Goal: Task Accomplishment & Management: Complete application form

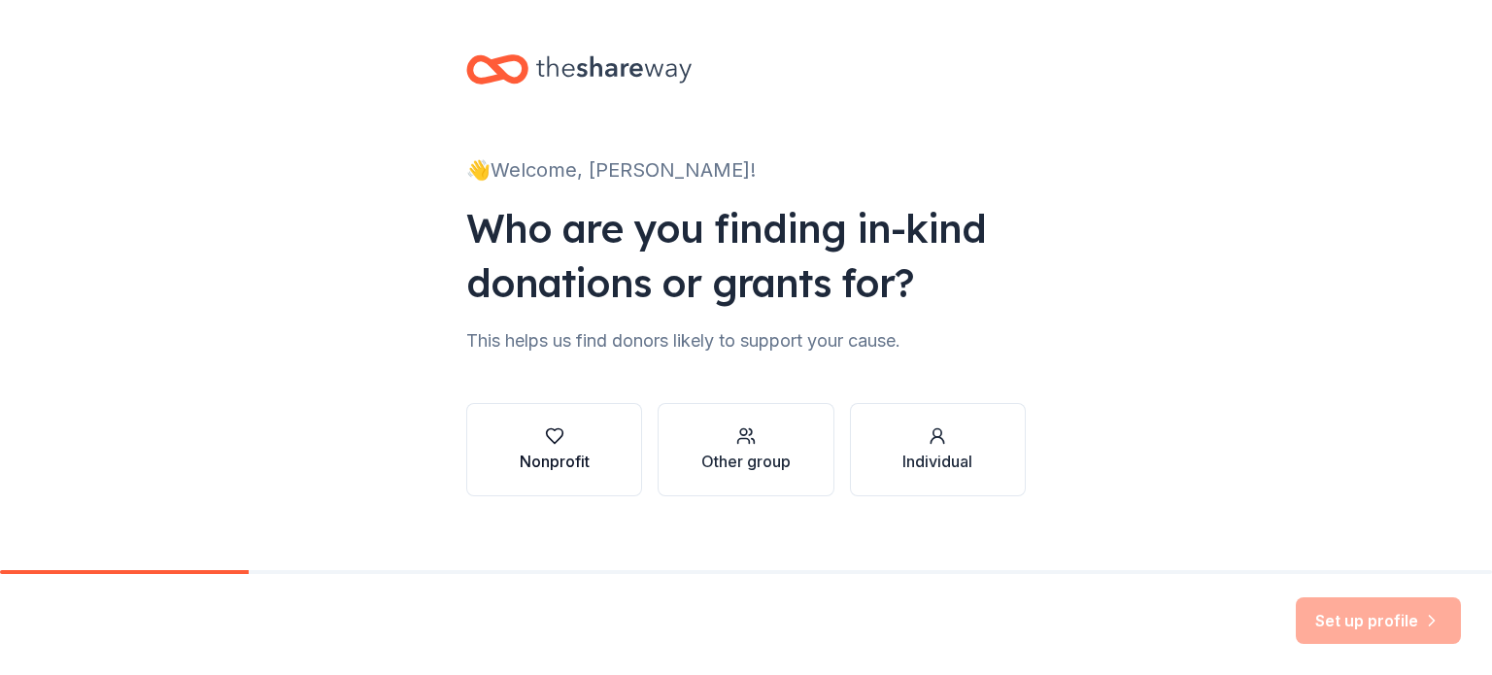
click at [556, 471] on div "Nonprofit" at bounding box center [555, 461] width 70 height 23
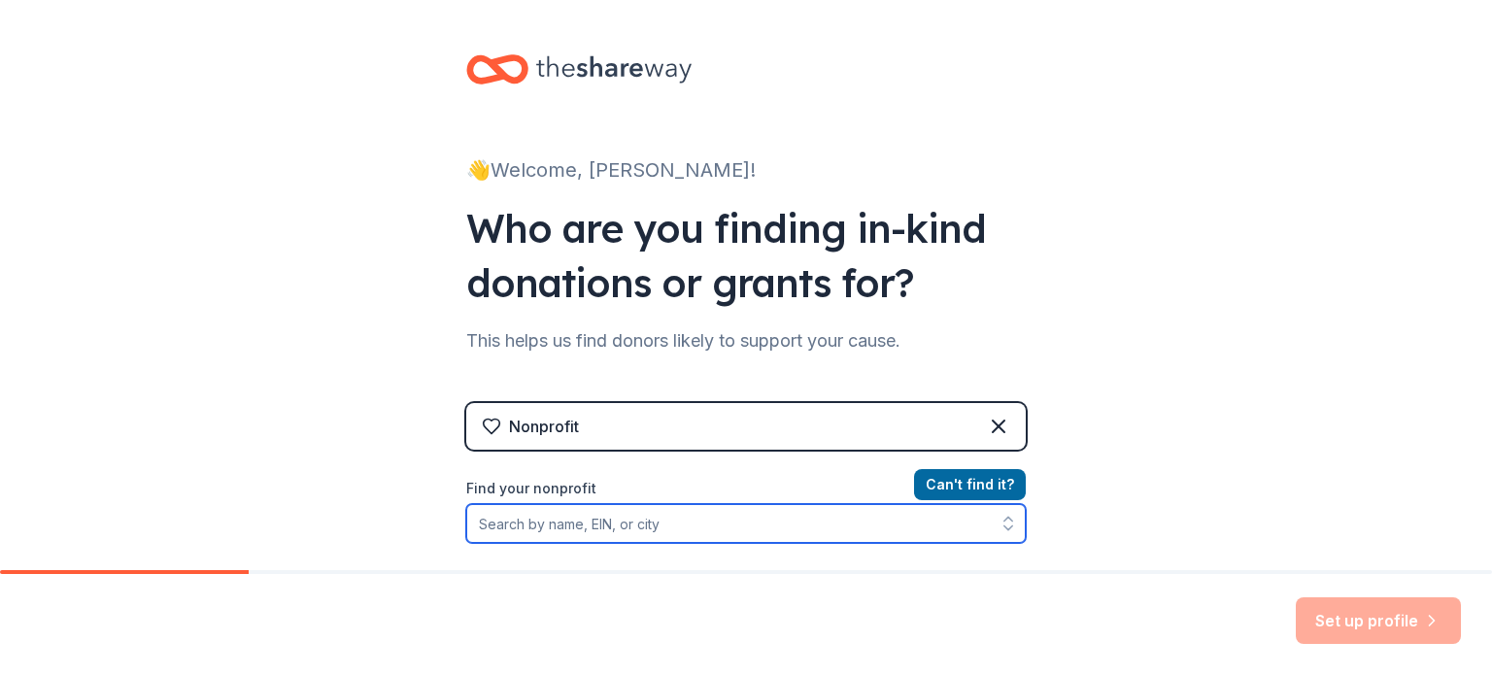
click at [618, 523] on input "Find your nonprofit" at bounding box center [746, 523] width 560 height 39
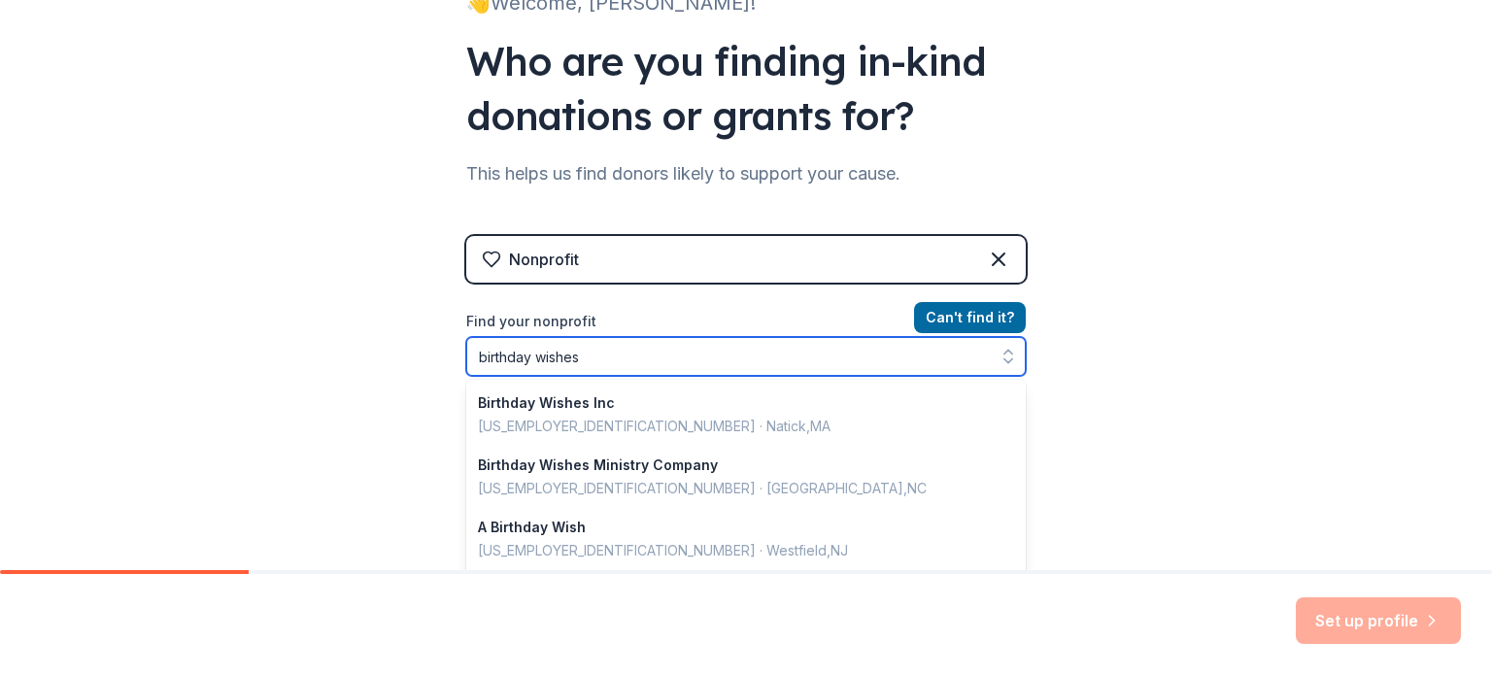
scroll to position [260, 0]
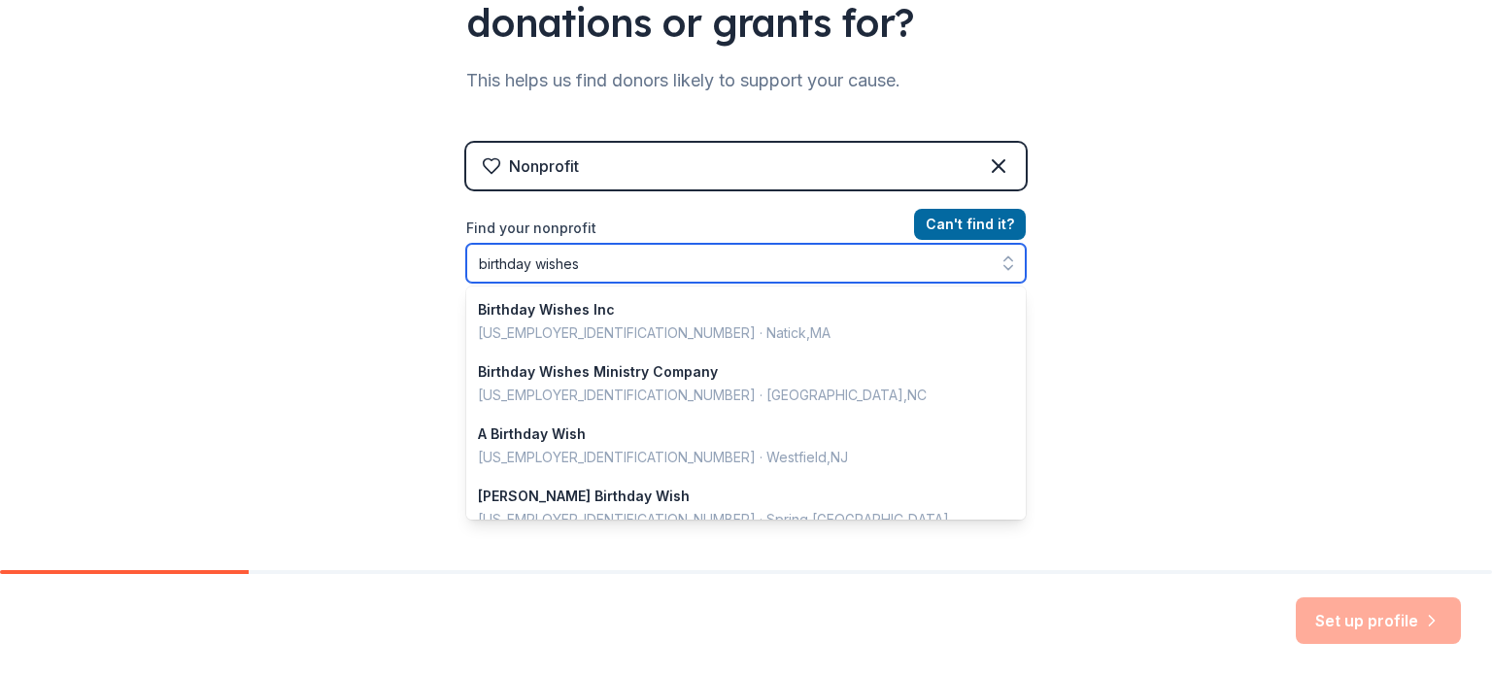
click at [643, 263] on input "birthday wishes" at bounding box center [746, 263] width 560 height 39
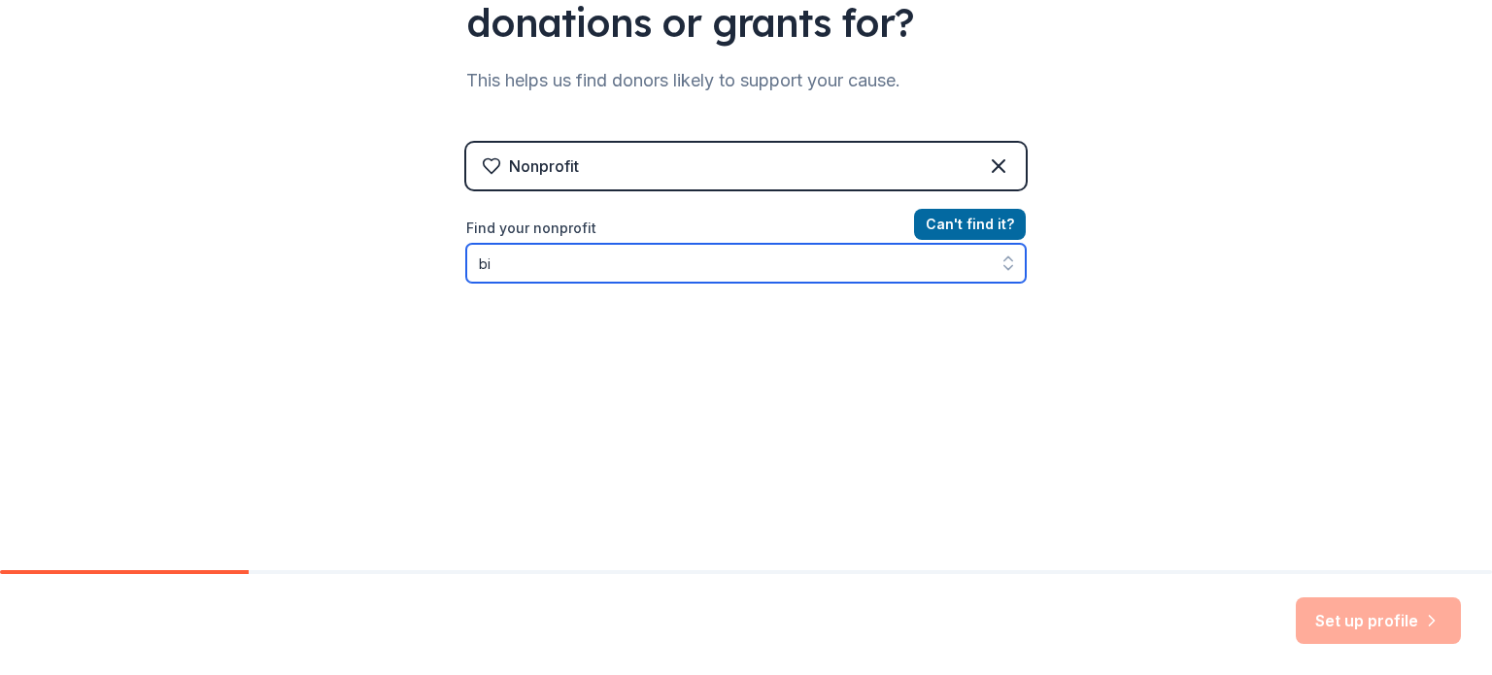
type input "b"
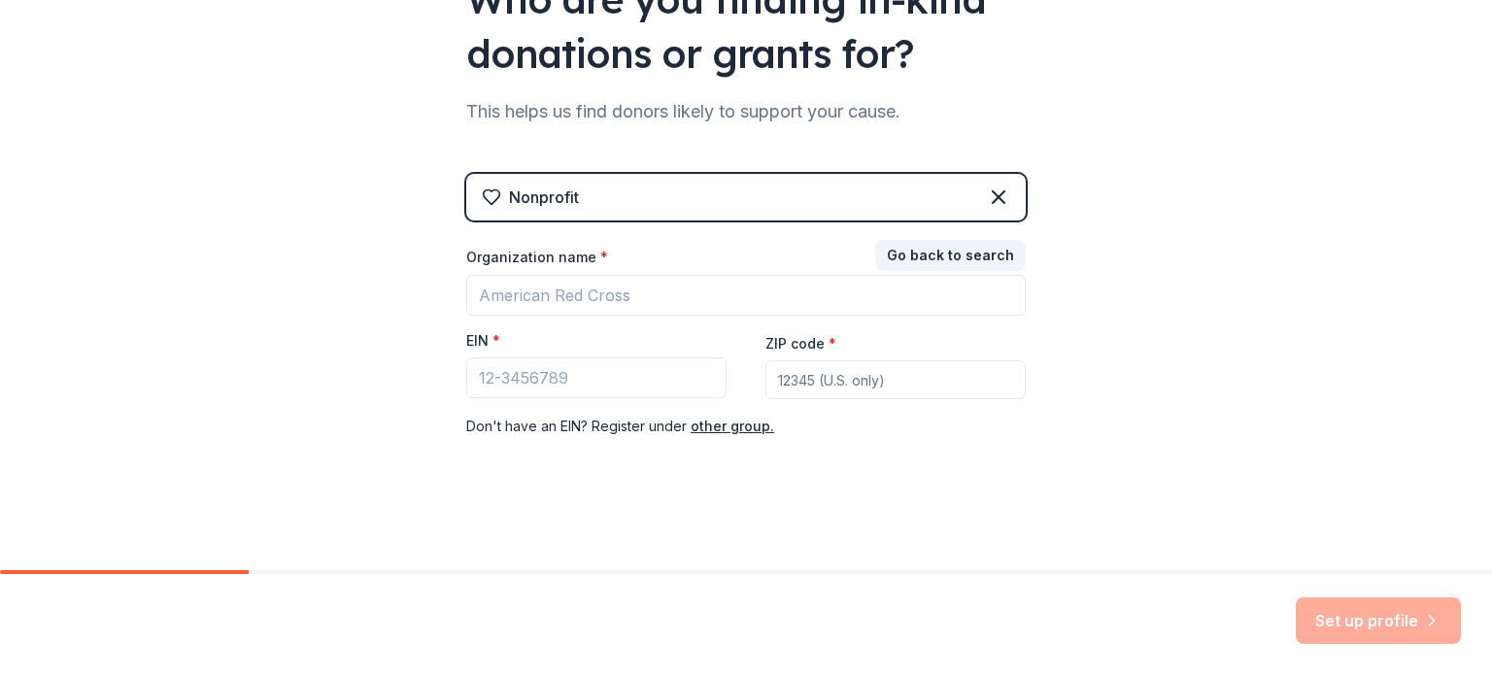
scroll to position [229, 0]
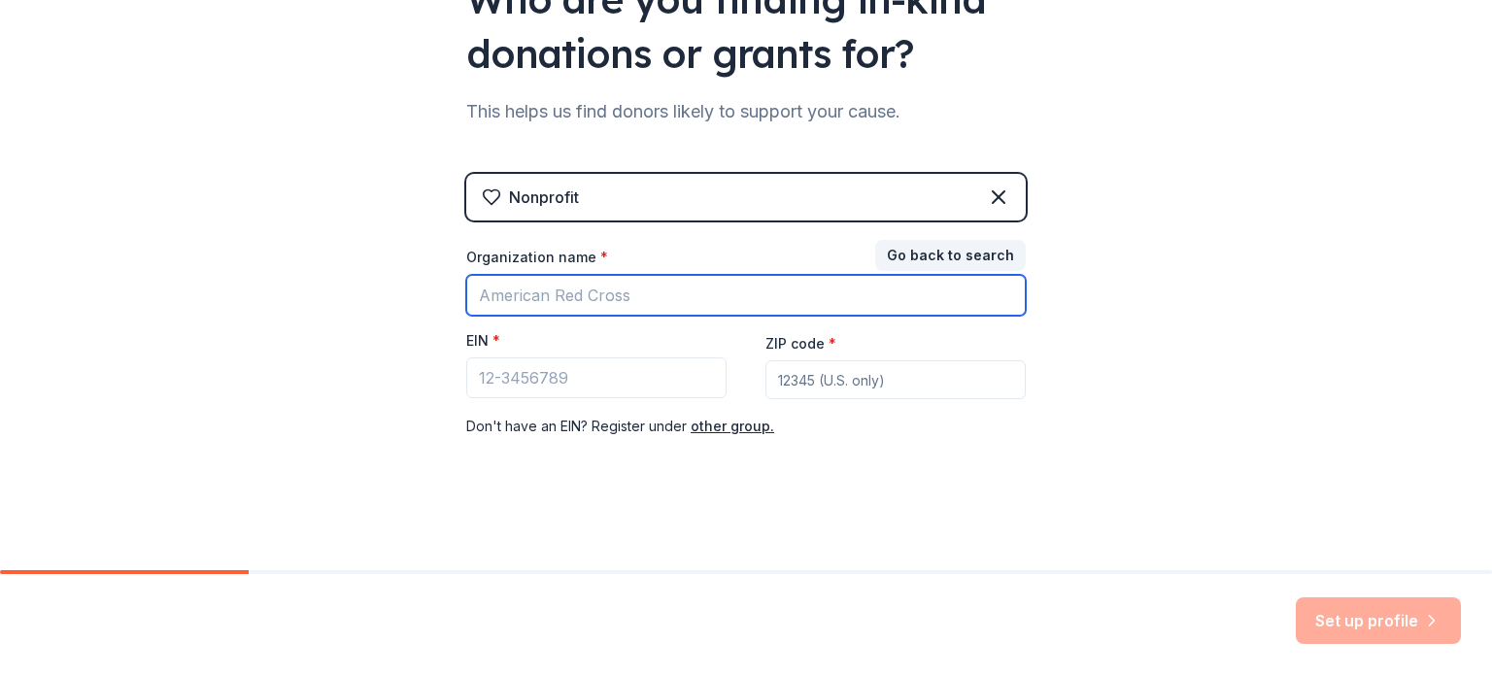
drag, startPoint x: 664, startPoint y: 284, endPoint x: 324, endPoint y: 294, distance: 340.2
click at [325, 294] on div "👋 Welcome, [PERSON_NAME]! Who are you finding in-kind donations or grants for? …" at bounding box center [746, 170] width 1492 height 799
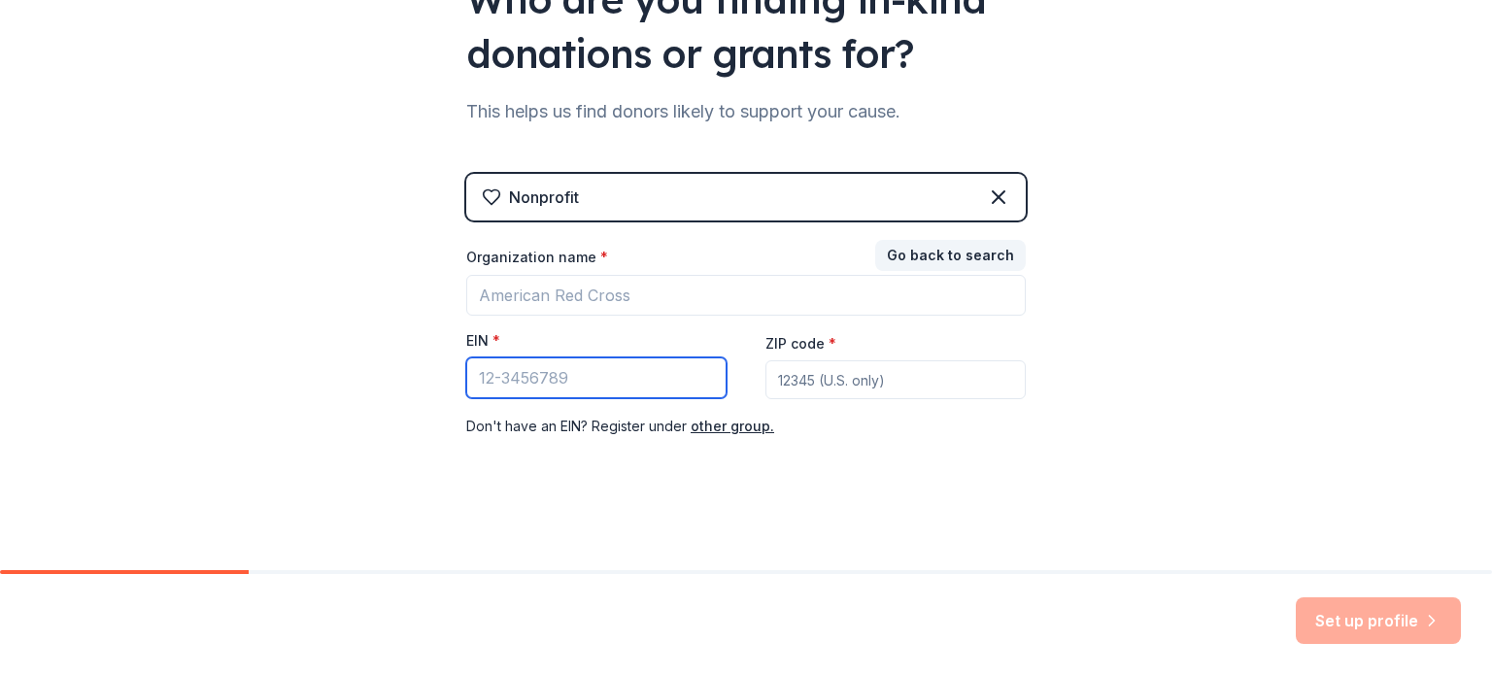
click at [568, 358] on input "EIN *" at bounding box center [596, 377] width 260 height 41
type input "[US_EMPLOYER_IDENTIFICATION_NUMBER]"
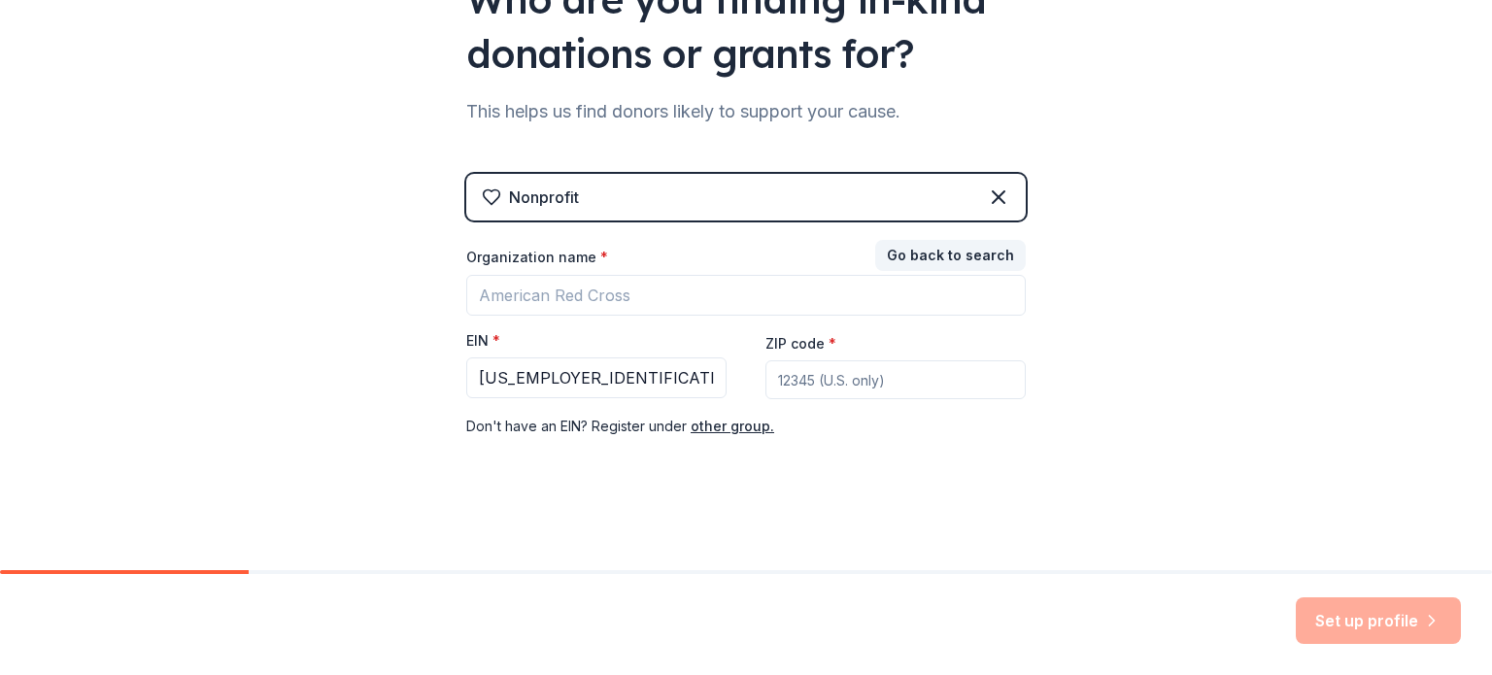
click at [832, 387] on input "ZIP code *" at bounding box center [895, 379] width 260 height 39
click at [567, 385] on input "[US_EMPLOYER_IDENTIFICATION_NUMBER]" at bounding box center [596, 377] width 260 height 41
click at [891, 384] on input "ZIP code *" at bounding box center [895, 379] width 260 height 39
click at [891, 386] on input "ZIP code *" at bounding box center [895, 379] width 260 height 39
type input "11801"
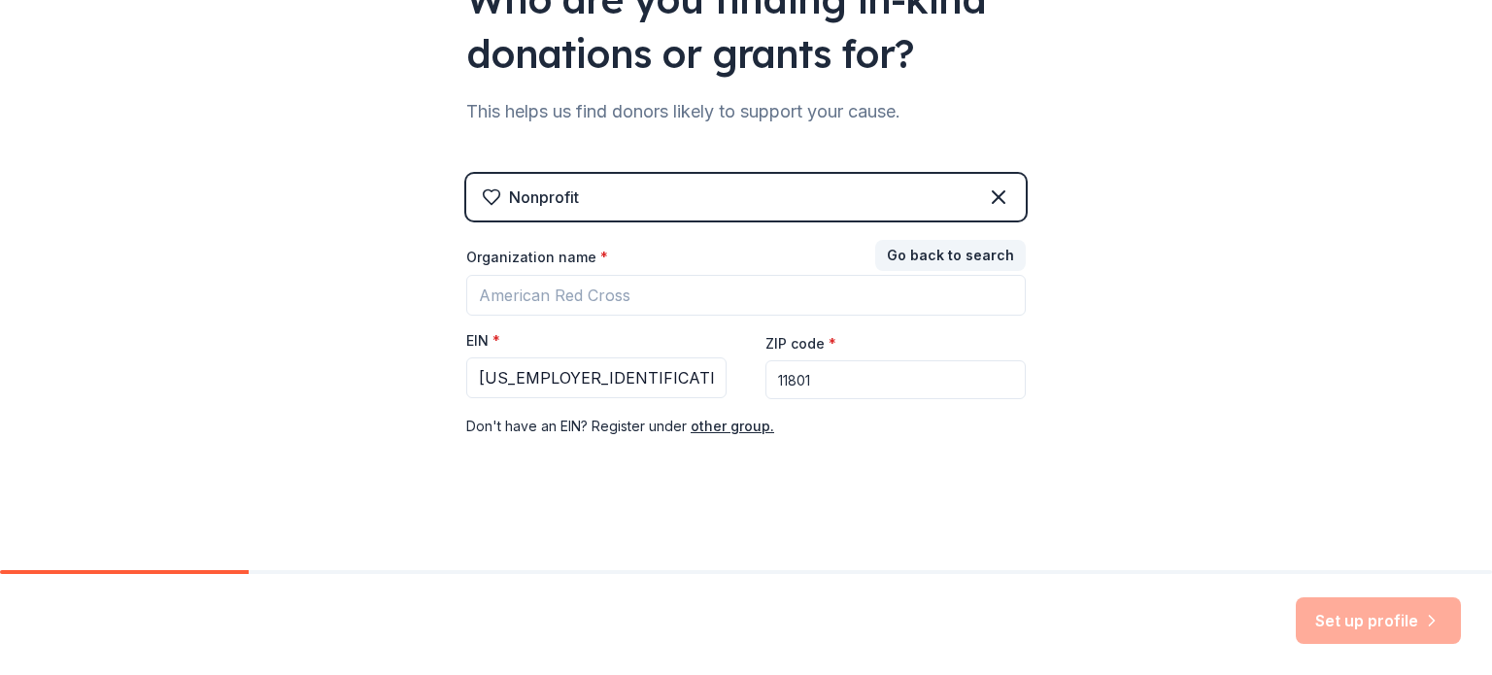
click at [870, 419] on div "Don ' t have an EIN? Register under other group." at bounding box center [746, 426] width 560 height 23
click at [900, 485] on div "👋 Welcome, [PERSON_NAME]! Who are you finding in-kind donations or grants for? …" at bounding box center [746, 170] width 622 height 799
click at [786, 438] on div "Nonprofit Go back to search Organization name * EIN * [US_EMPLOYER_IDENTIFICATI…" at bounding box center [746, 325] width 560 height 303
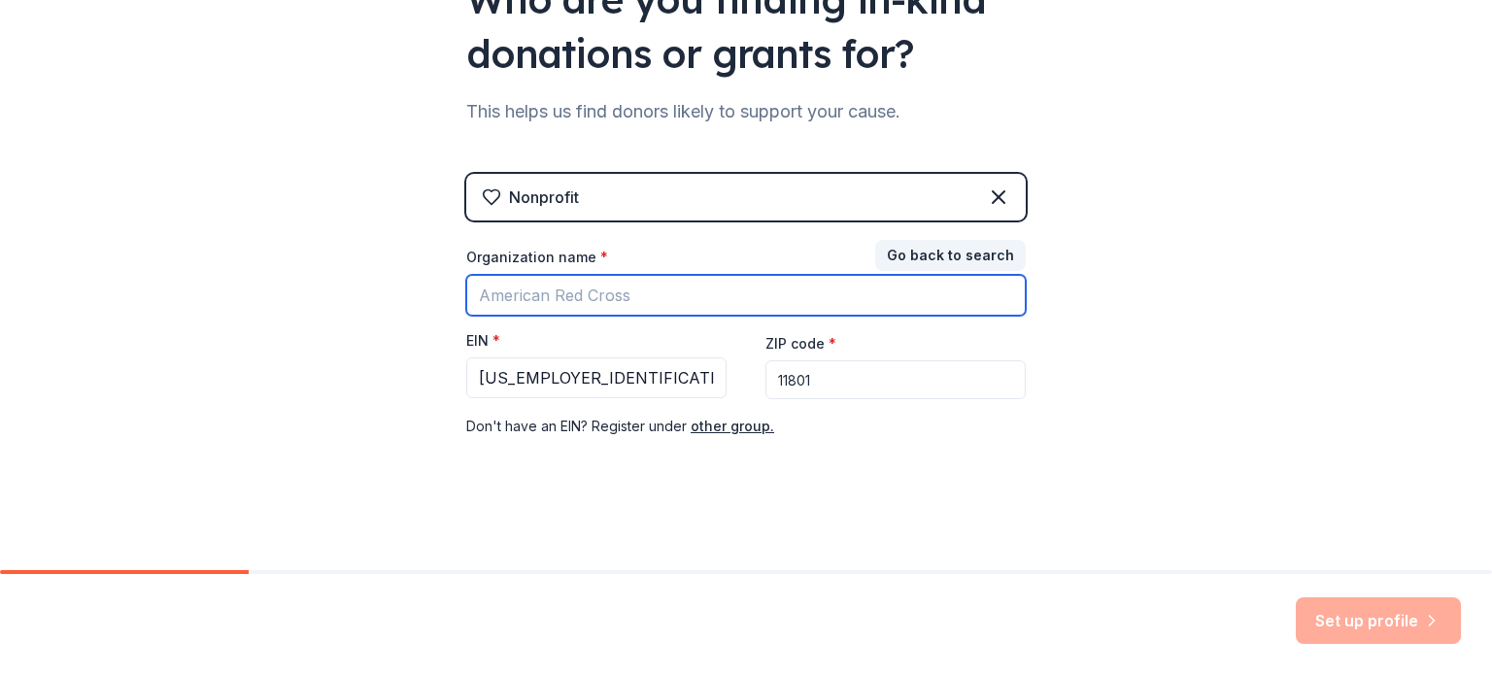
click at [606, 291] on input "Organization name *" at bounding box center [746, 295] width 560 height 41
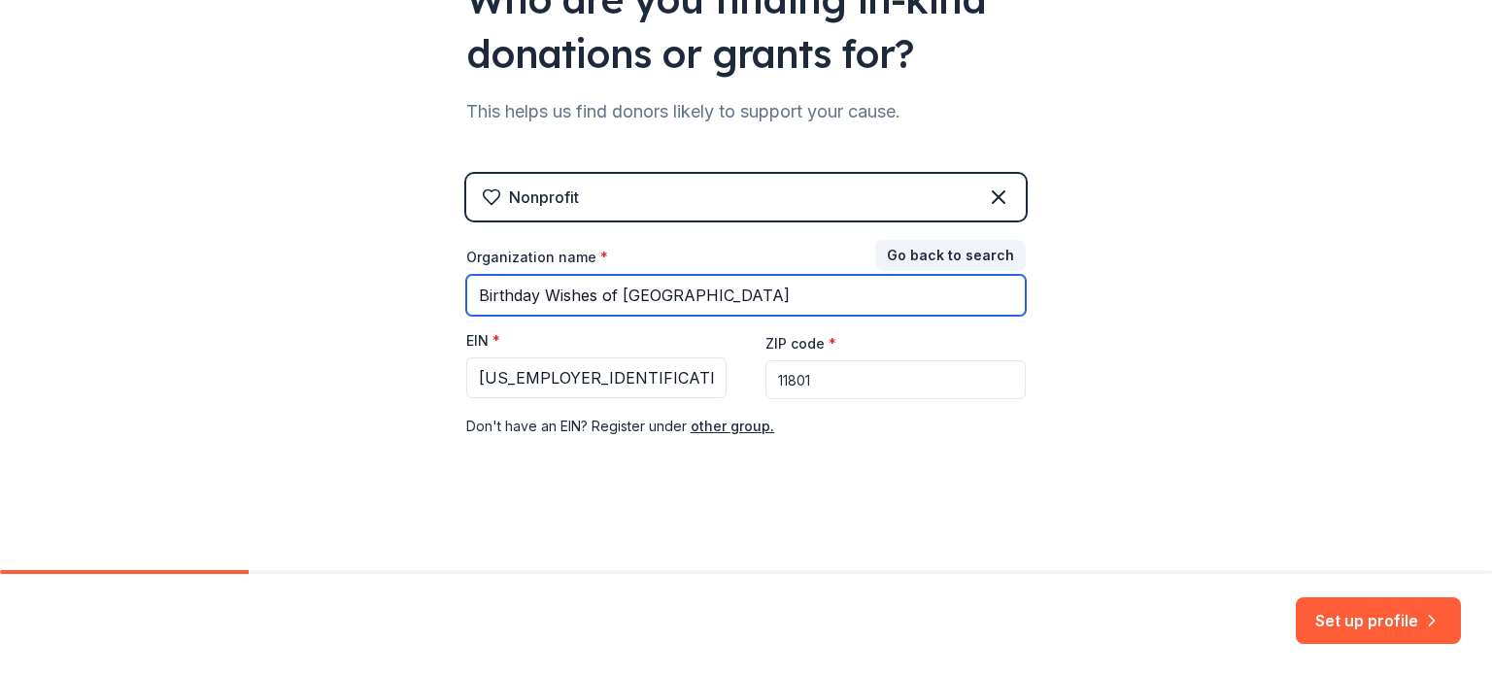
type input "Birthday Wishes of [GEOGRAPHIC_DATA]"
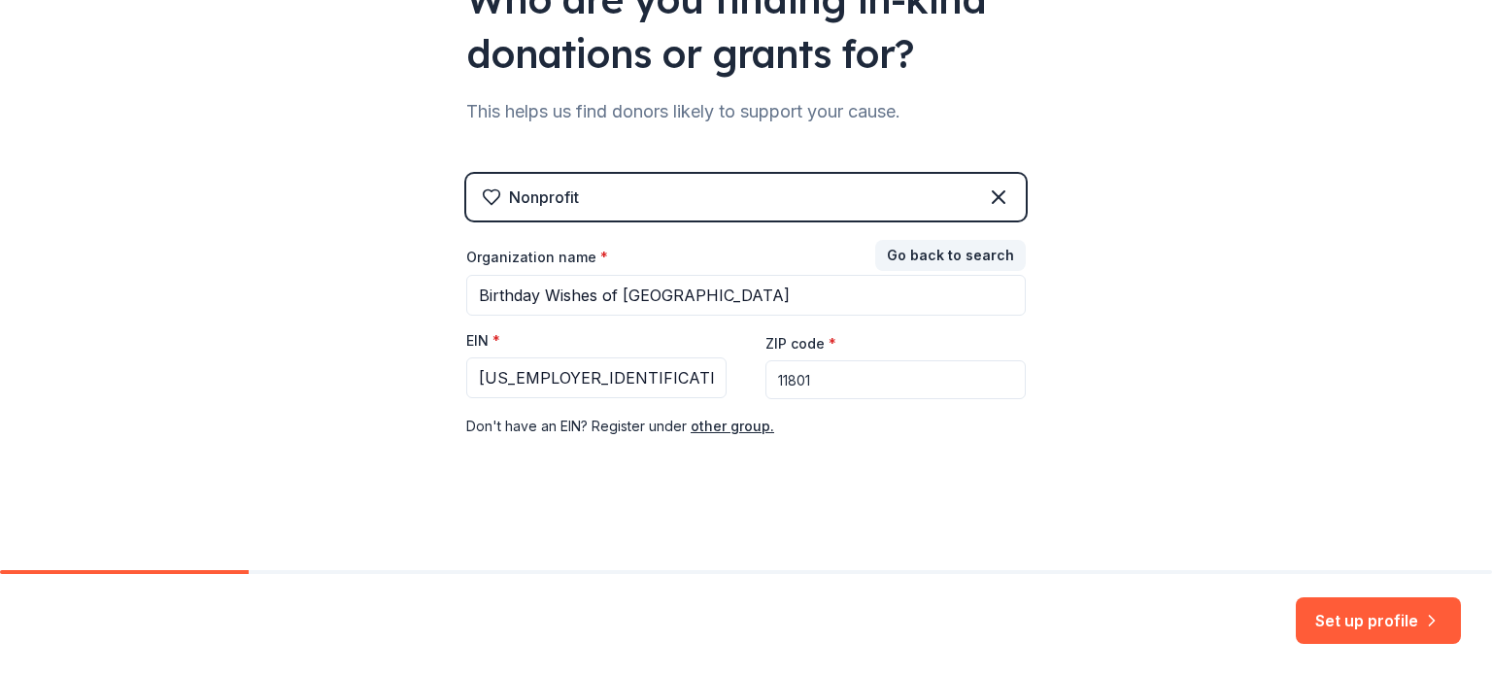
click at [1119, 449] on div "👋 Welcome, [PERSON_NAME]! Who are you finding in-kind donations or grants for? …" at bounding box center [746, 170] width 1492 height 799
drag, startPoint x: 626, startPoint y: 376, endPoint x: 268, endPoint y: 371, distance: 357.5
click at [249, 380] on div "👋 Welcome, [PERSON_NAME]! Who are you finding in-kind donations or grants for? …" at bounding box center [746, 170] width 1492 height 799
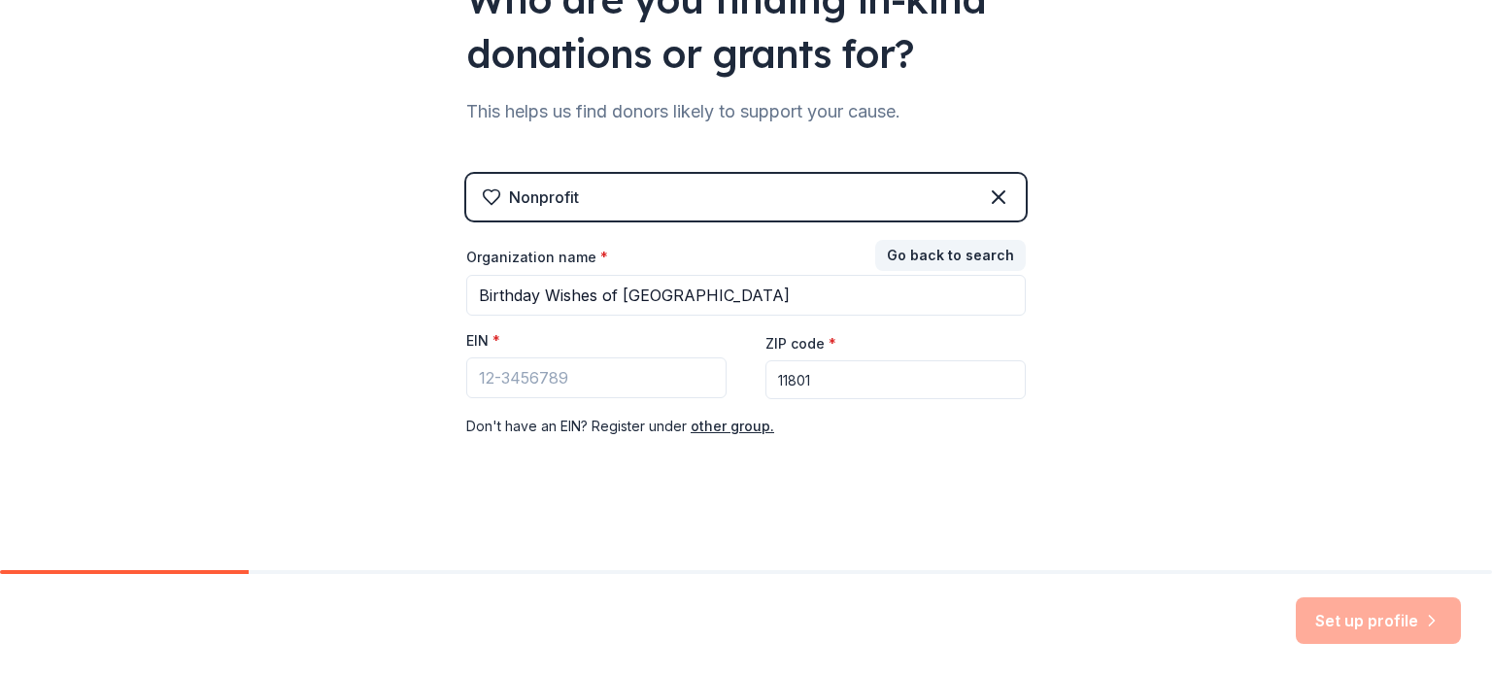
drag, startPoint x: 866, startPoint y: 380, endPoint x: 642, endPoint y: 353, distance: 226.0
click at [642, 358] on div "Organization name * Birthday Wishes of [GEOGRAPHIC_DATA] EIN * ZIP code * 11801…" at bounding box center [746, 343] width 560 height 190
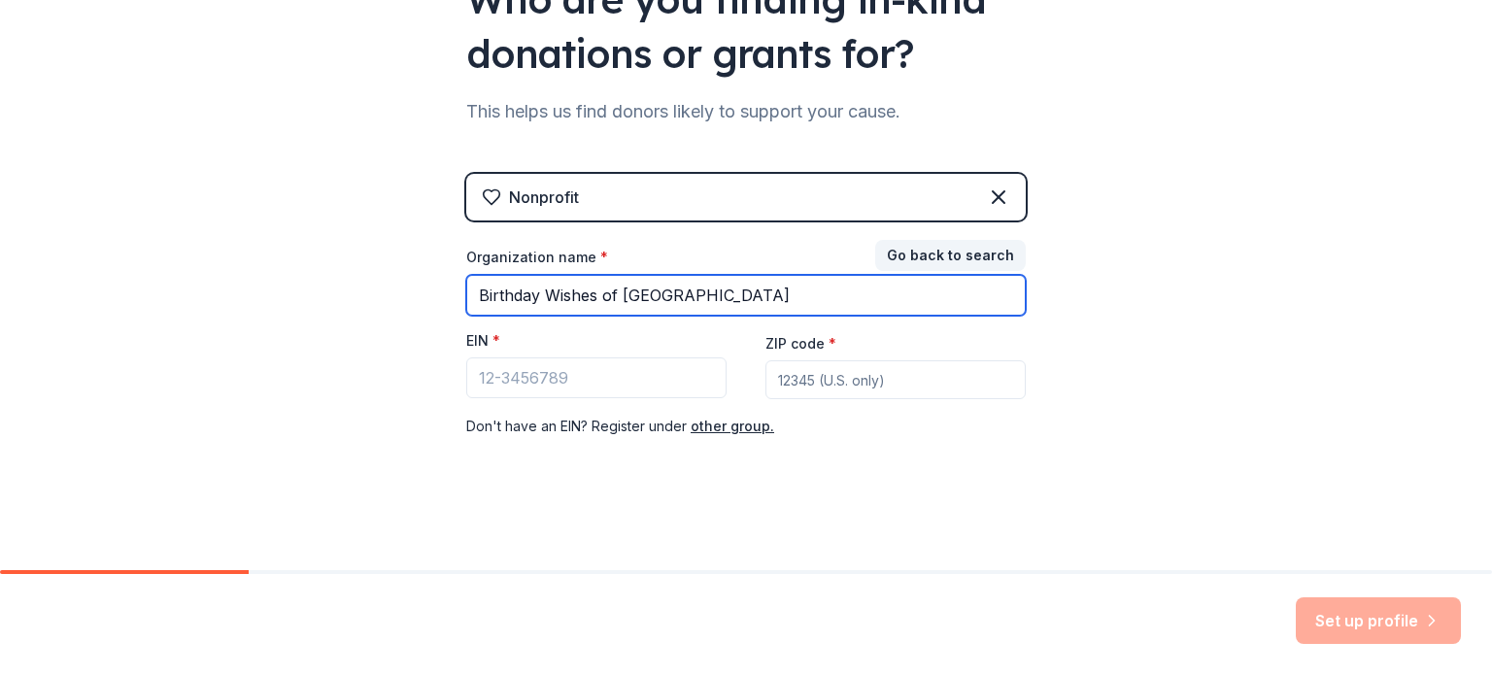
drag, startPoint x: 709, startPoint y: 287, endPoint x: 248, endPoint y: 292, distance: 461.5
click at [253, 293] on div "👋 Welcome, [PERSON_NAME]! Who are you finding in-kind donations or grants for? …" at bounding box center [746, 170] width 1492 height 799
type input "birthday wishes"
click at [663, 290] on input "birthday wishes" at bounding box center [746, 295] width 560 height 41
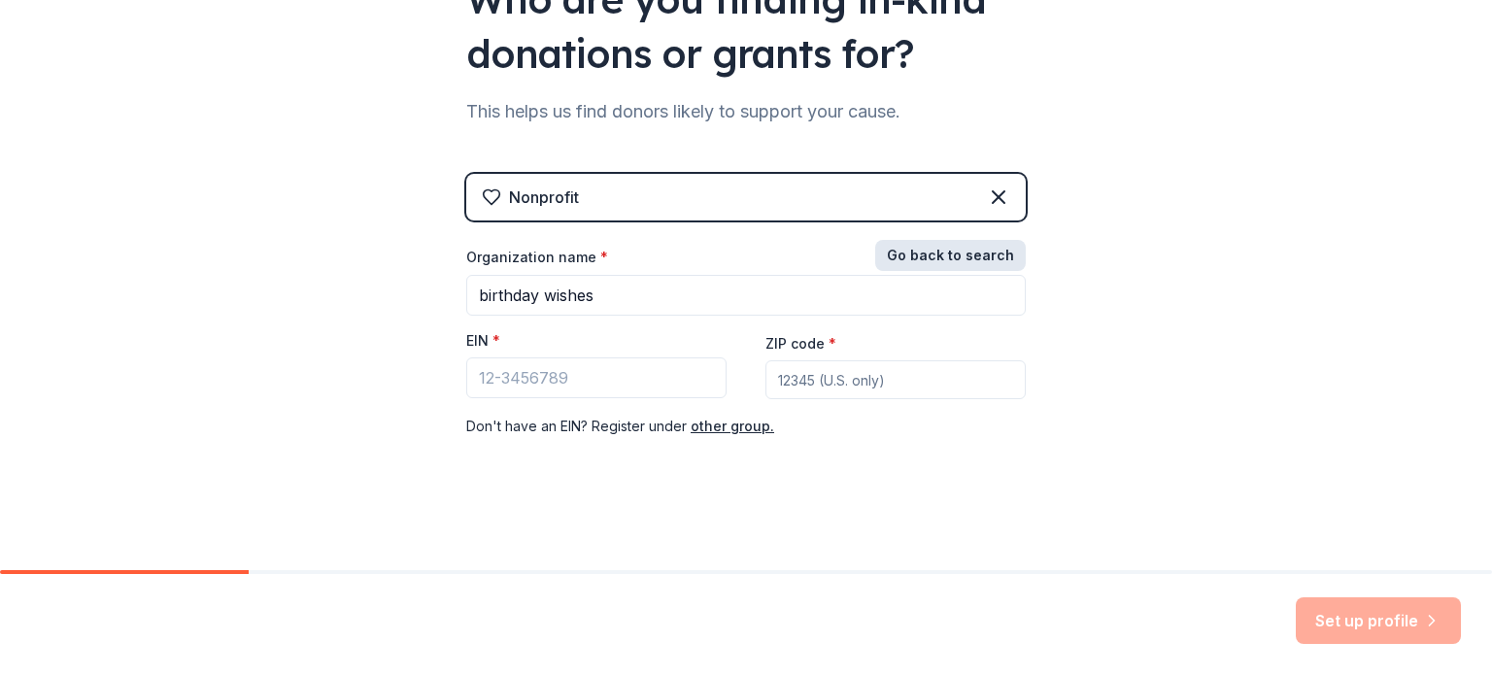
click at [971, 244] on button "Go back to search" at bounding box center [950, 255] width 151 height 31
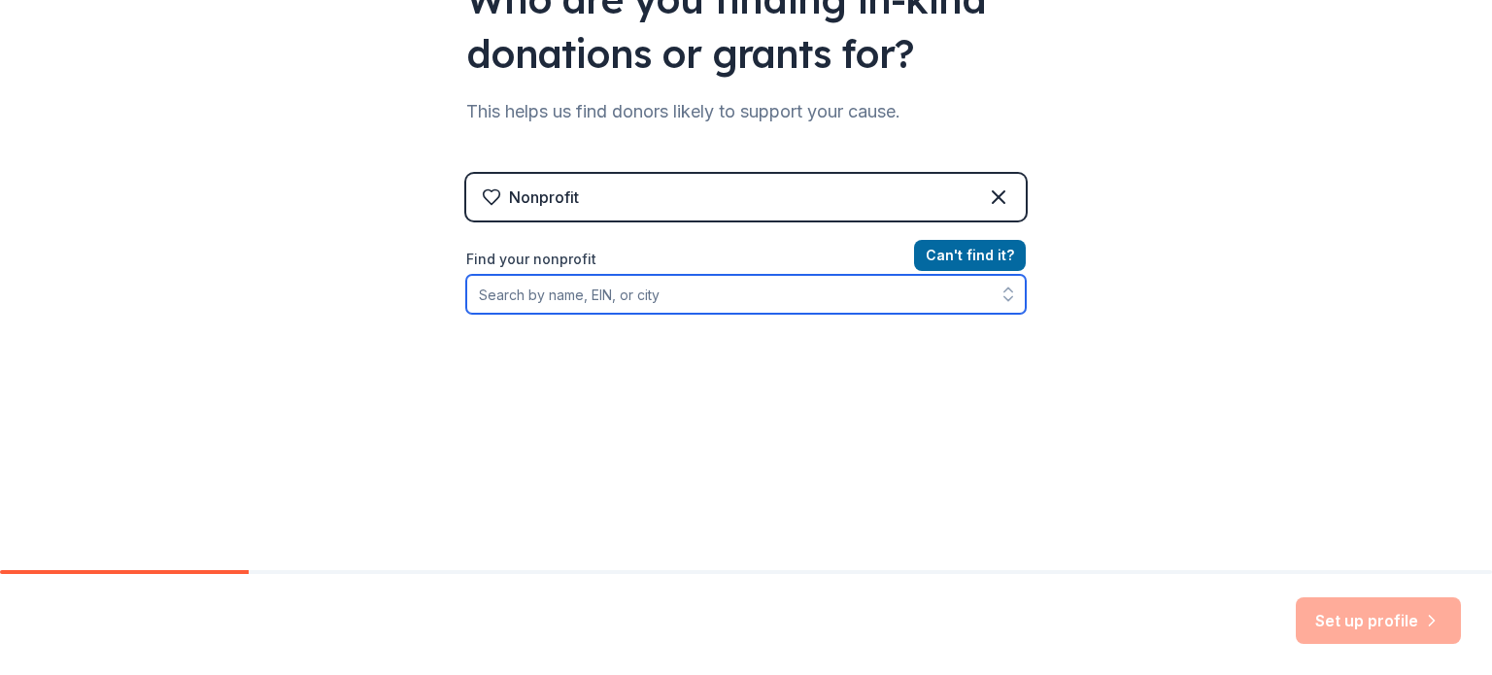
click at [673, 310] on input "Find your nonprofit" at bounding box center [746, 294] width 560 height 39
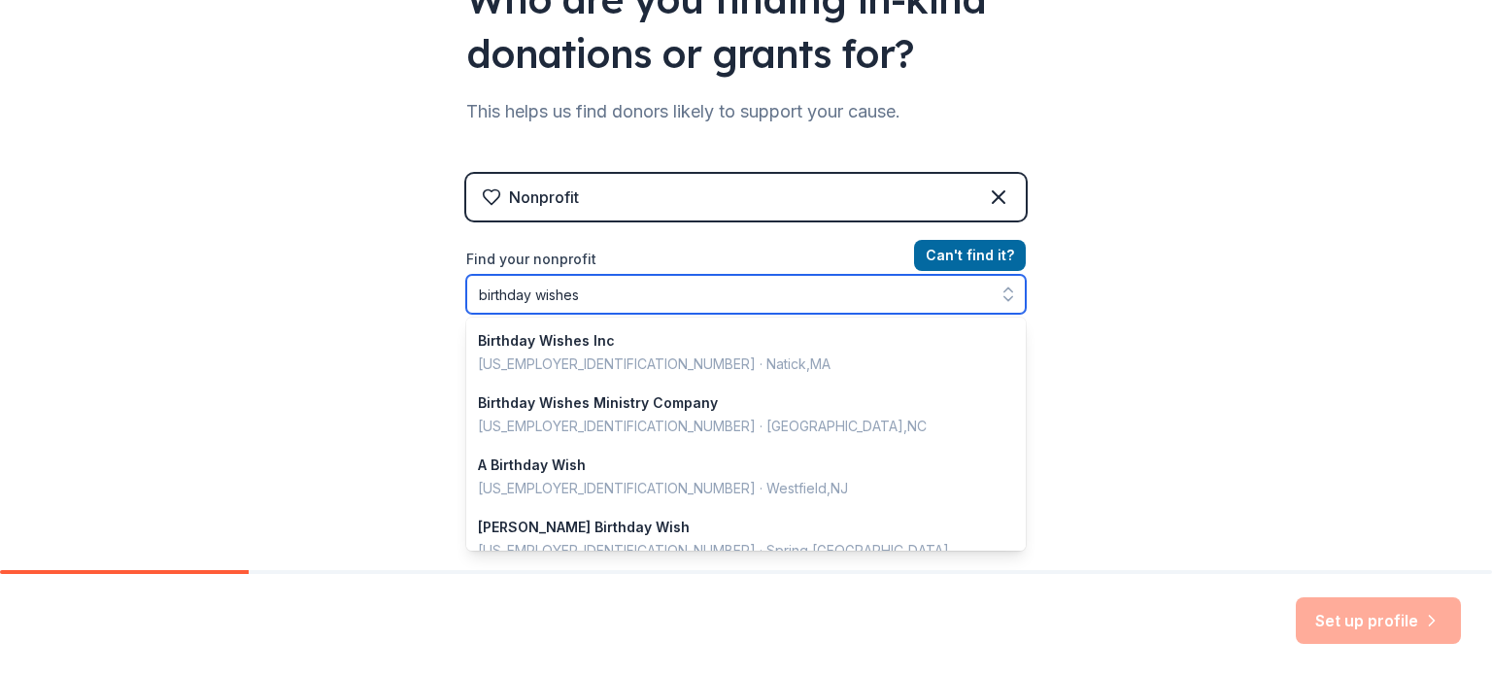
scroll to position [377, 0]
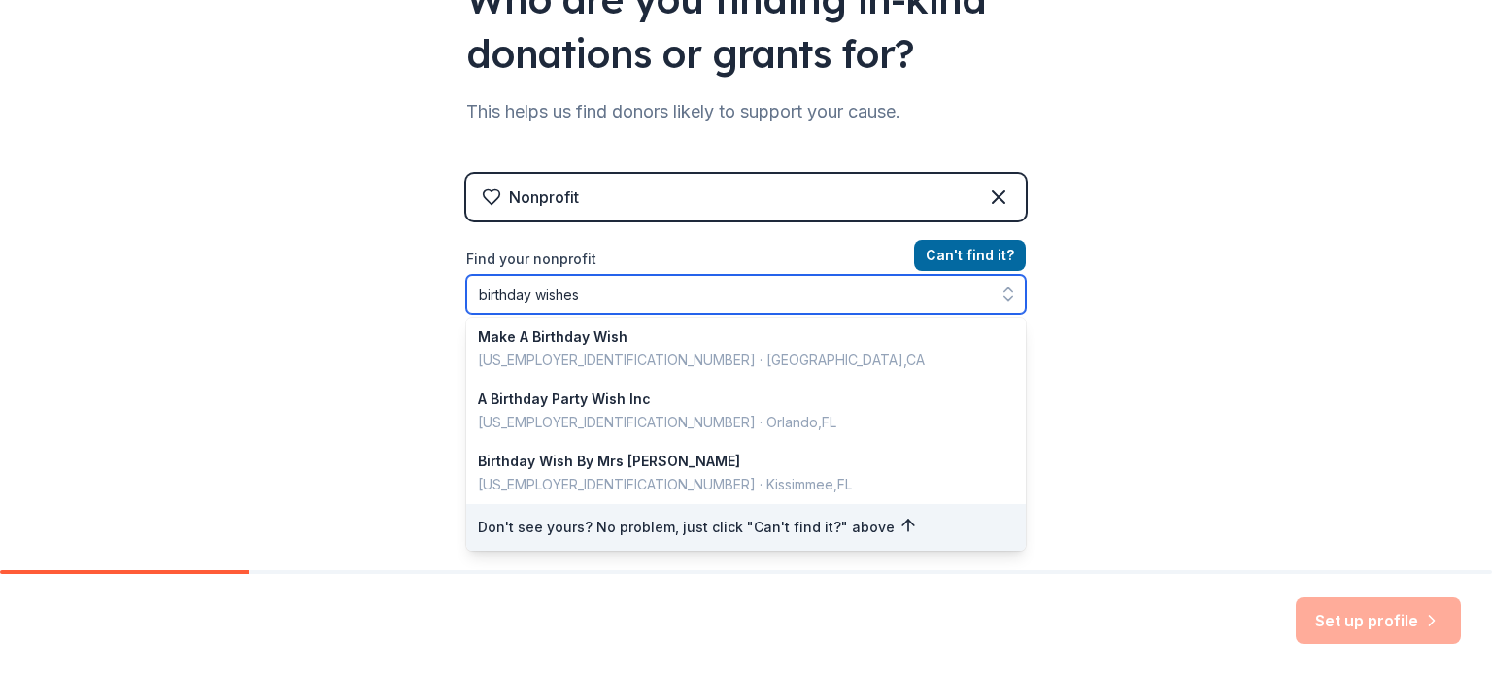
type input "birthday wishes"
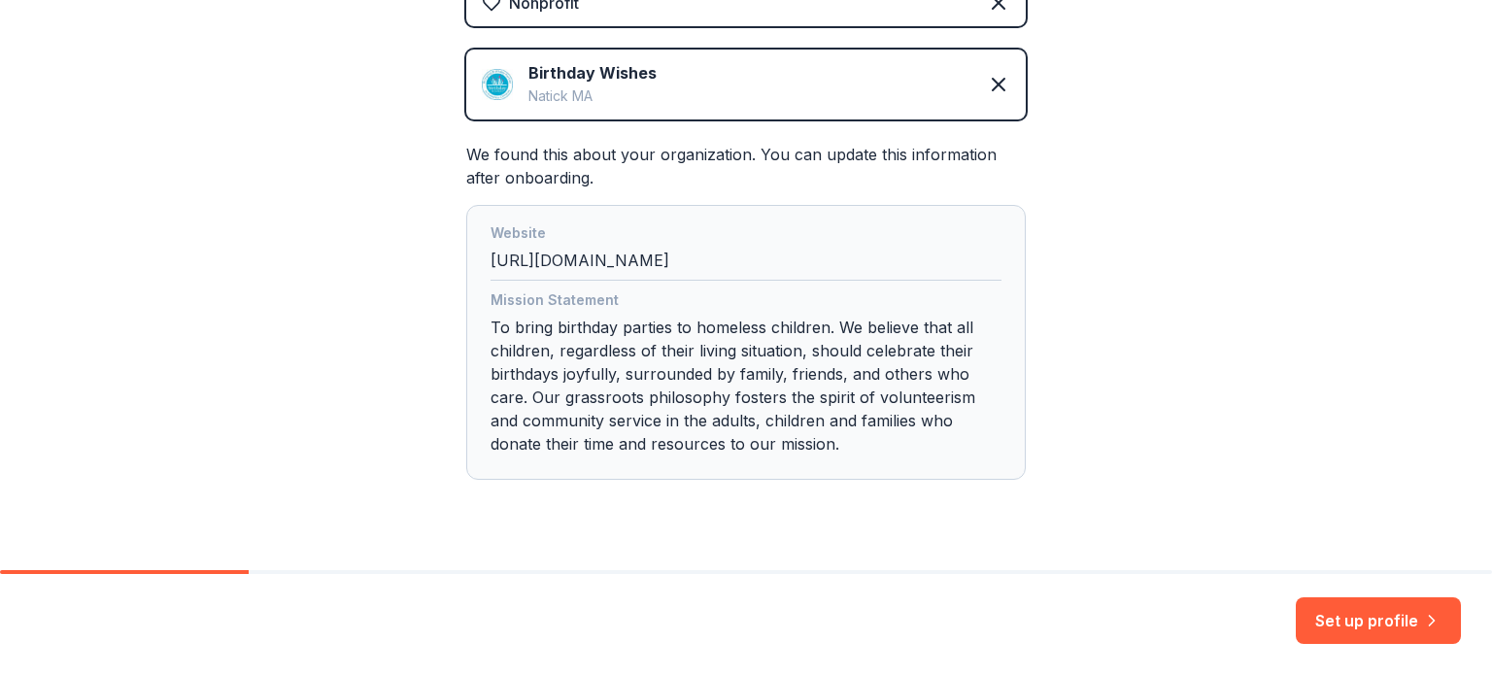
scroll to position [464, 0]
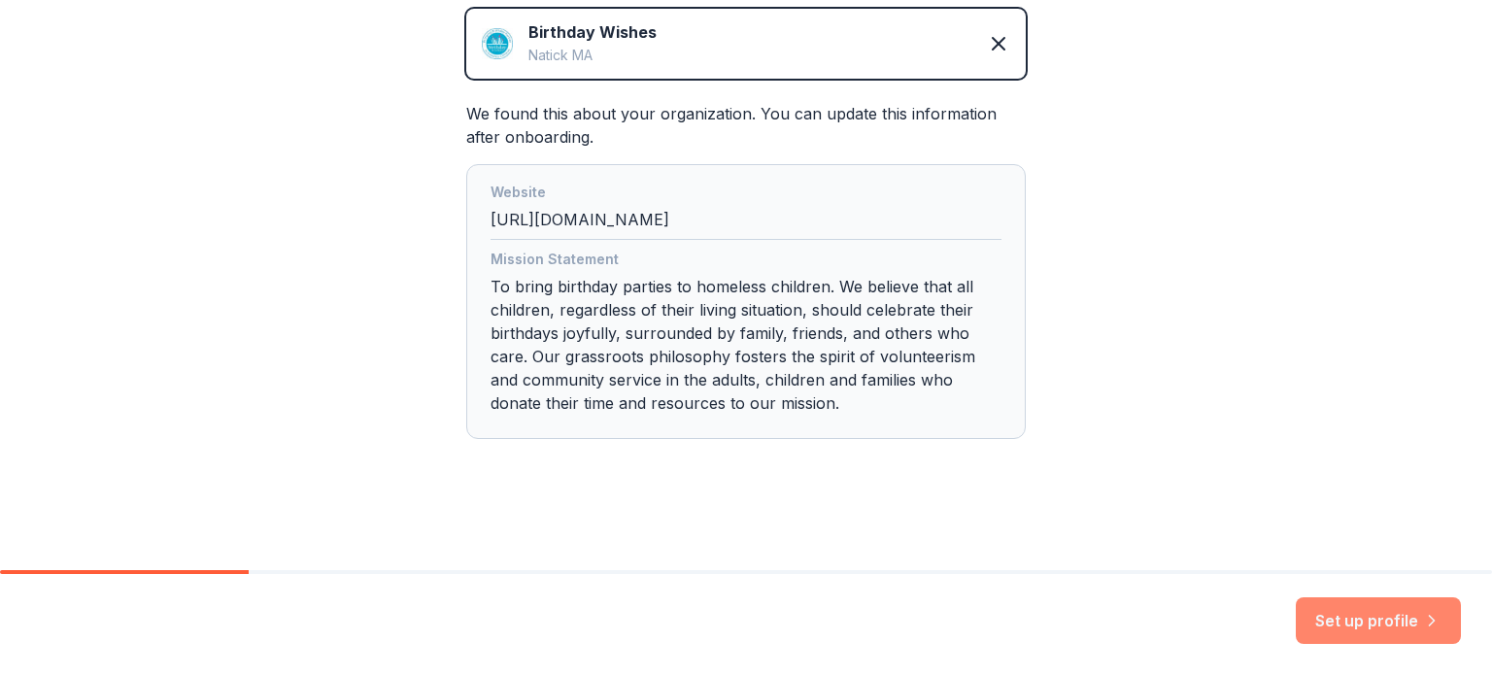
click at [1434, 620] on icon "button" at bounding box center [1431, 620] width 19 height 19
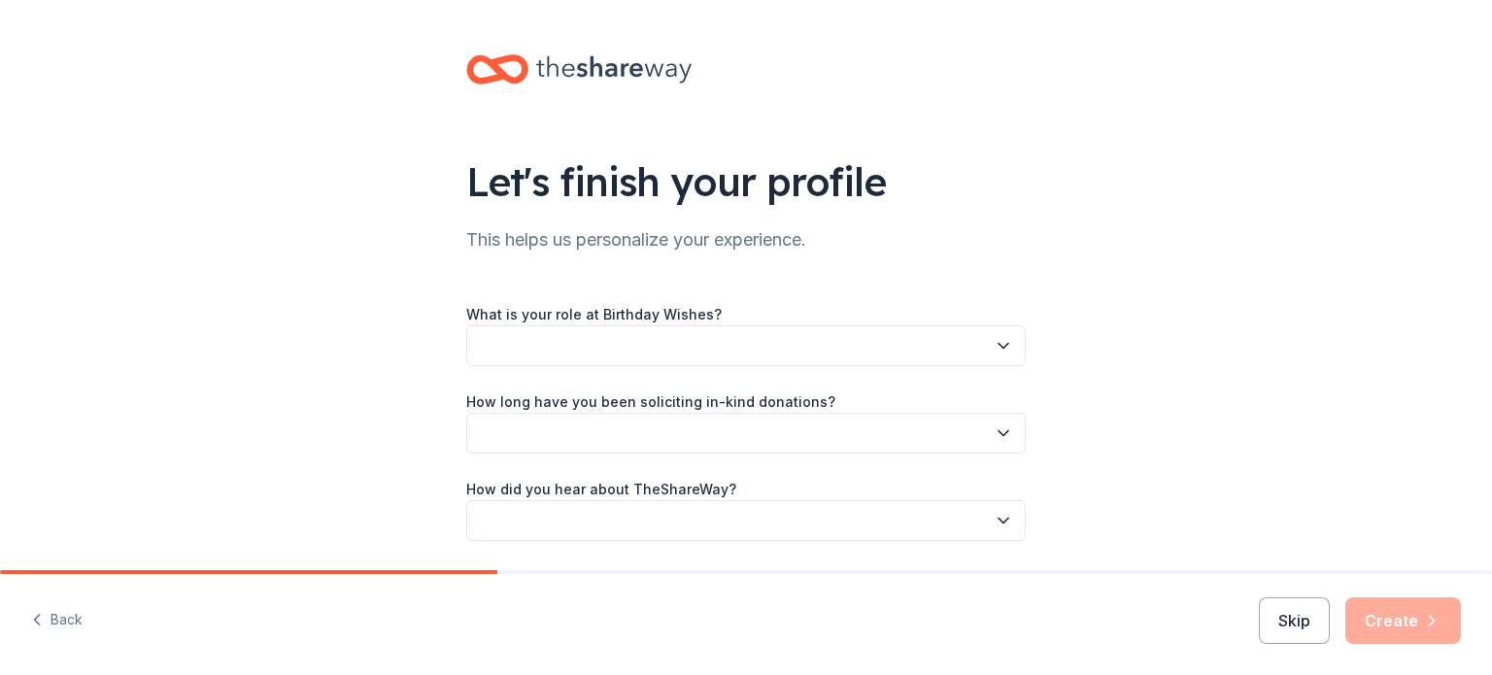
click at [598, 349] on button "button" at bounding box center [746, 345] width 560 height 41
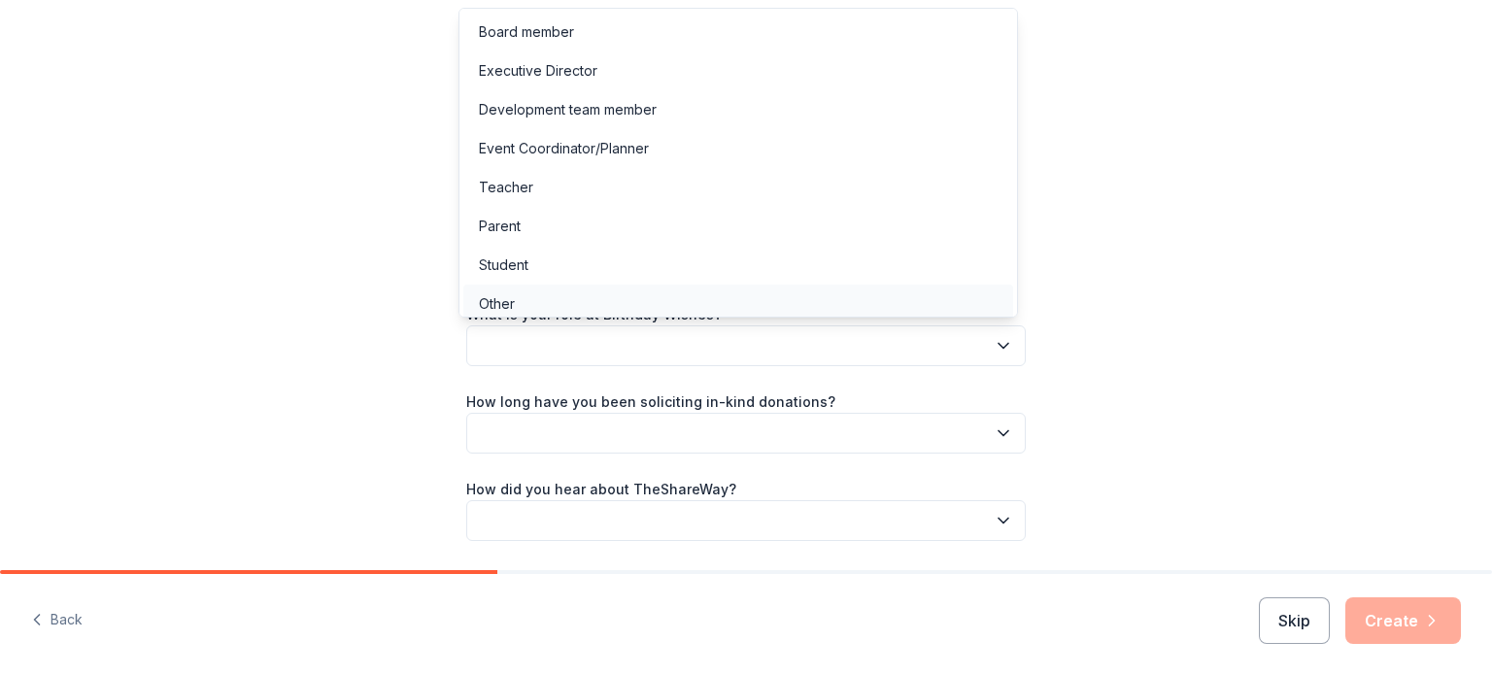
click at [548, 301] on div "Other" at bounding box center [738, 304] width 550 height 39
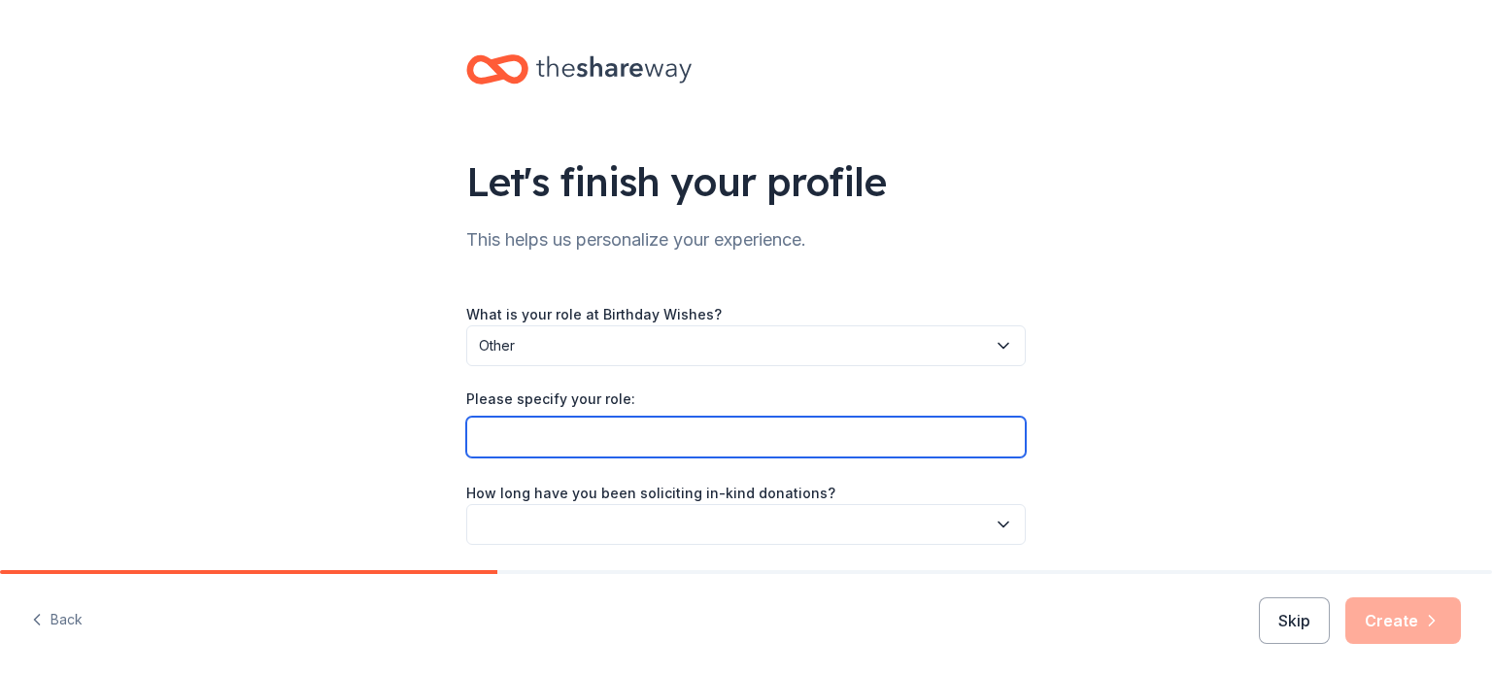
click at [579, 438] on input "Please specify your role:" at bounding box center [746, 437] width 560 height 41
type input "Donations and Volunteer Management"
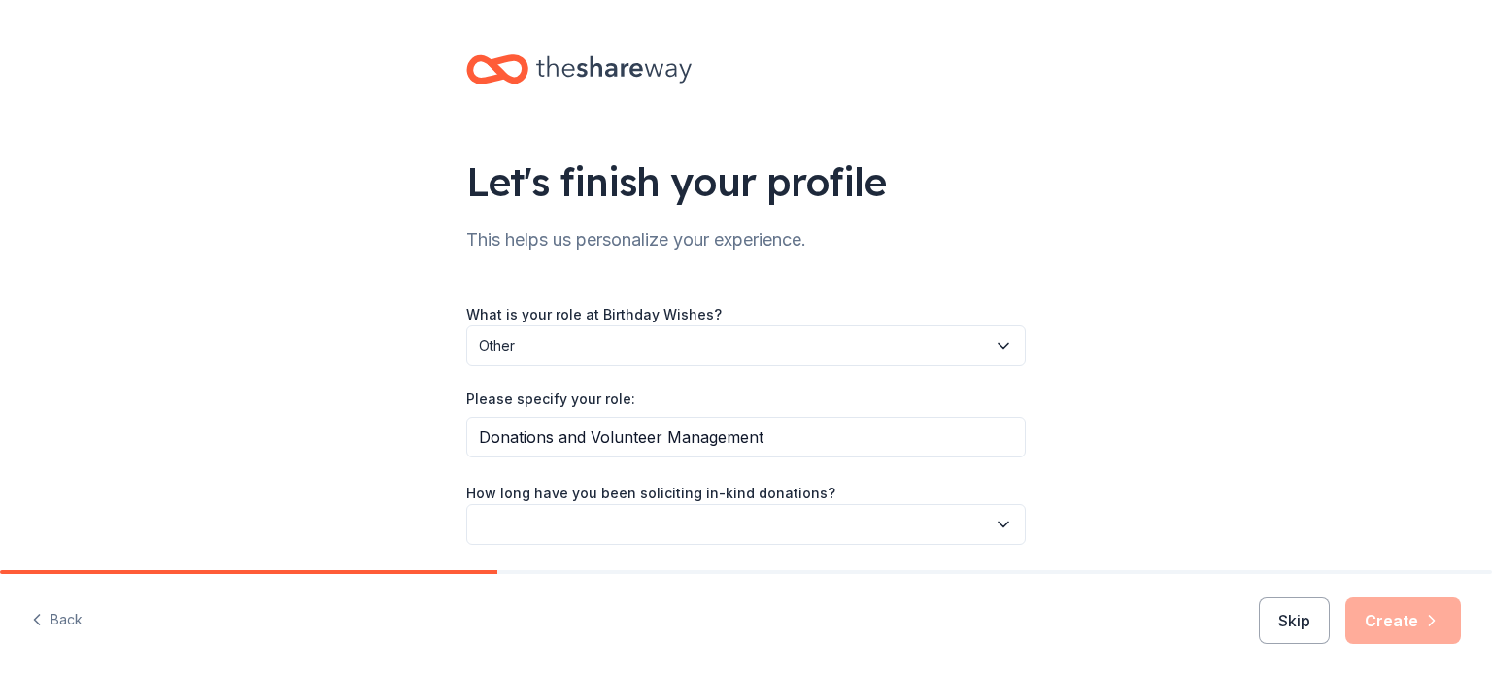
click at [626, 535] on button "button" at bounding box center [746, 524] width 560 height 41
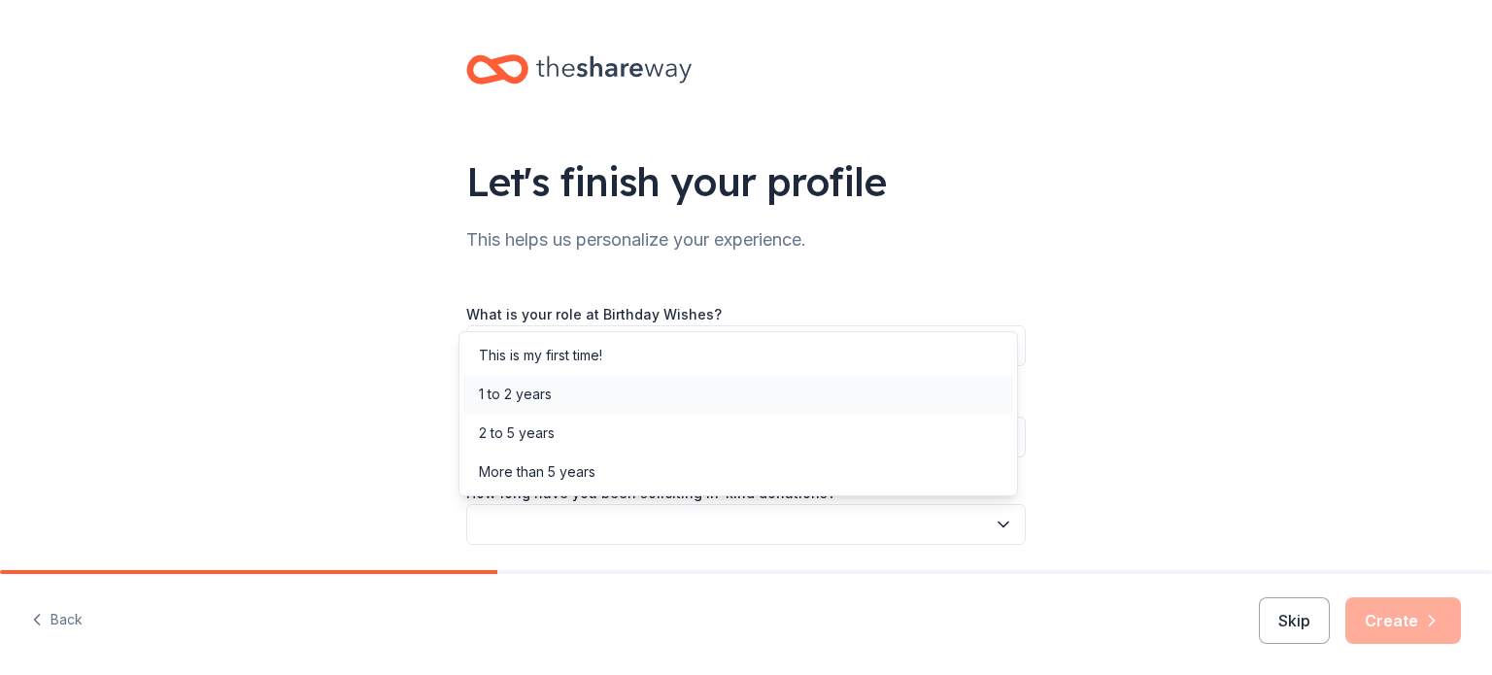
click at [546, 395] on div "1 to 2 years" at bounding box center [515, 394] width 73 height 23
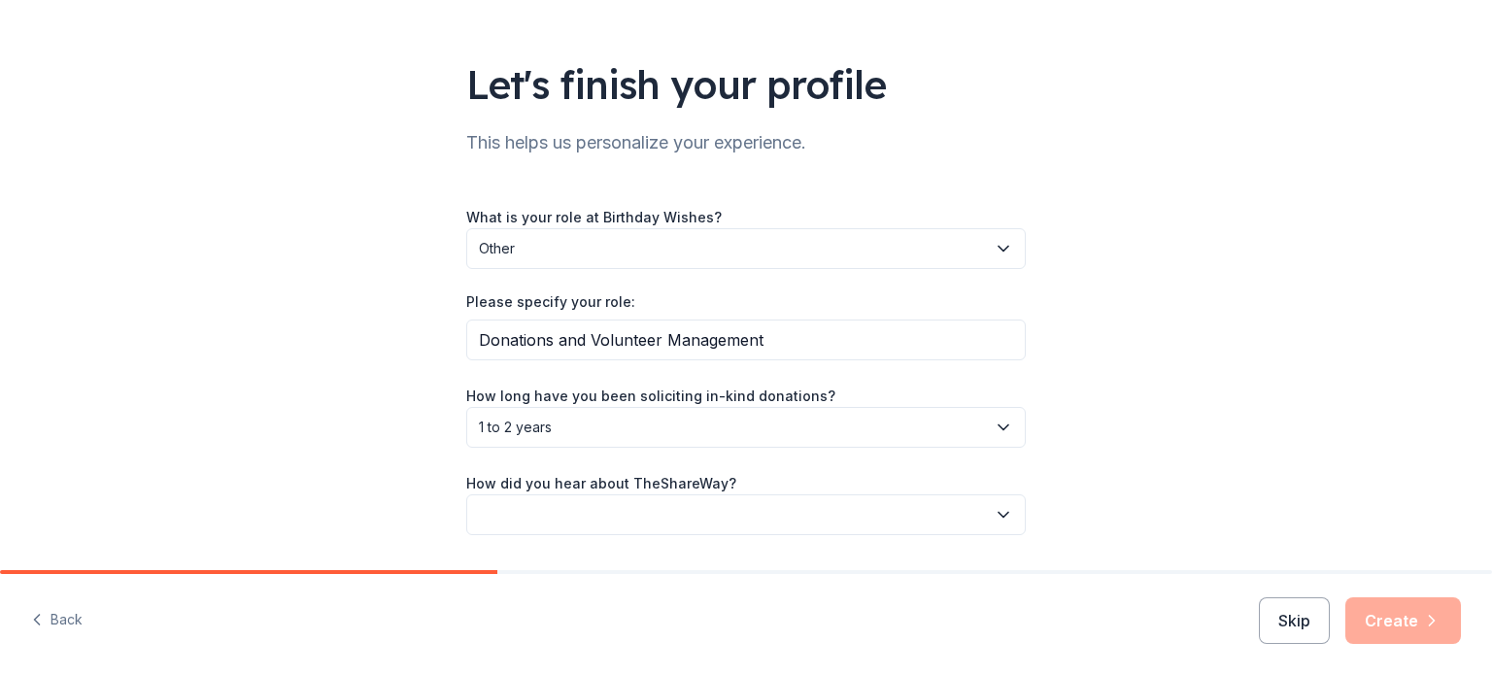
scroll to position [154, 0]
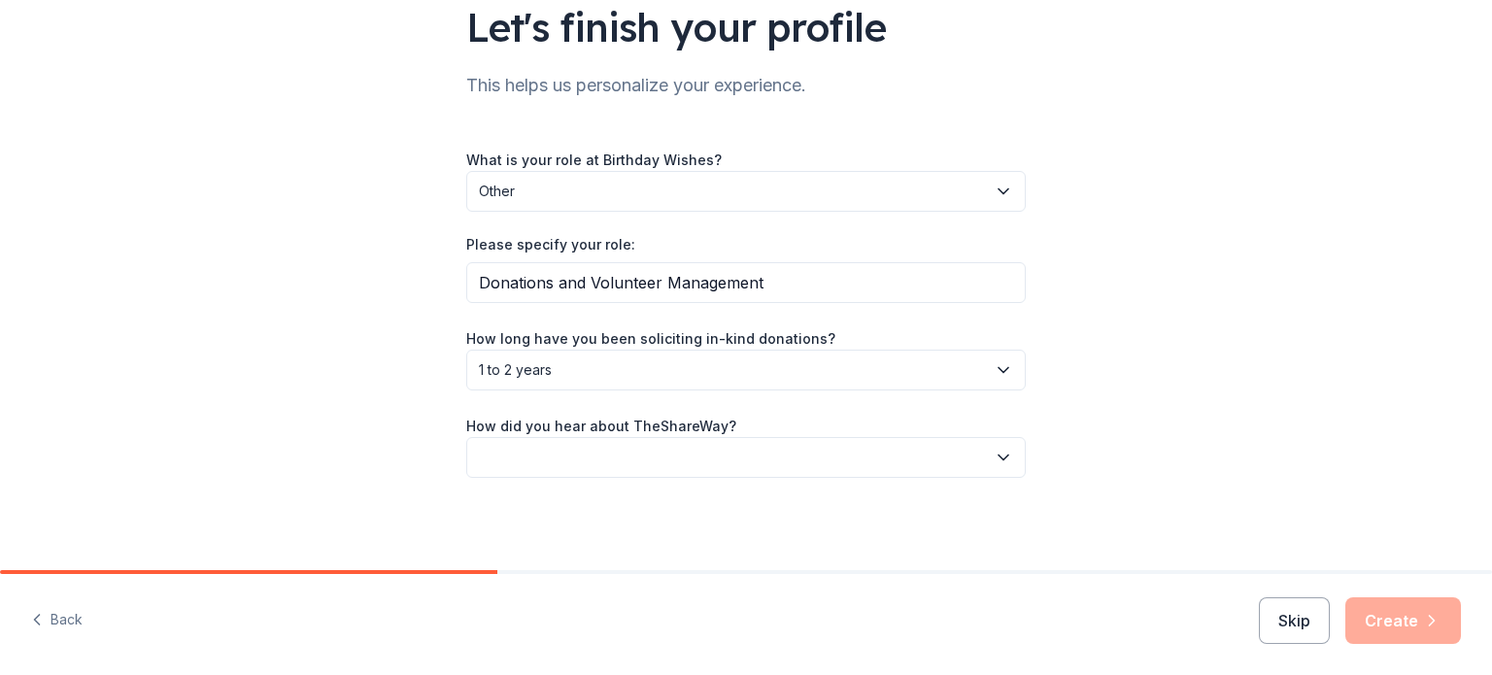
click at [579, 448] on button "button" at bounding box center [746, 457] width 560 height 41
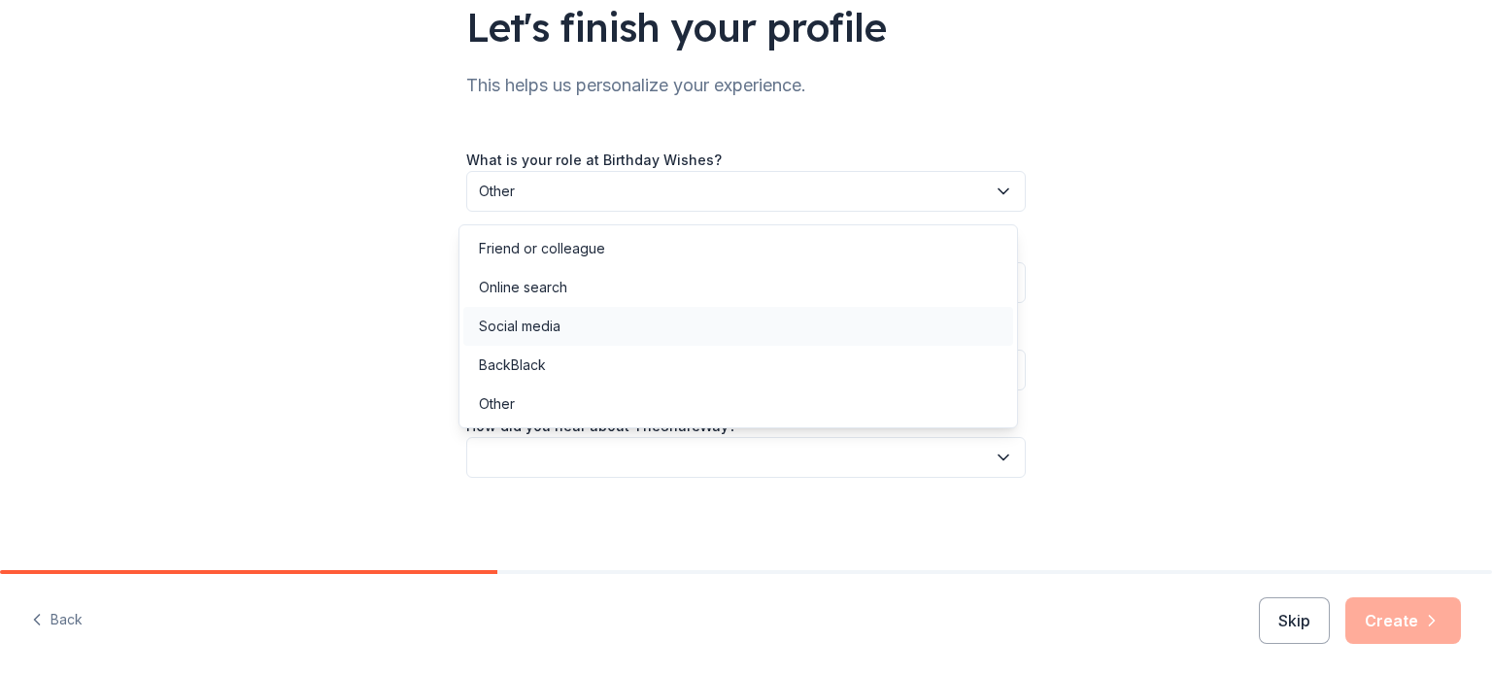
click at [547, 326] on div "Social media" at bounding box center [520, 326] width 82 height 23
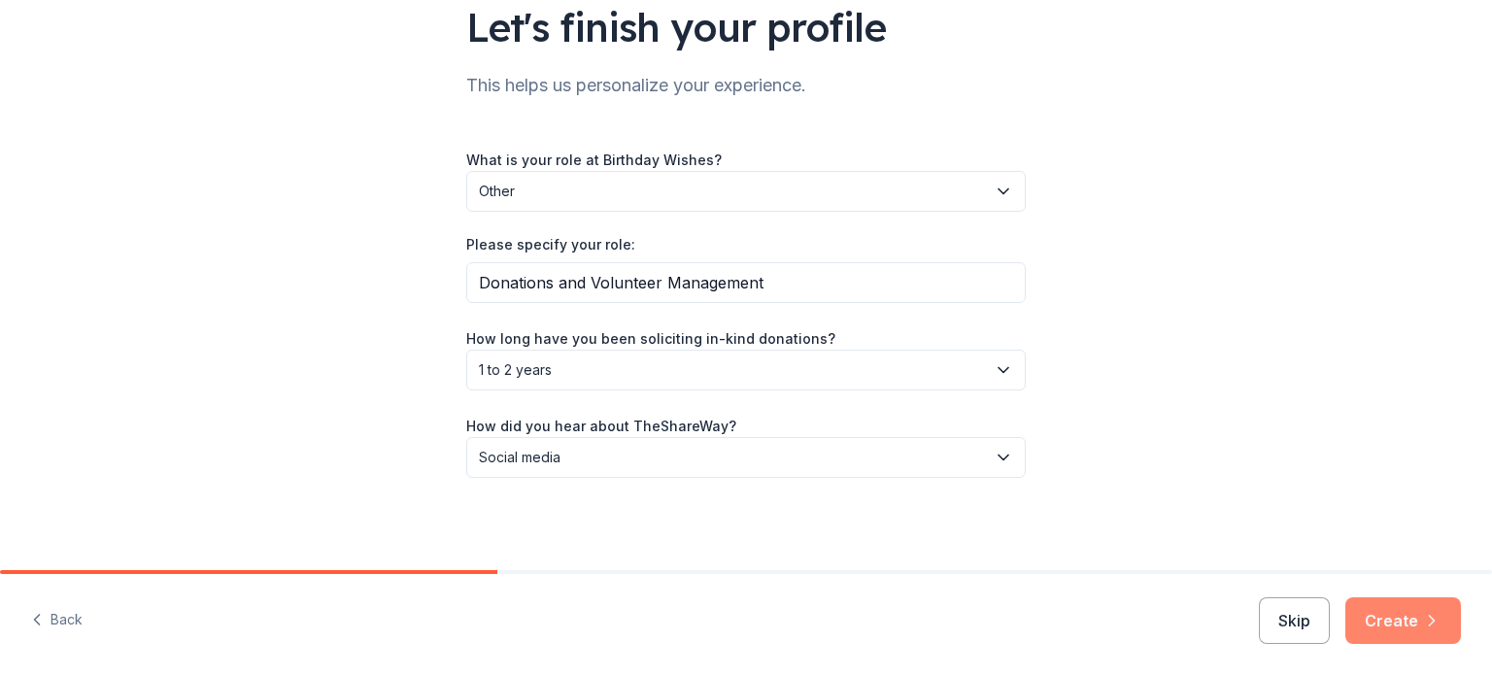
click at [1418, 625] on button "Create" at bounding box center [1403, 620] width 116 height 47
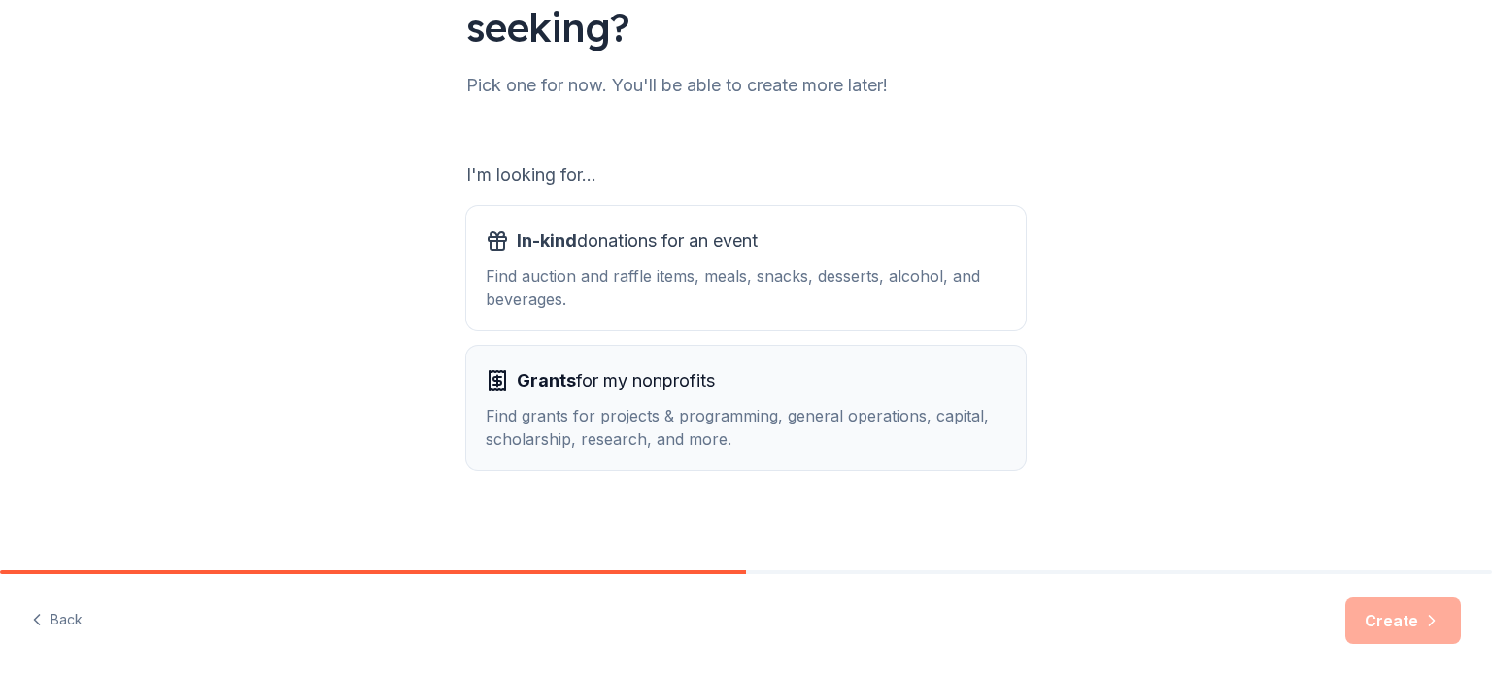
scroll to position [214, 0]
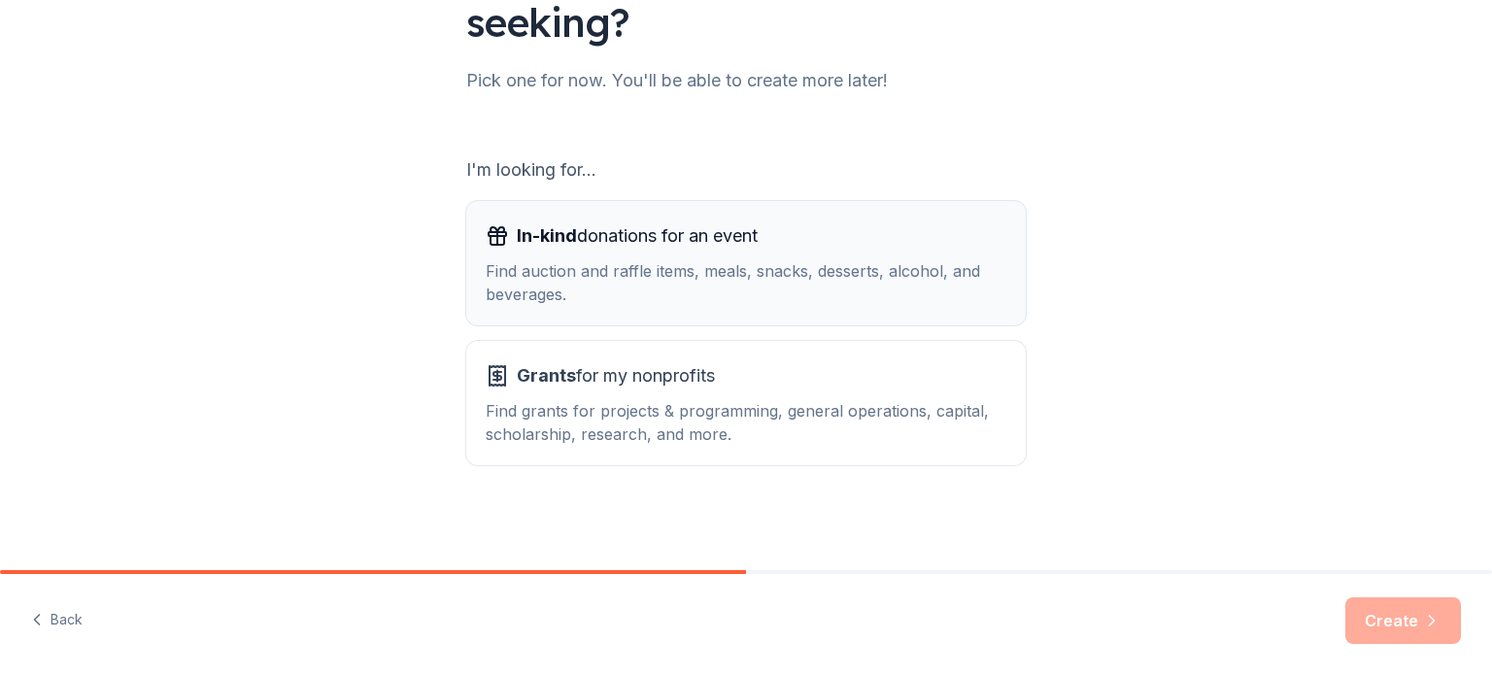
click at [692, 265] on div "Find auction and raffle items, meals, snacks, desserts, alcohol, and beverages." at bounding box center [746, 282] width 521 height 47
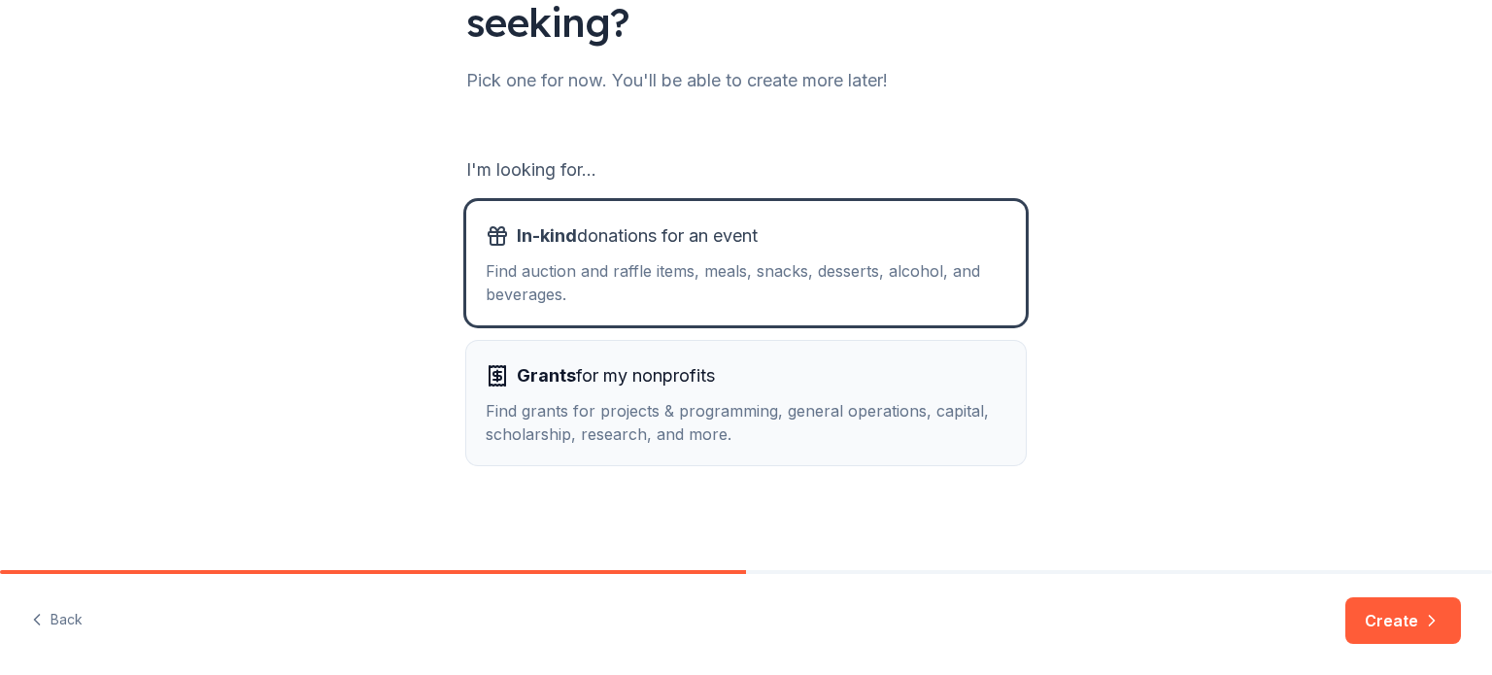
click at [679, 419] on div "Find grants for projects & programming, general operations, capital, scholarshi…" at bounding box center [746, 422] width 521 height 47
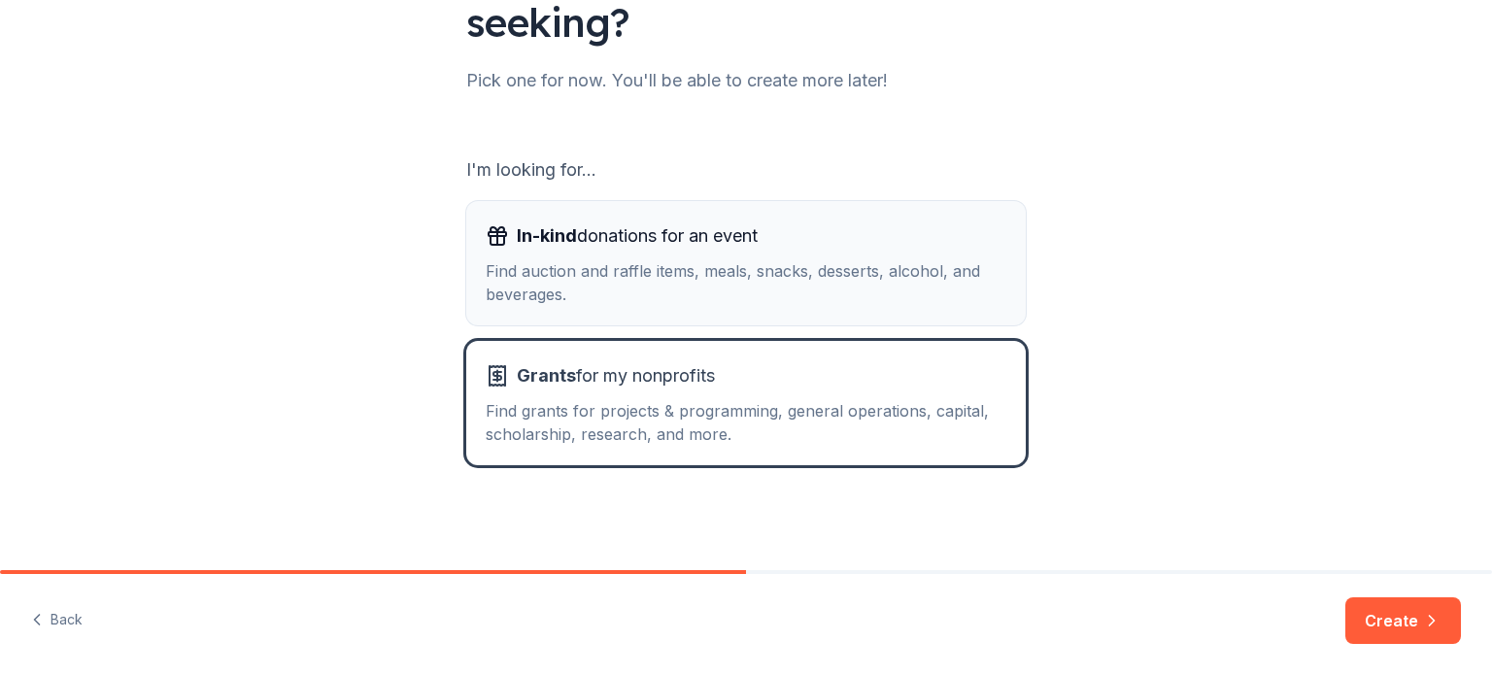
click at [645, 284] on div "Find auction and raffle items, meals, snacks, desserts, alcohol, and beverages." at bounding box center [746, 282] width 521 height 47
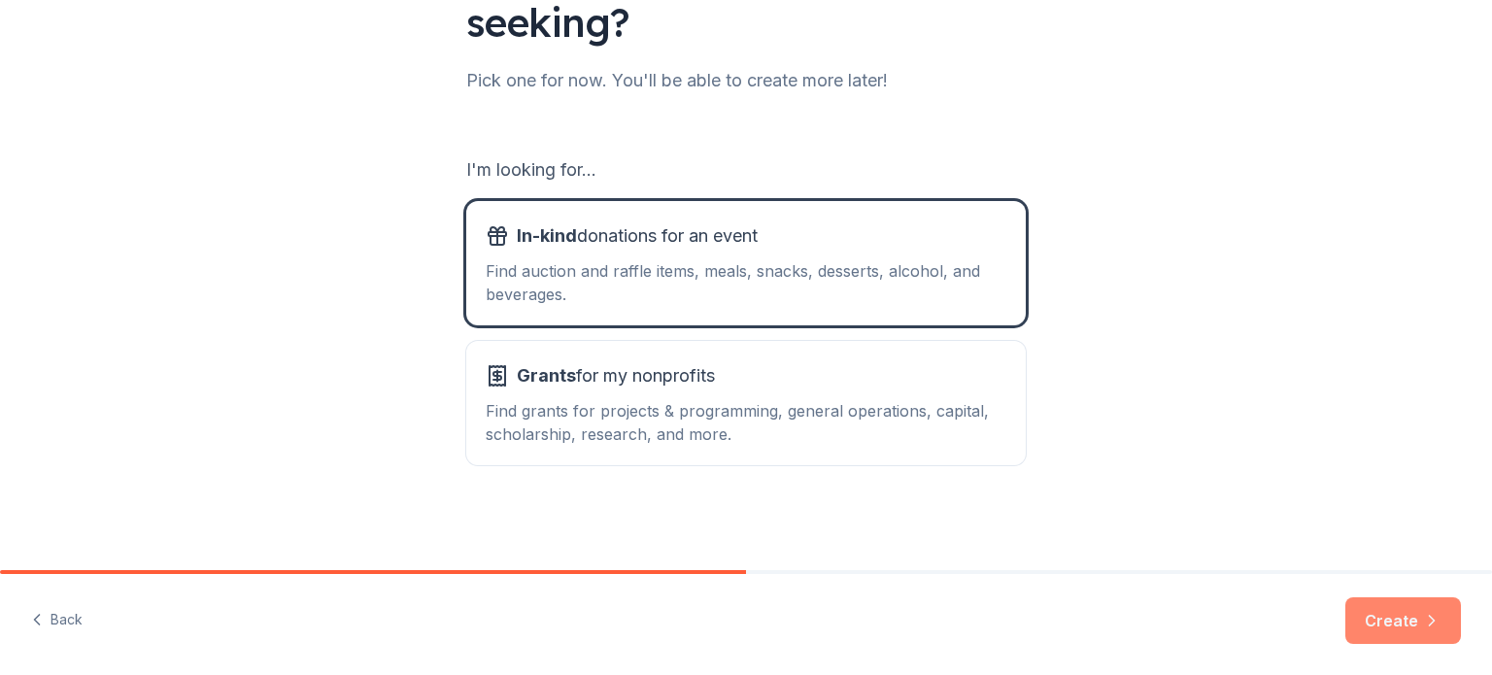
click at [1419, 612] on button "Create" at bounding box center [1403, 620] width 116 height 47
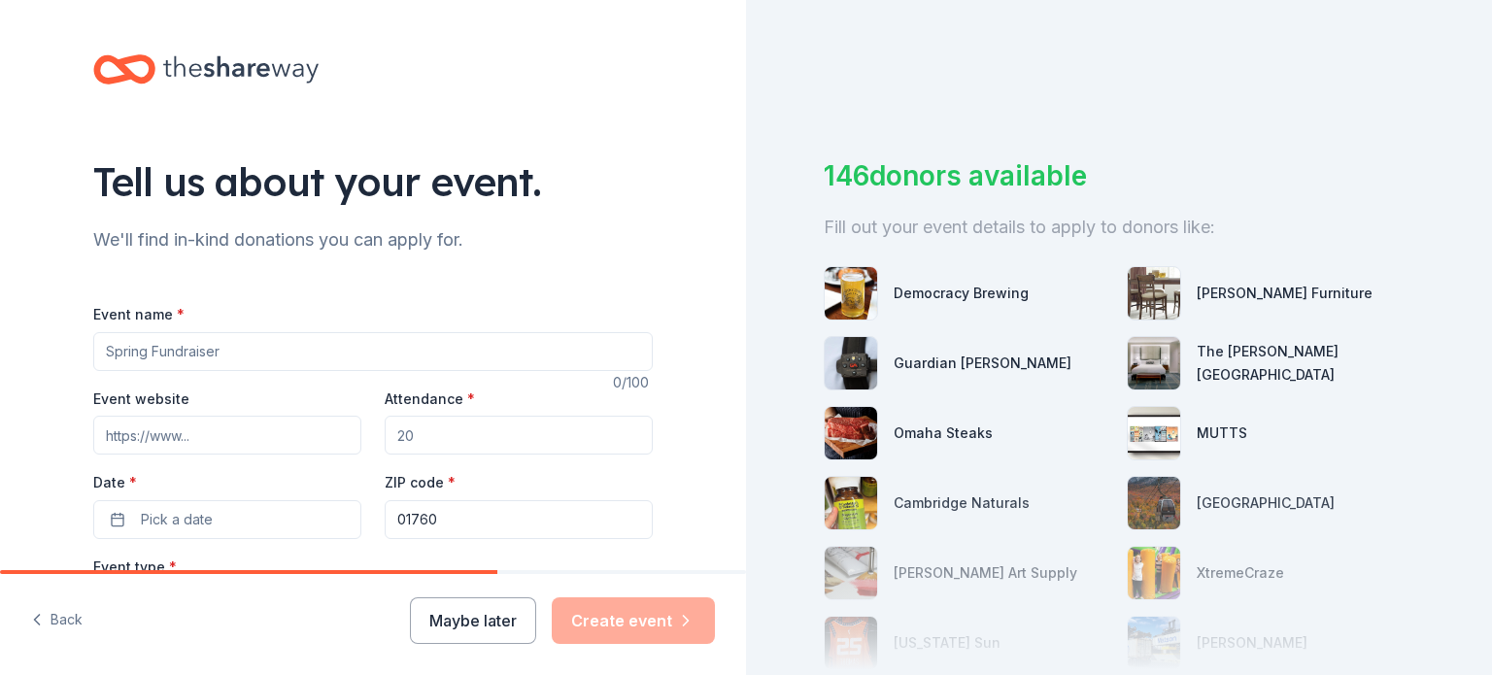
click at [216, 351] on input "Event name *" at bounding box center [373, 351] width 560 height 39
type input "Food Wine and Wishes"
click at [188, 434] on input "Event website" at bounding box center [227, 435] width 268 height 39
paste input "[URL][DOMAIN_NAME]"
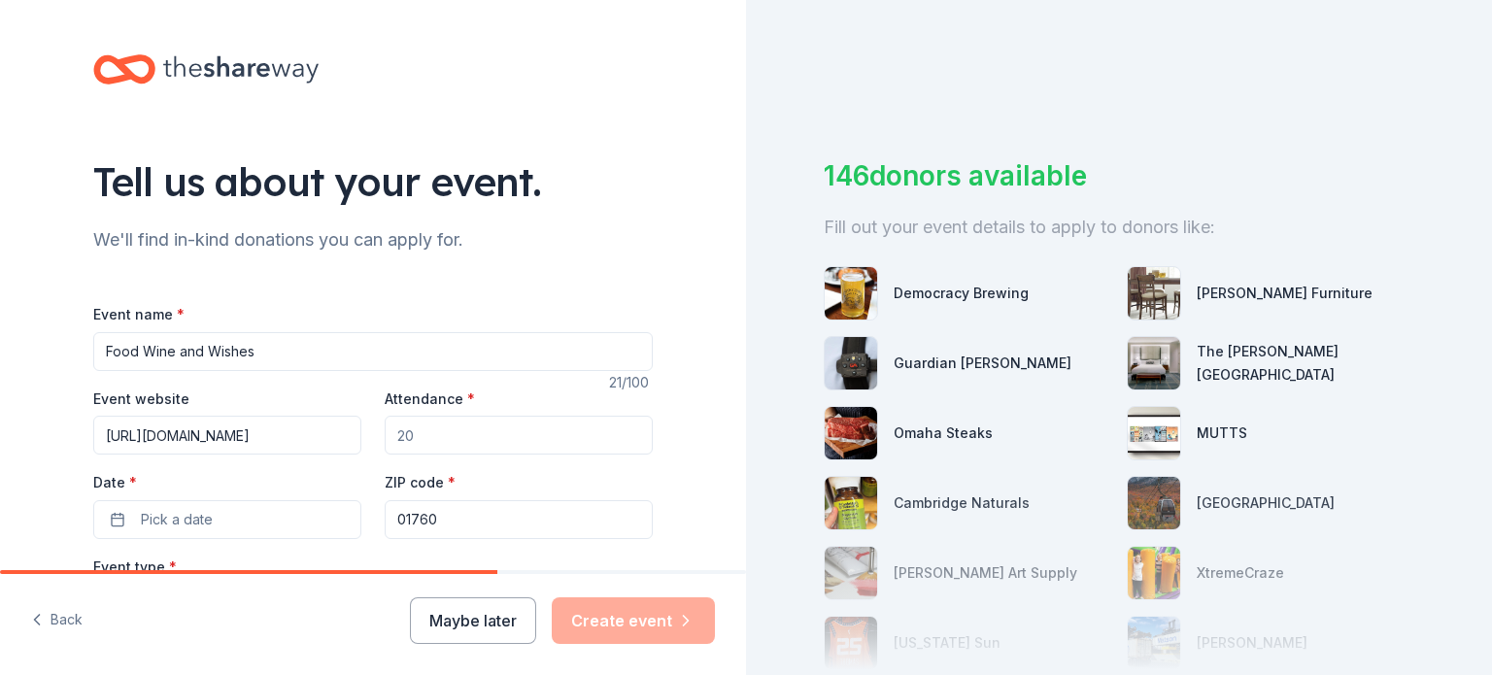
type input "[URL][DOMAIN_NAME]"
click at [509, 428] on input "Attendance *" at bounding box center [519, 435] width 268 height 39
type input "250"
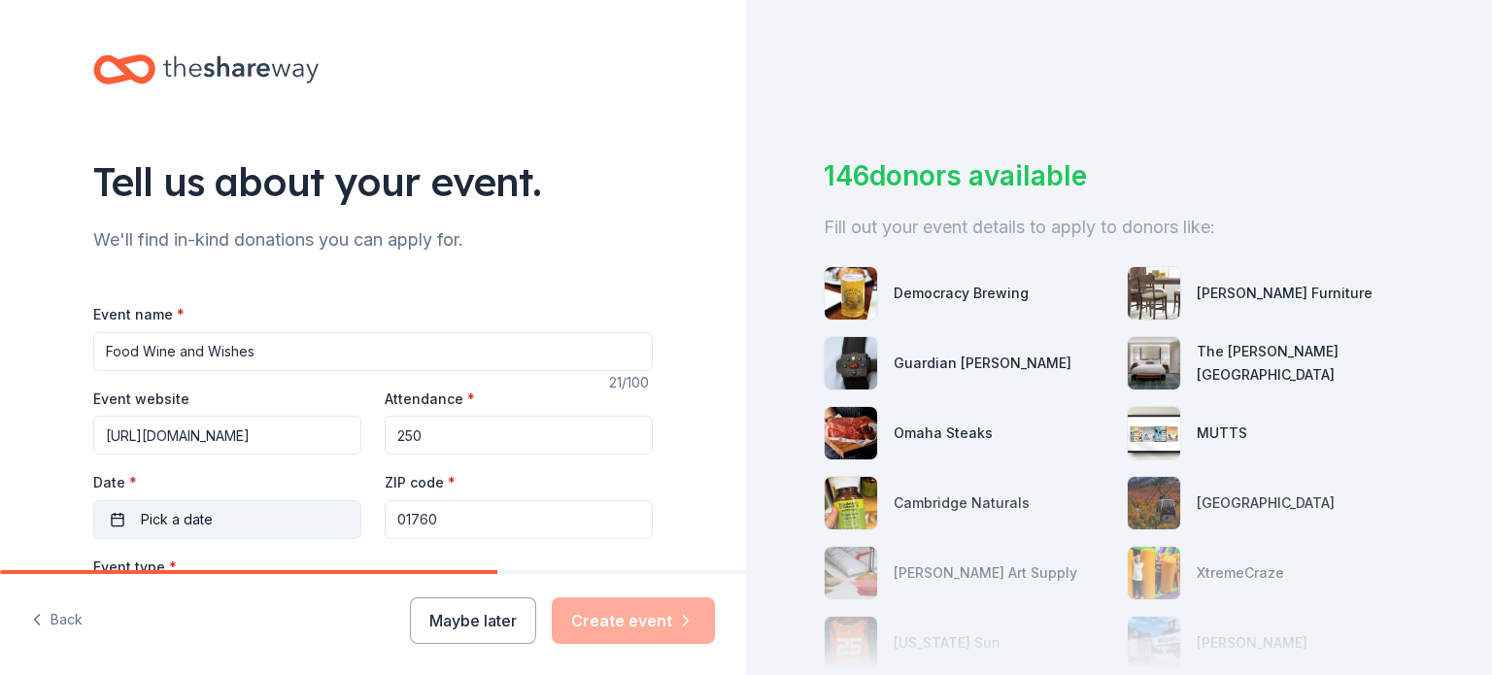
click at [178, 518] on span "Pick a date" at bounding box center [177, 519] width 72 height 23
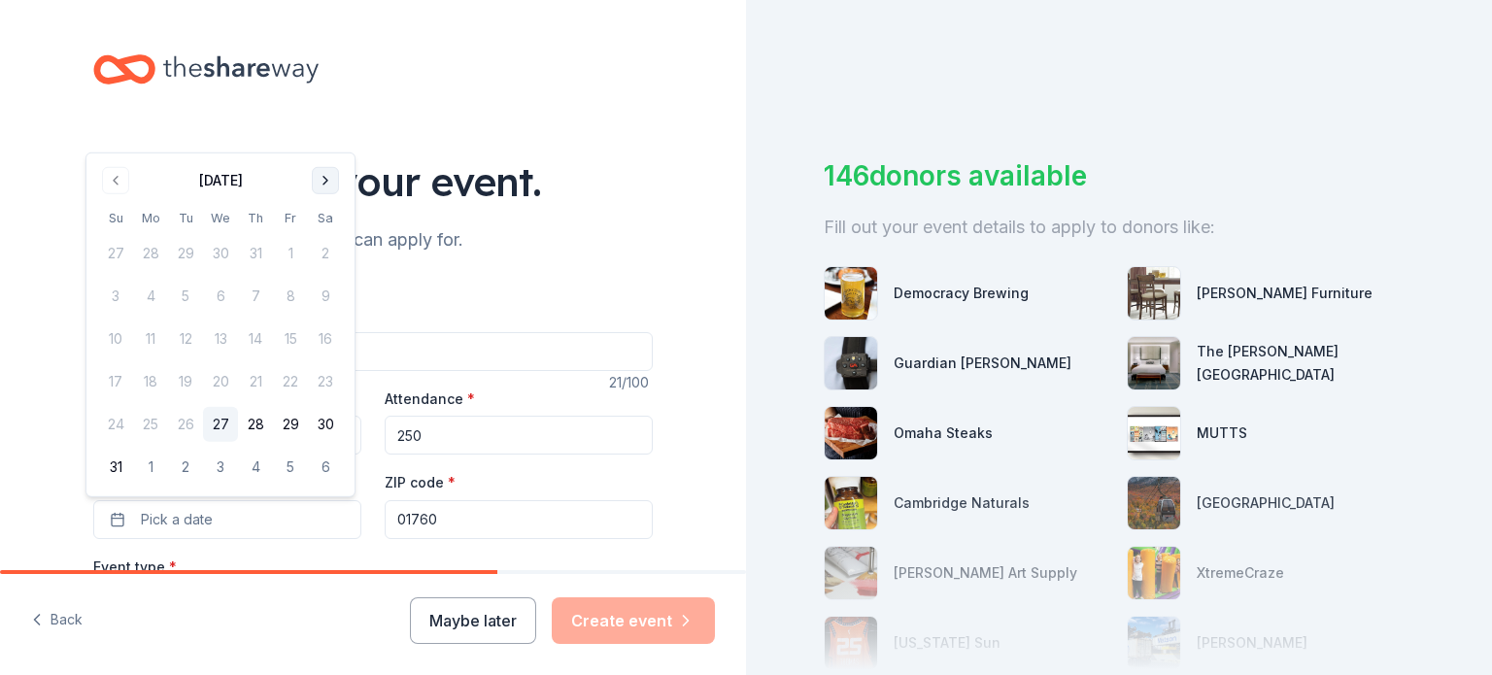
click at [315, 186] on button "Go to next month" at bounding box center [325, 180] width 27 height 27
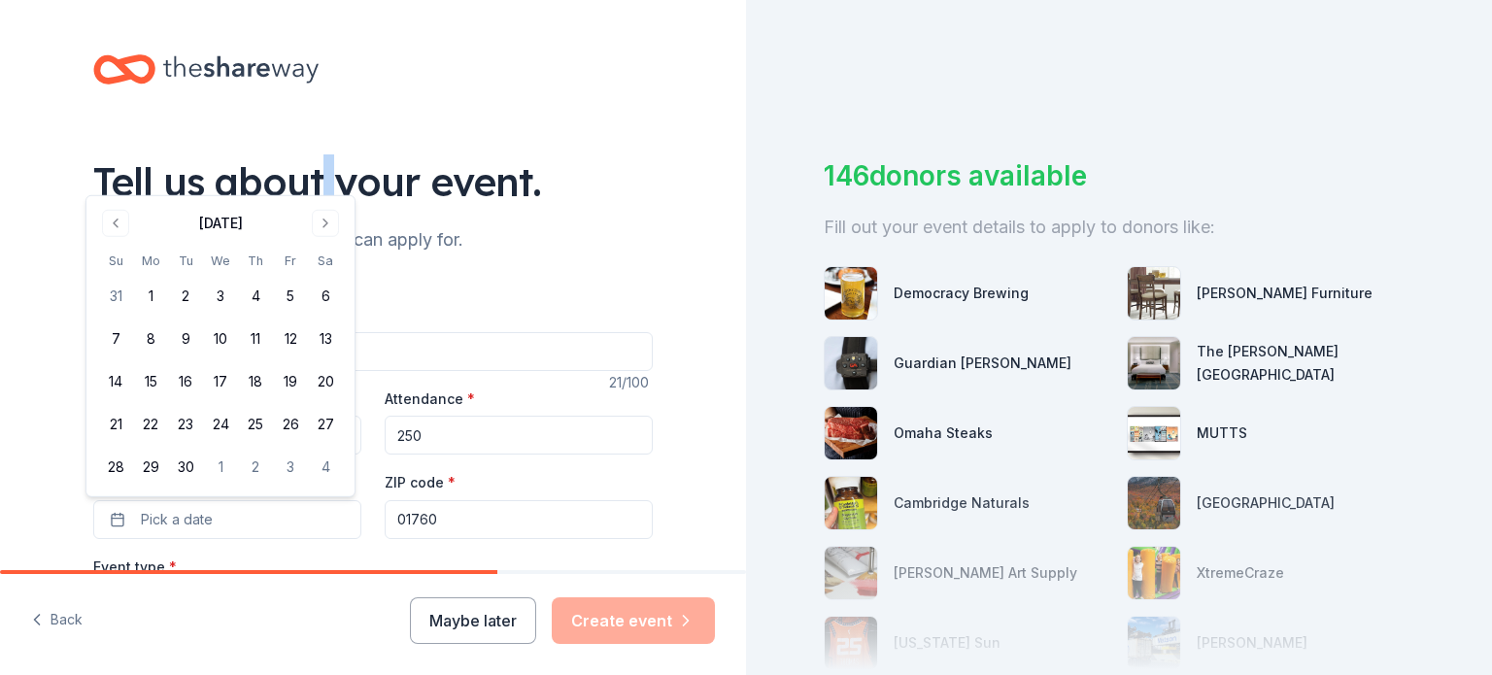
click at [316, 185] on div "Tell us about your event." at bounding box center [373, 181] width 560 height 54
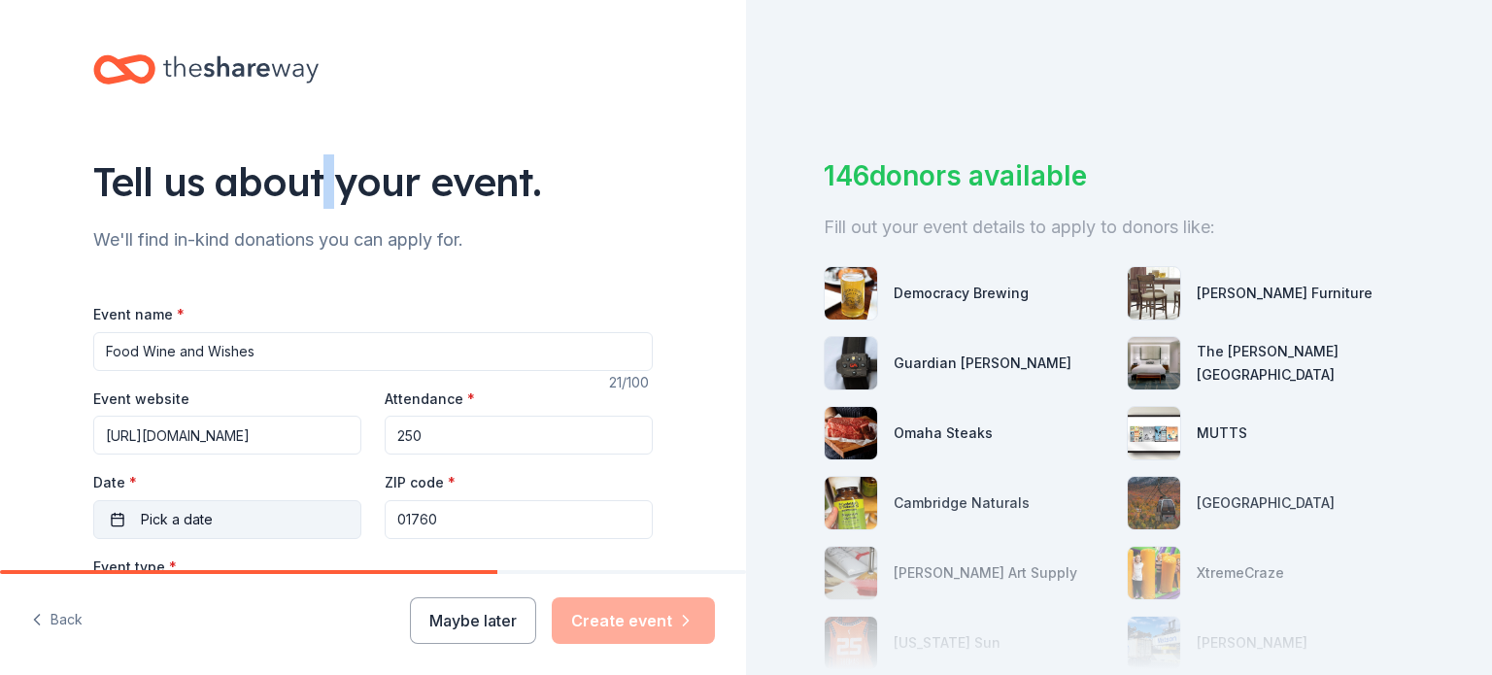
click at [190, 518] on span "Pick a date" at bounding box center [177, 519] width 72 height 23
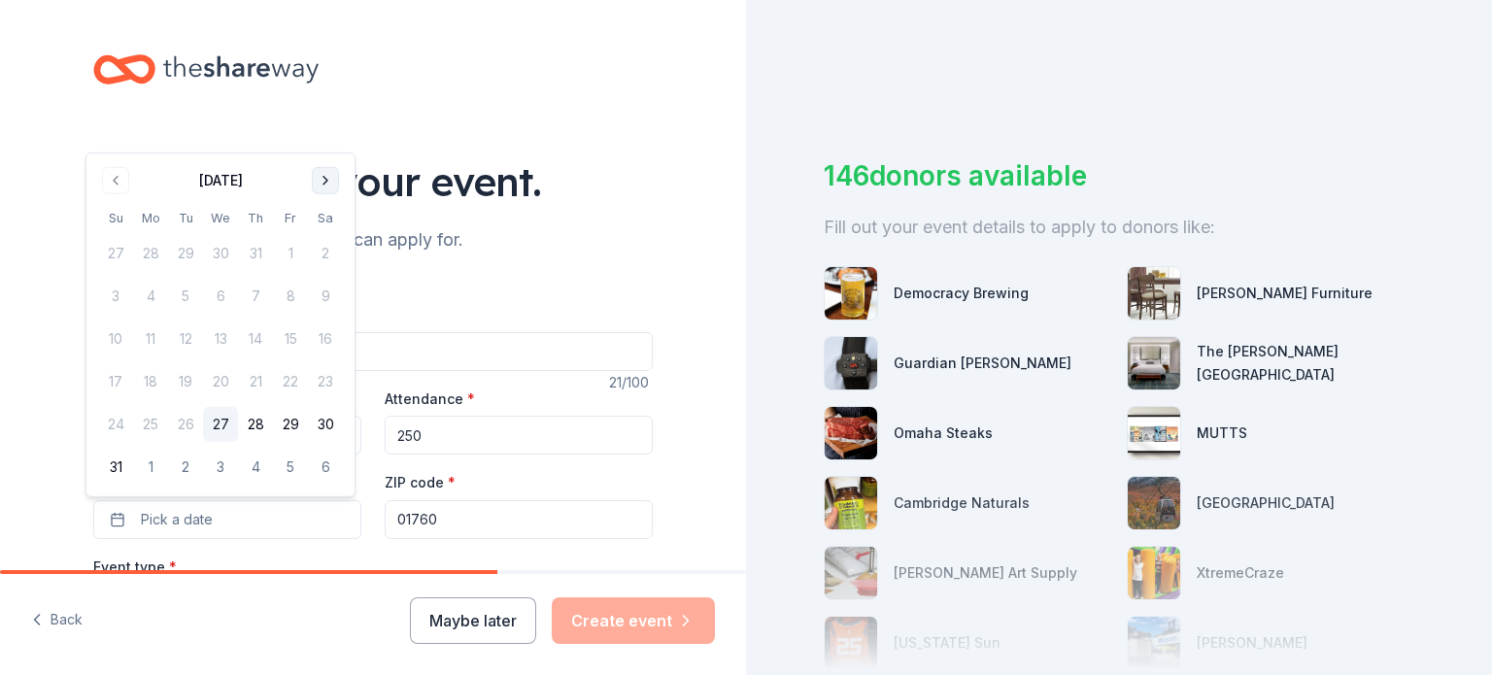
click at [320, 182] on button "Go to next month" at bounding box center [325, 180] width 27 height 27
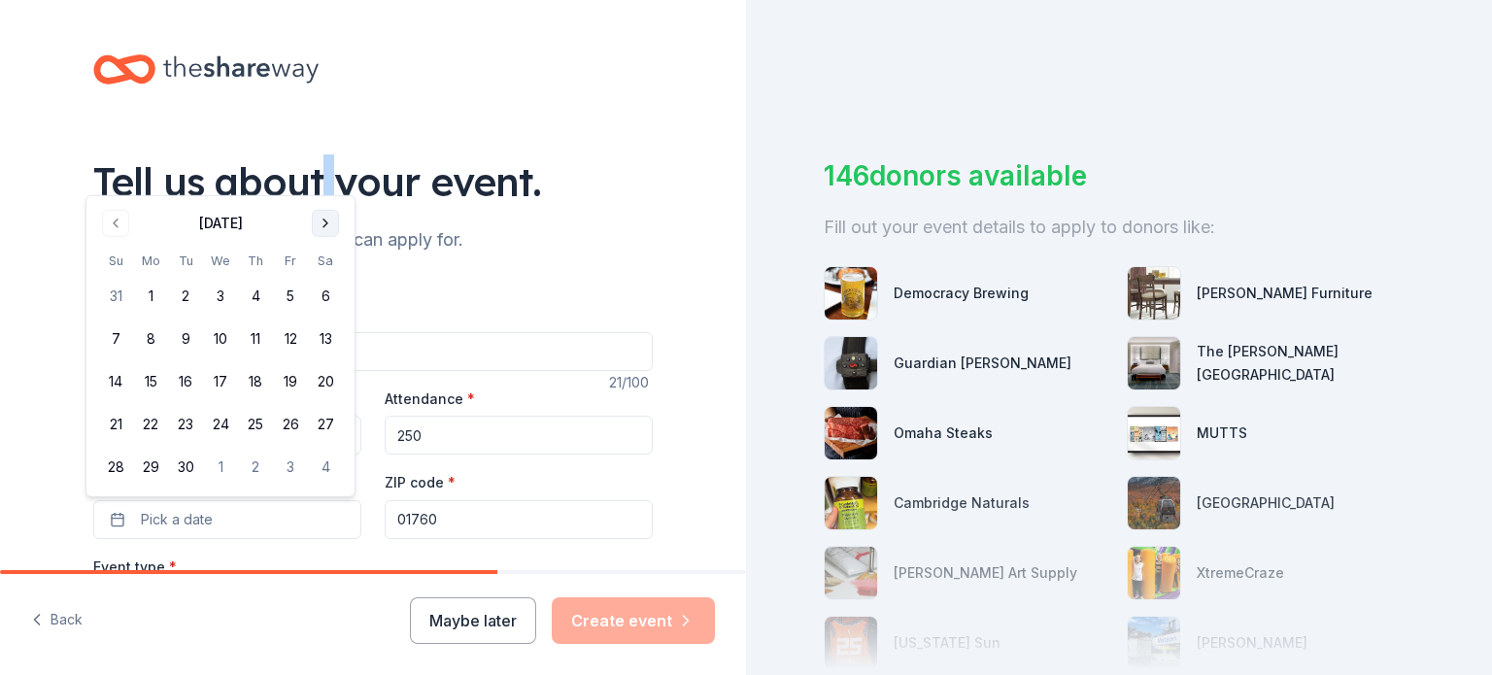
click at [330, 224] on button "Go to next month" at bounding box center [325, 223] width 27 height 27
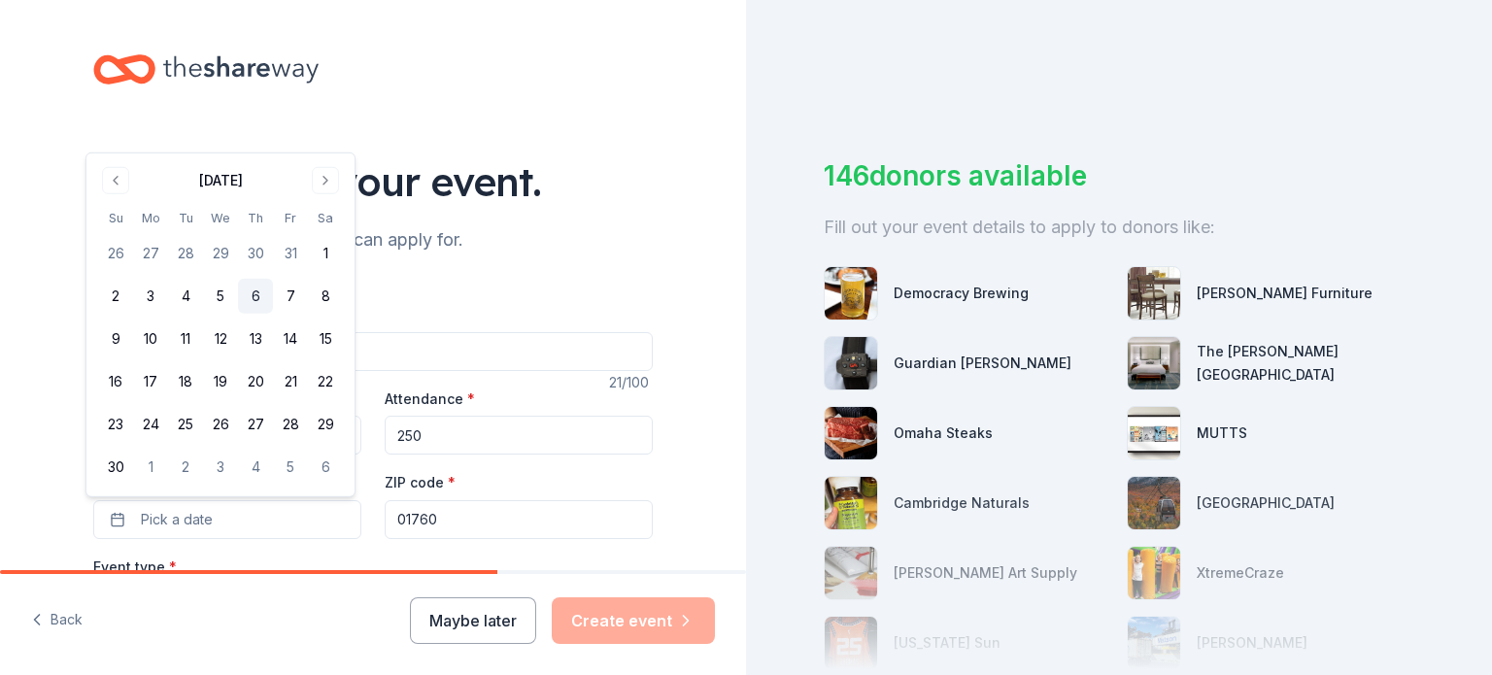
click at [251, 297] on button "6" at bounding box center [255, 296] width 35 height 35
click at [690, 503] on div "Tell us about your event. We'll find in-kind donations you can apply for. Event…" at bounding box center [373, 646] width 746 height 1293
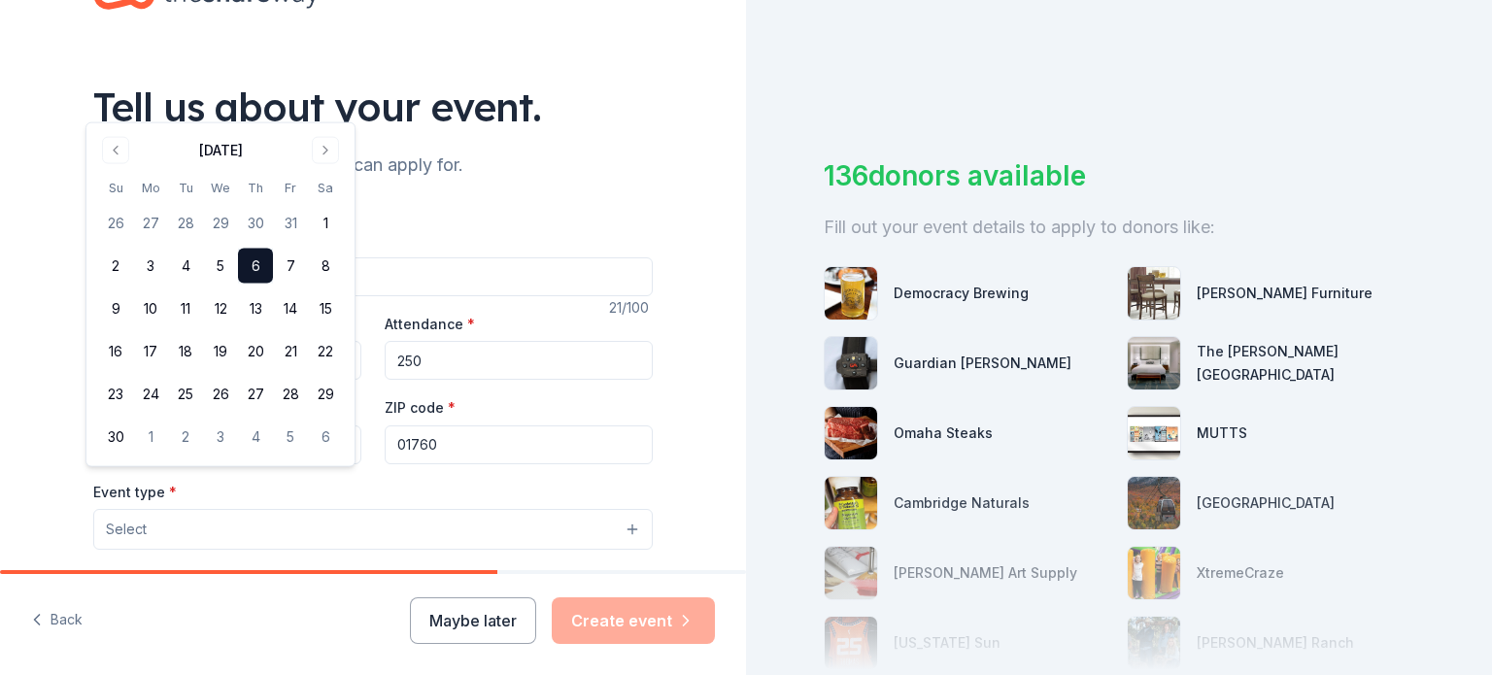
scroll to position [97, 0]
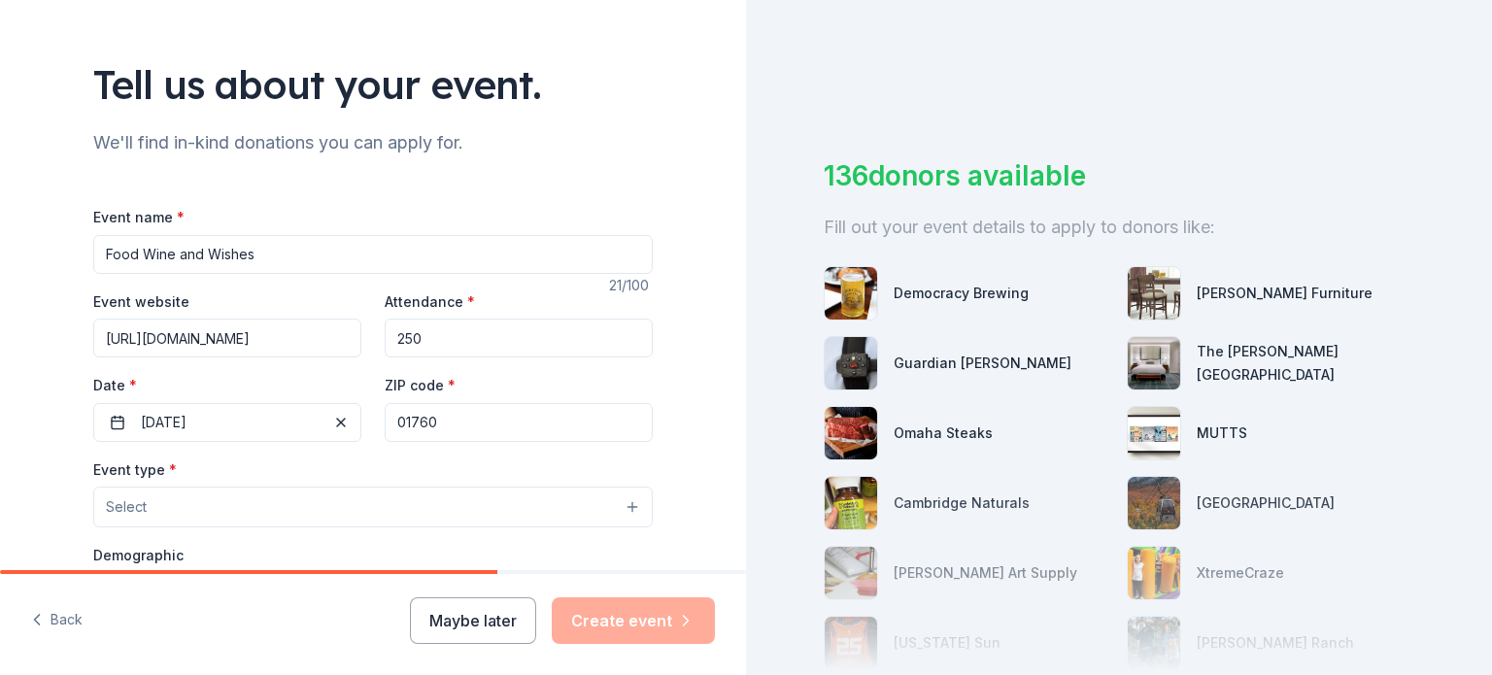
click at [280, 500] on button "Select" at bounding box center [373, 507] width 560 height 41
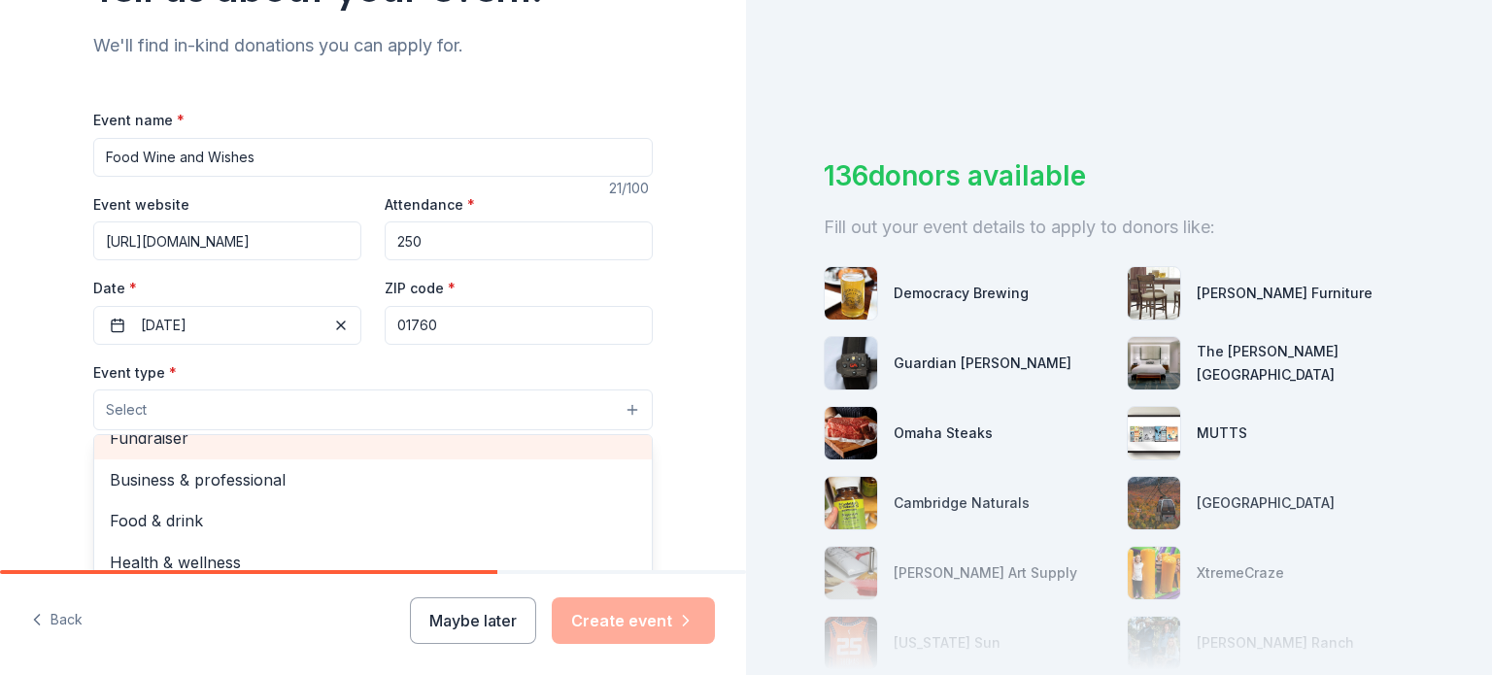
scroll to position [0, 0]
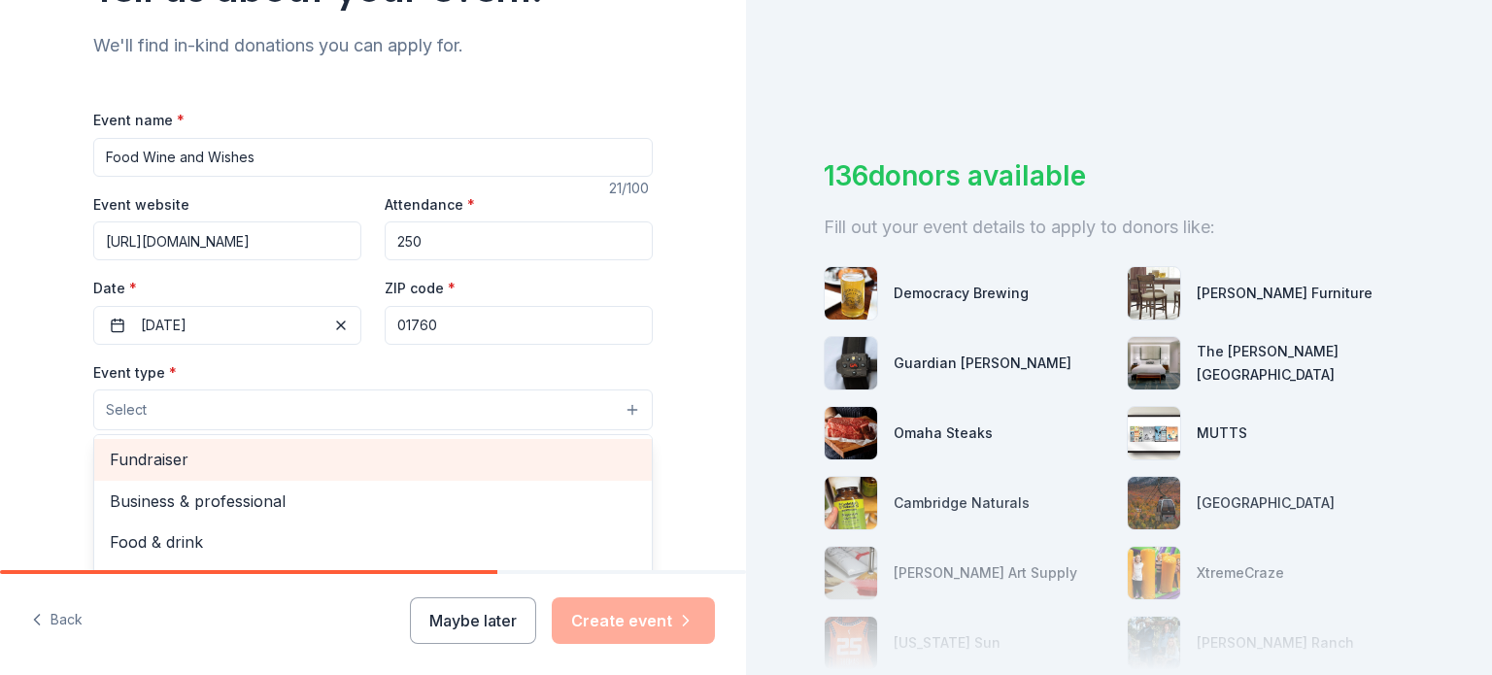
drag, startPoint x: 160, startPoint y: 457, endPoint x: 0, endPoint y: 457, distance: 160.3
click at [159, 457] on span "Fundraiser" at bounding box center [373, 459] width 527 height 25
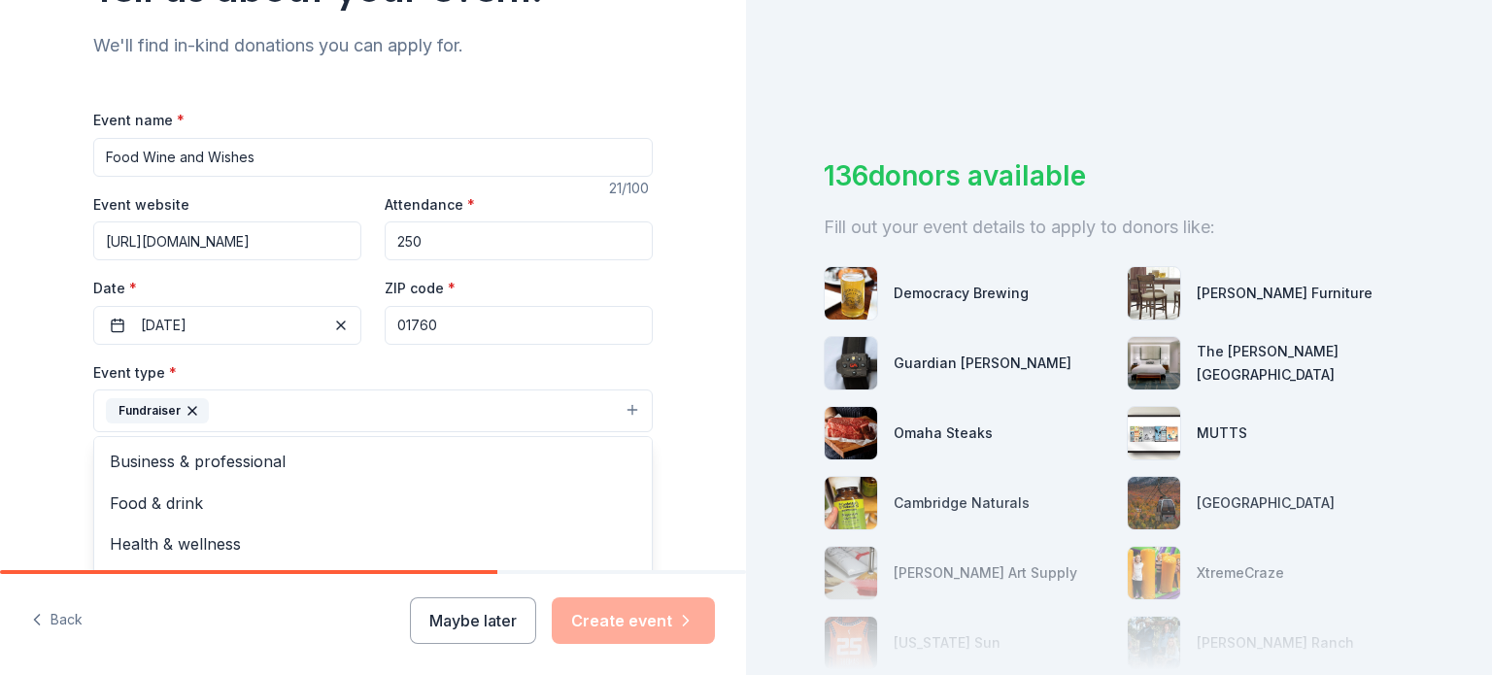
click at [23, 446] on div "Tell us about your event. We'll find in-kind donations you can apply for. Event…" at bounding box center [373, 453] width 746 height 1295
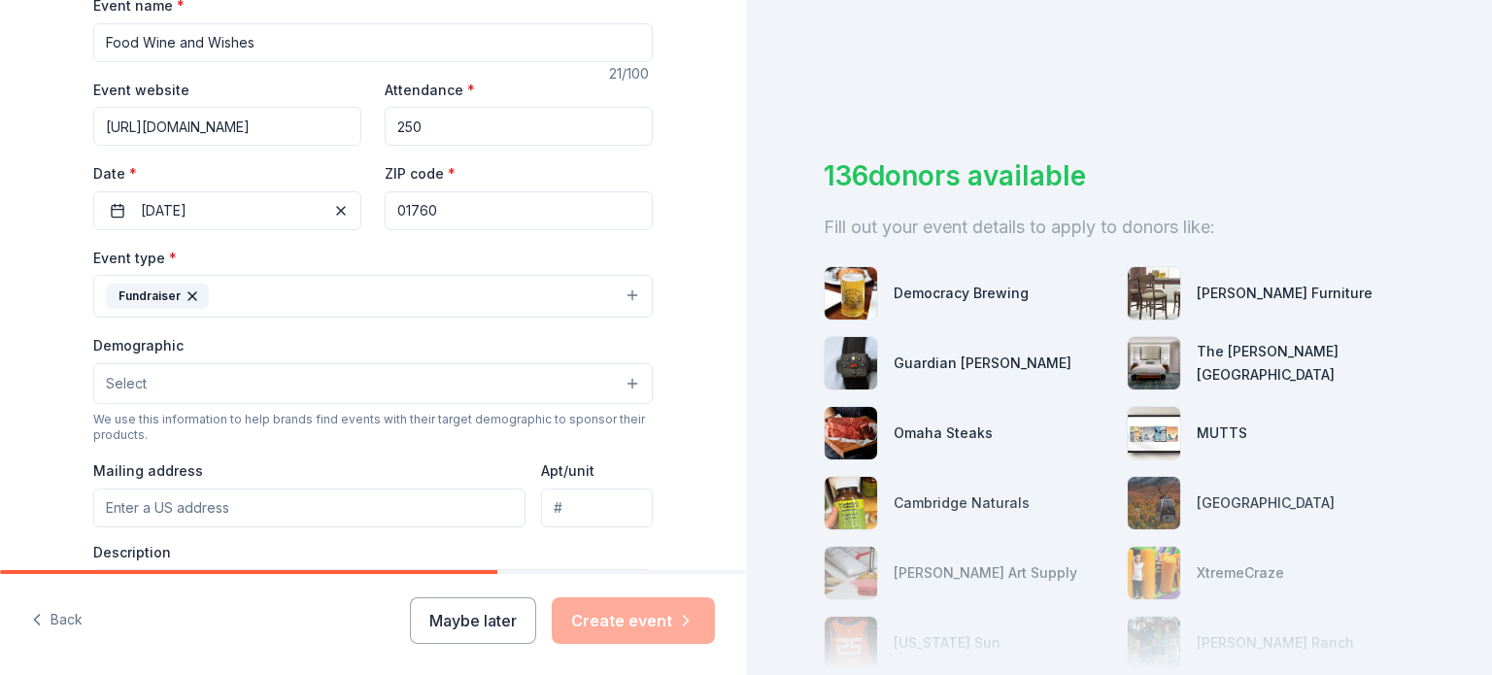
scroll to position [389, 0]
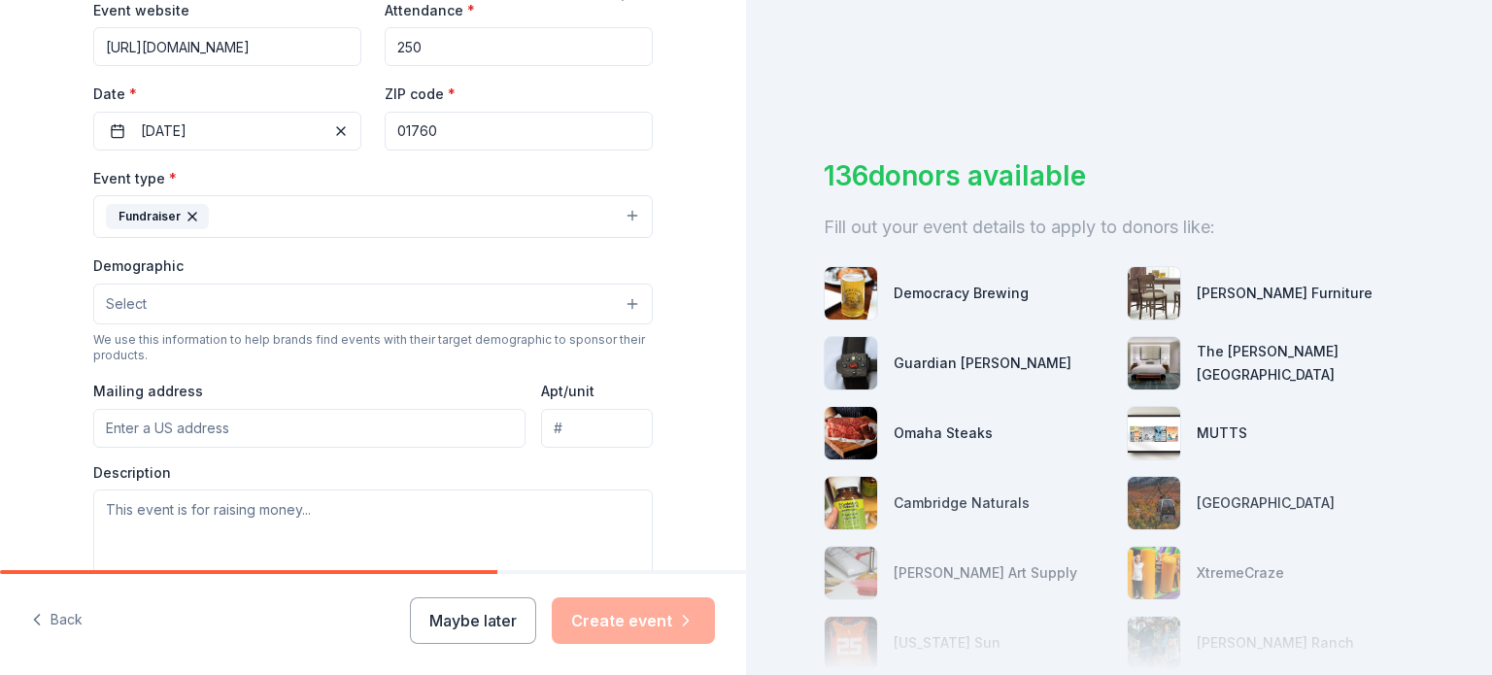
click at [142, 303] on button "Select" at bounding box center [373, 304] width 560 height 41
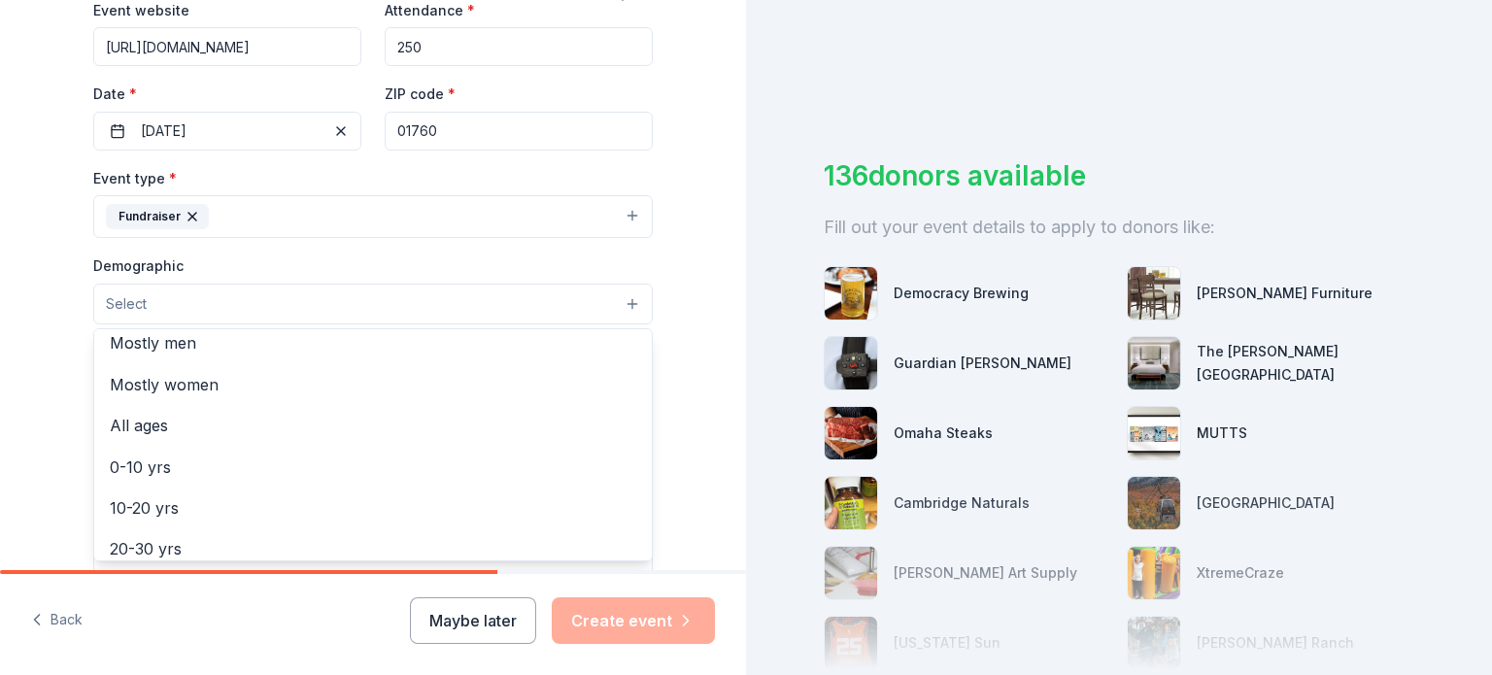
scroll to position [19, 0]
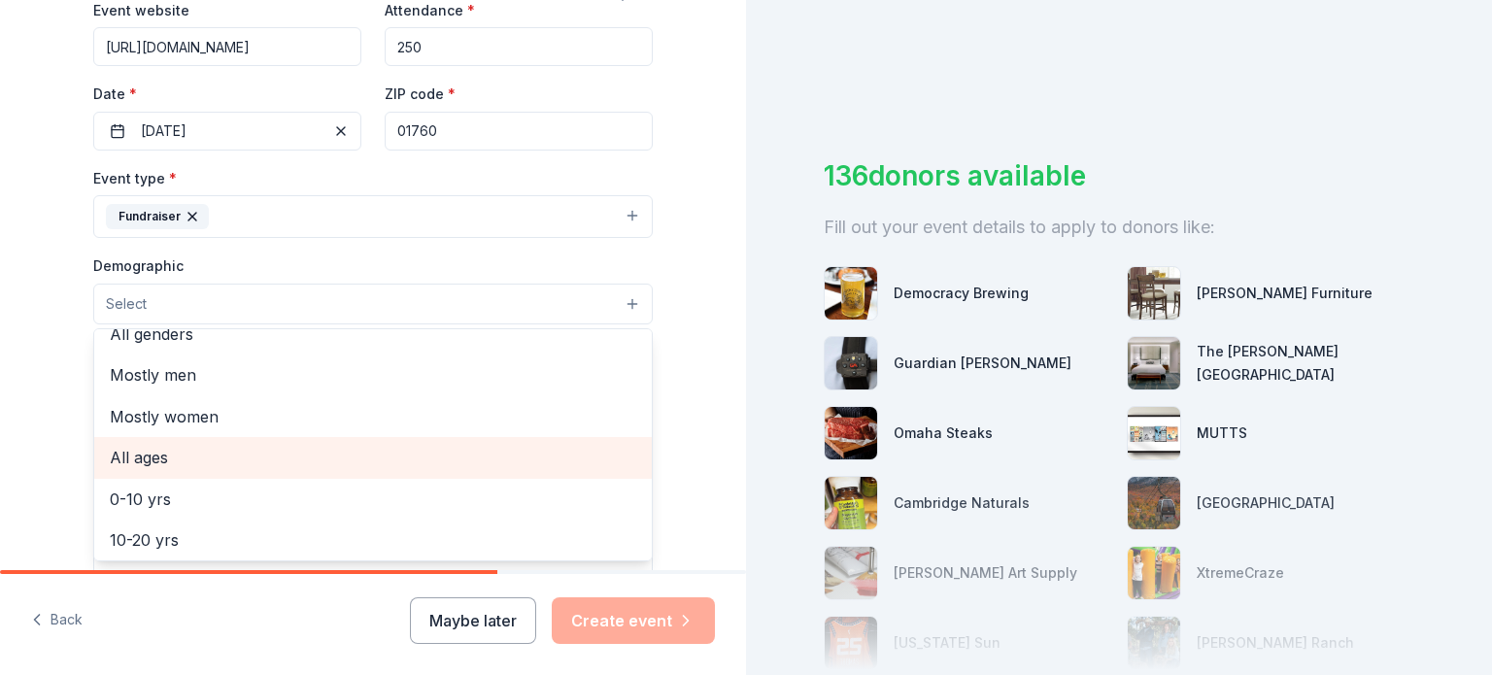
click at [154, 455] on span "All ages" at bounding box center [373, 457] width 527 height 25
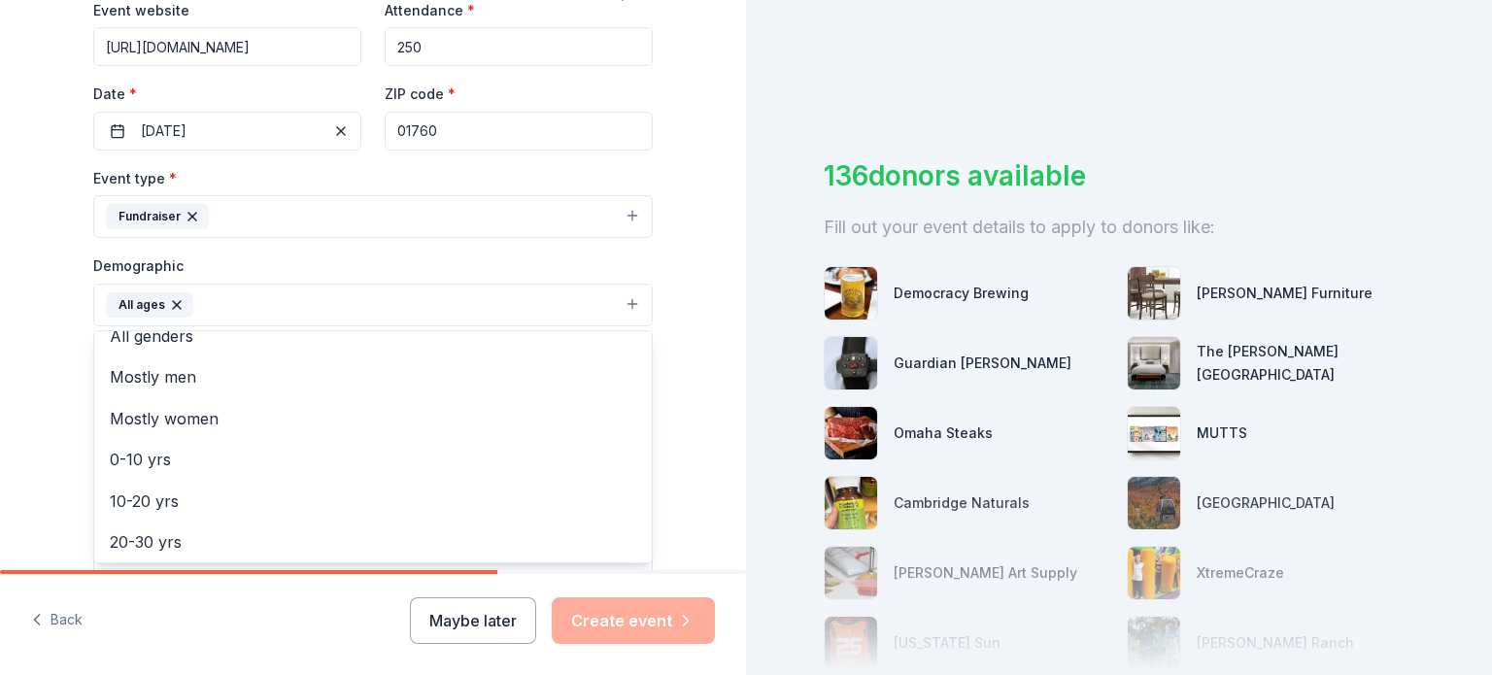
click at [0, 365] on div "Tell us about your event. We'll find in-kind donations you can apply for. Event…" at bounding box center [373, 259] width 746 height 1297
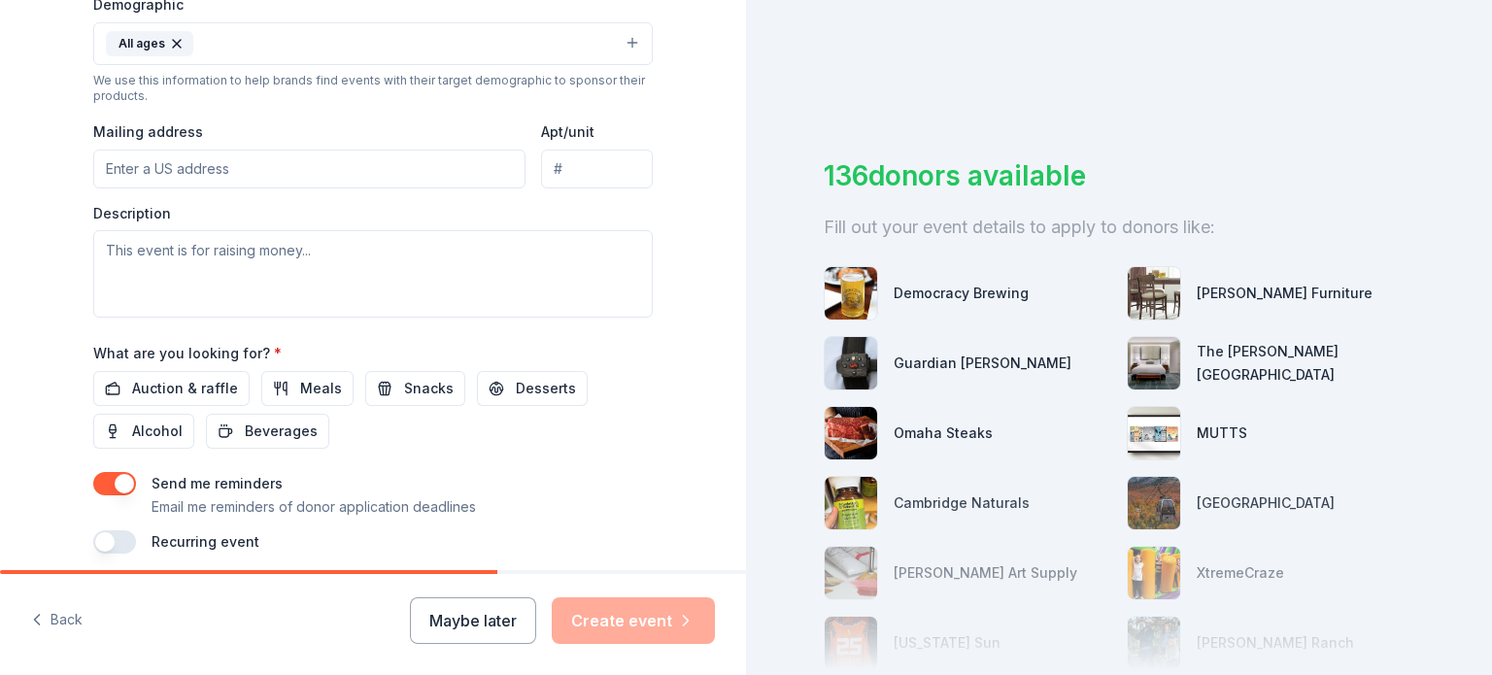
scroll to position [680, 0]
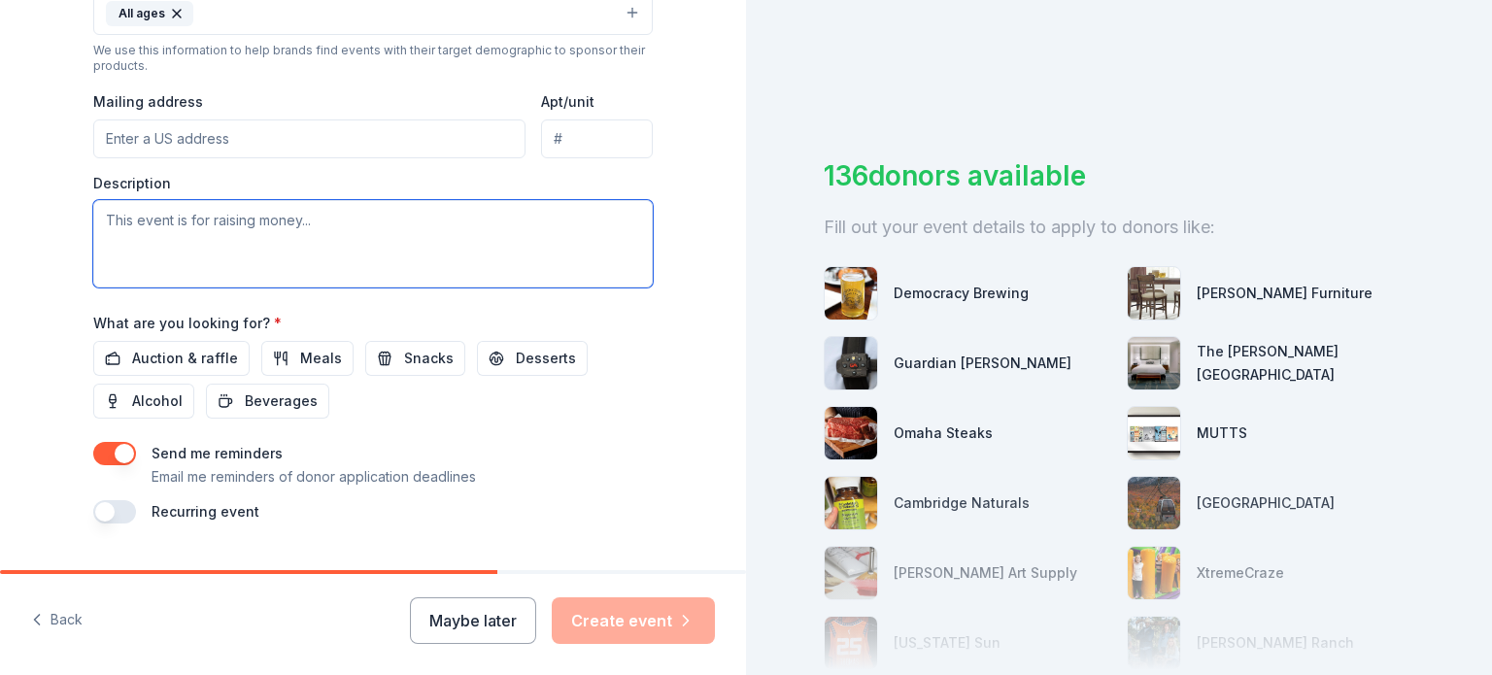
click at [319, 222] on textarea at bounding box center [373, 243] width 560 height 87
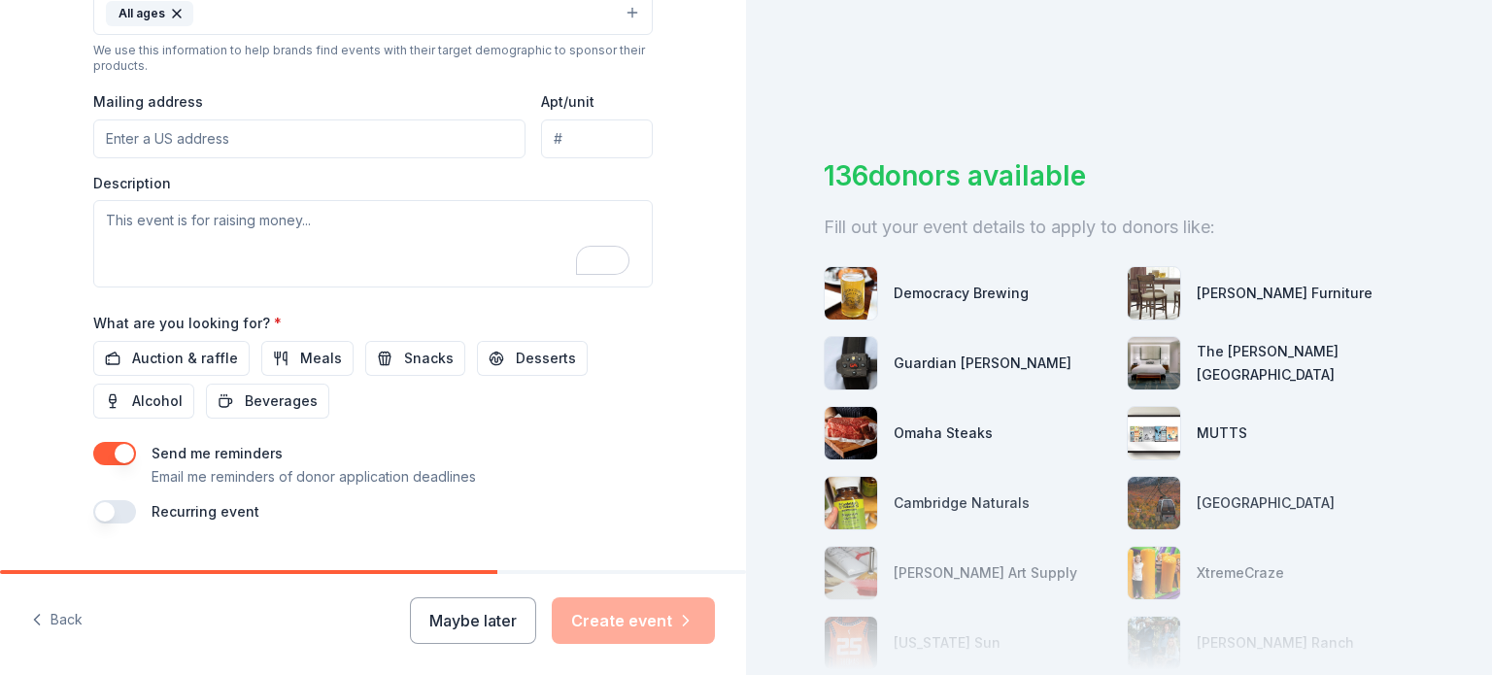
drag, startPoint x: 136, startPoint y: 644, endPoint x: 136, endPoint y: 442, distance: 202.1
click at [136, 644] on div "Back Maybe later Create event" at bounding box center [373, 624] width 746 height 101
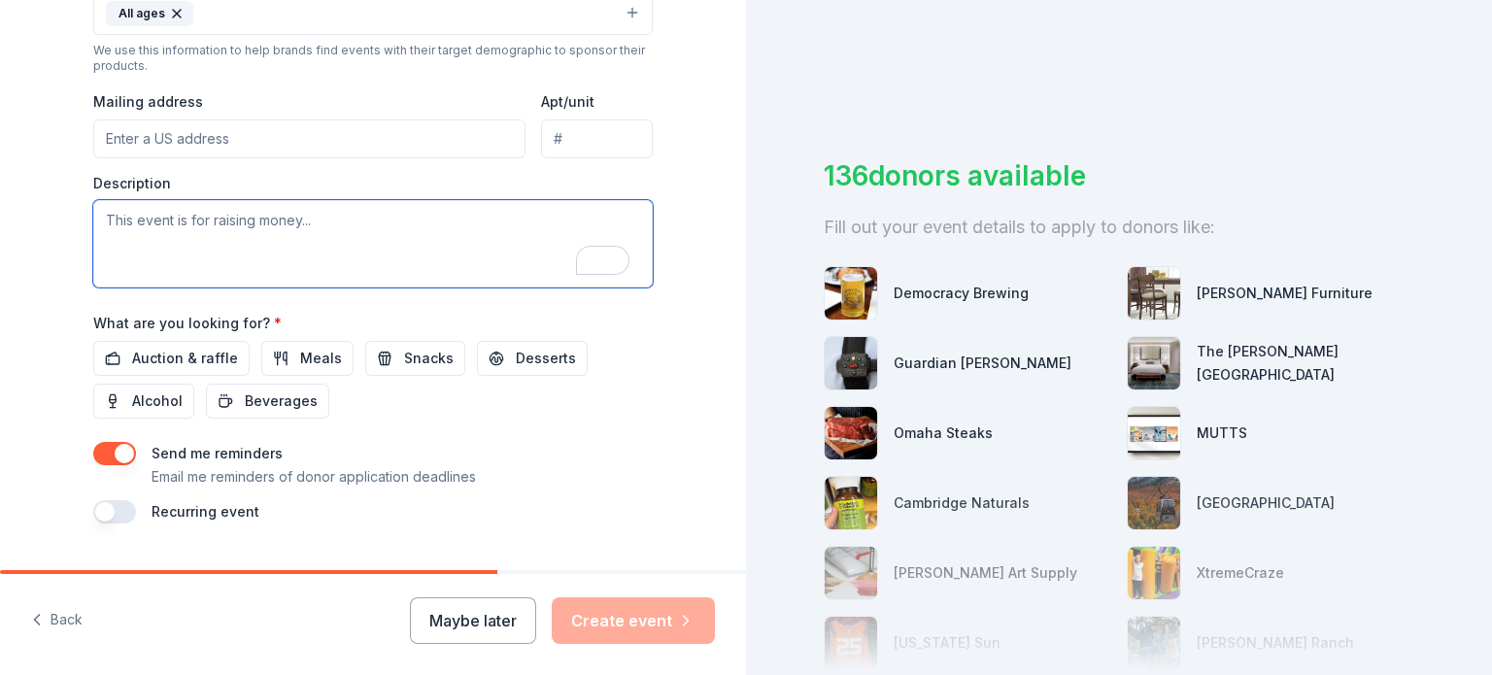
click at [266, 222] on textarea "To enrich screen reader interactions, please activate Accessibility in Grammarl…" at bounding box center [373, 243] width 560 height 87
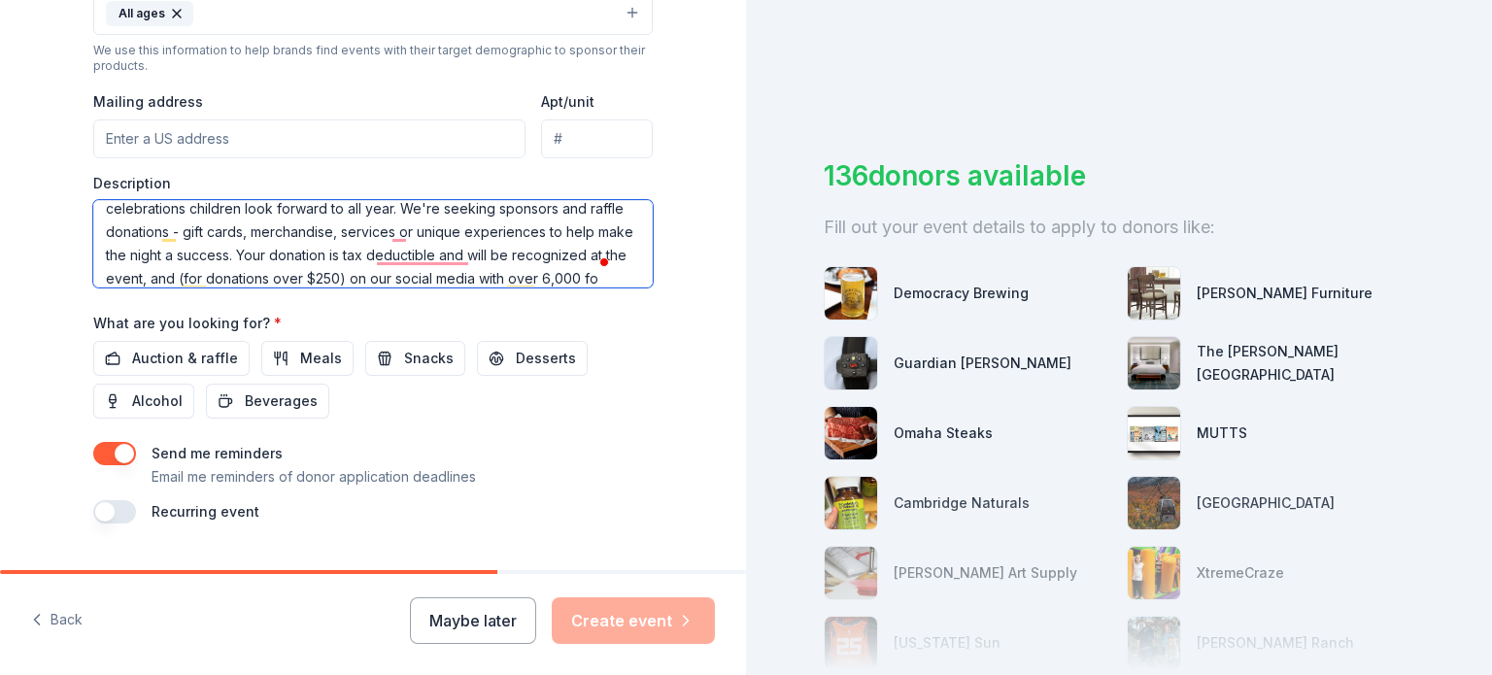
scroll to position [245, 0]
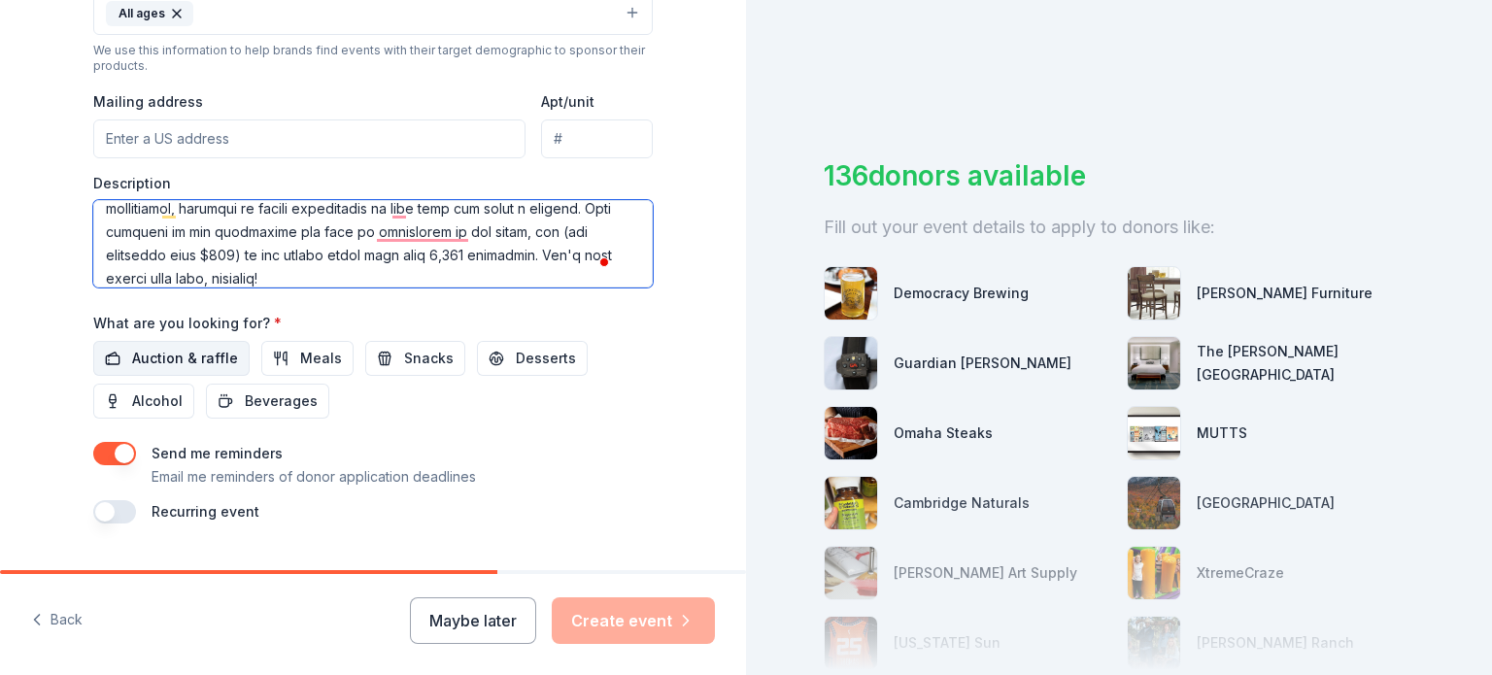
type textarea "Birthda Wishes brings joy to homeless children across [GEOGRAPHIC_DATA]. We bel…"
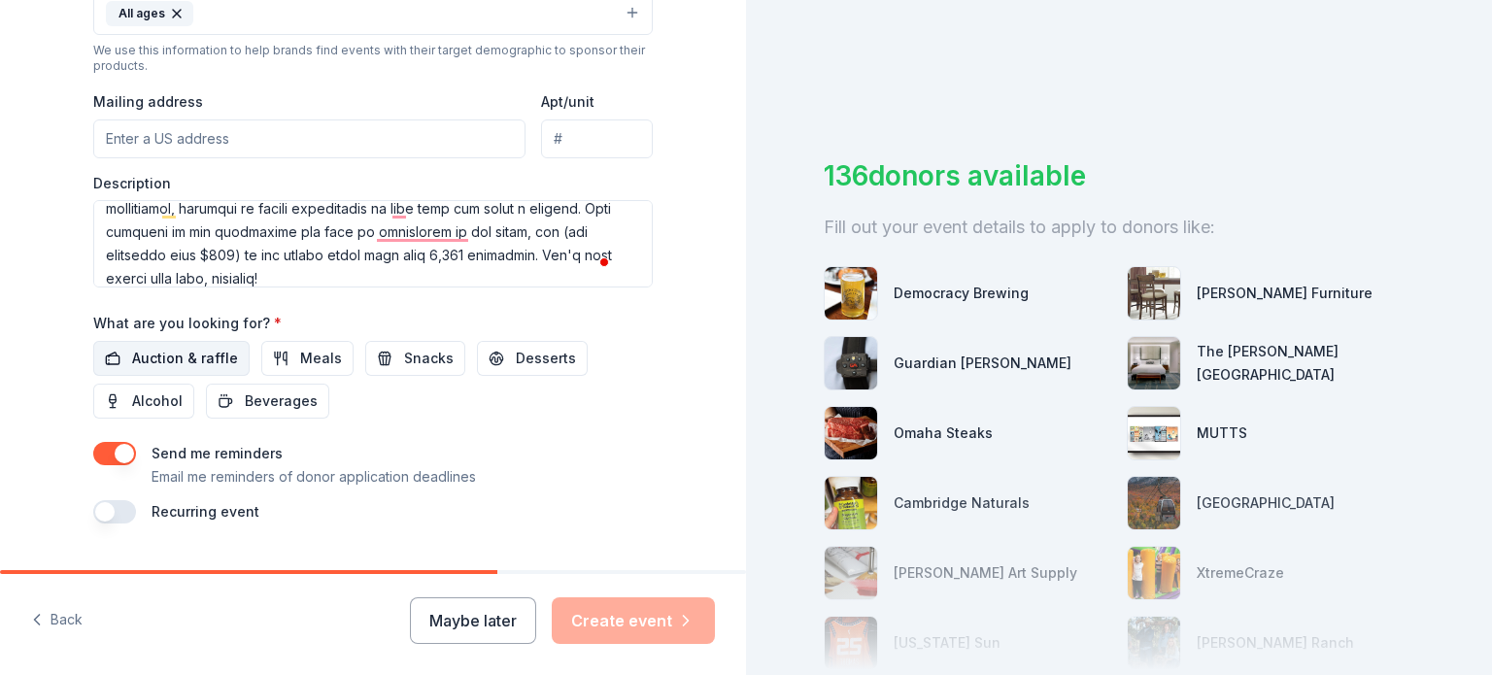
drag, startPoint x: 133, startPoint y: 357, endPoint x: 169, endPoint y: 365, distance: 37.0
click at [135, 357] on span "Auction & raffle" at bounding box center [185, 358] width 106 height 23
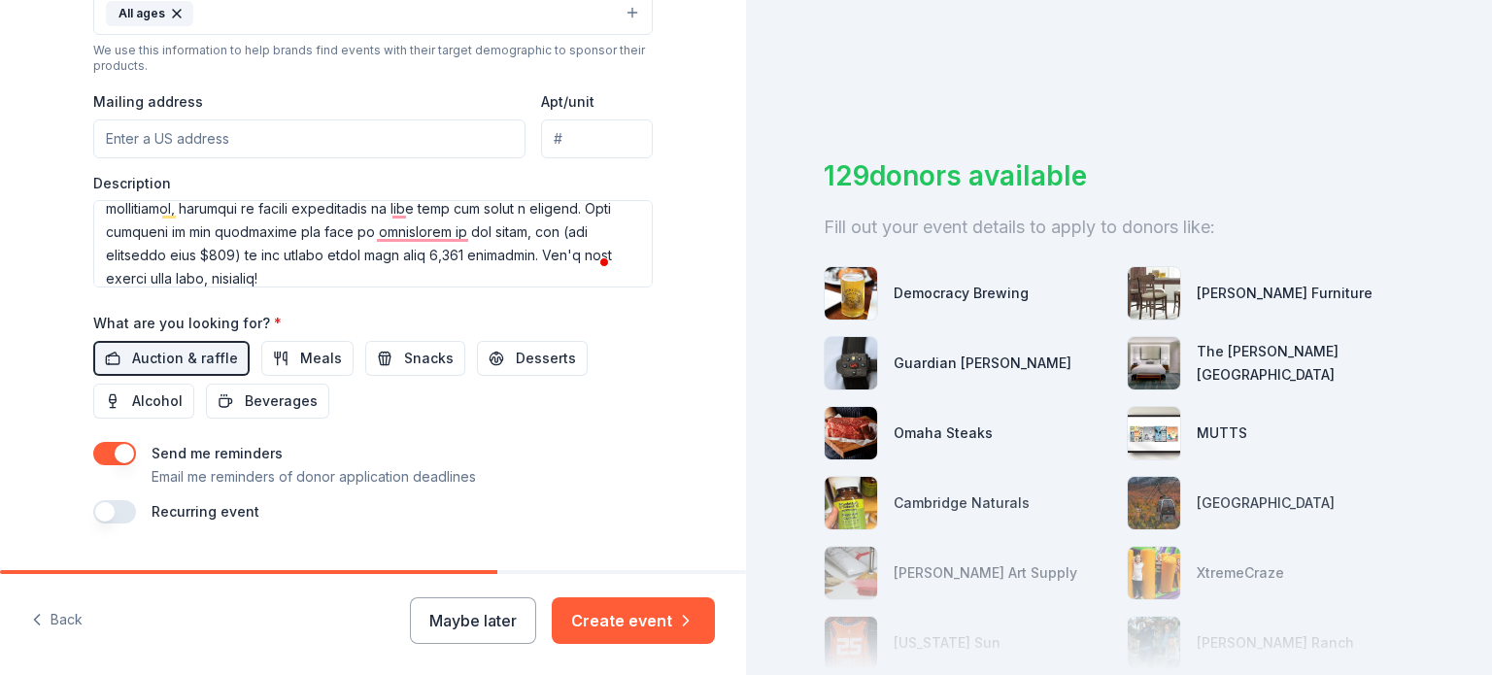
scroll to position [726, 0]
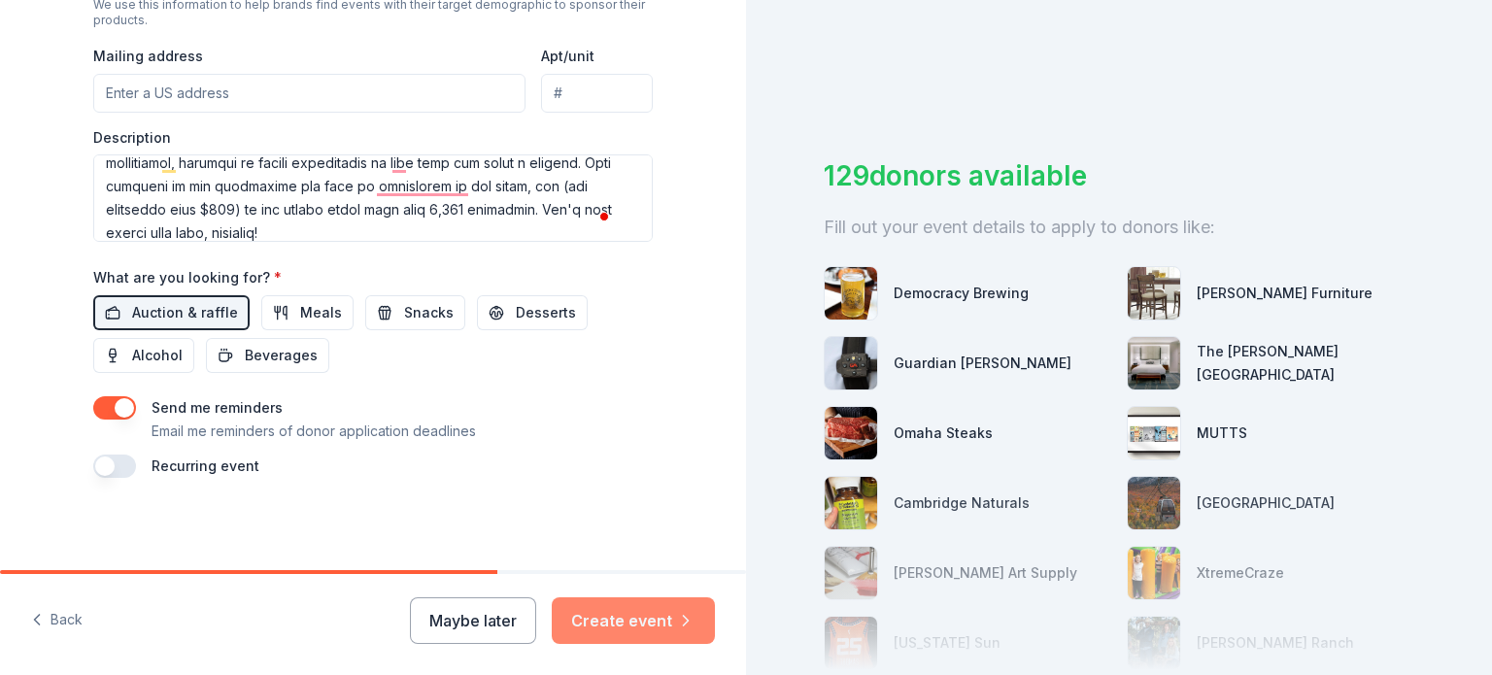
click at [644, 622] on button "Create event" at bounding box center [633, 620] width 163 height 47
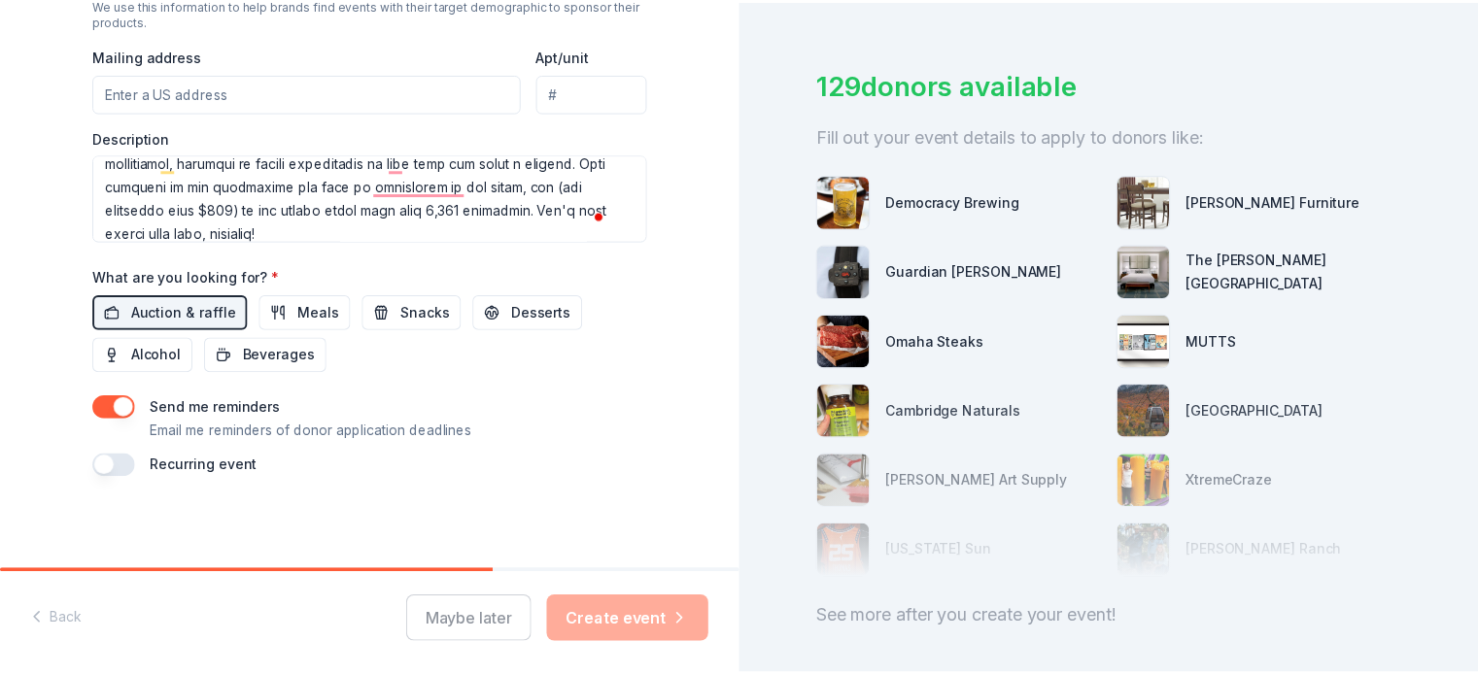
scroll to position [188, 0]
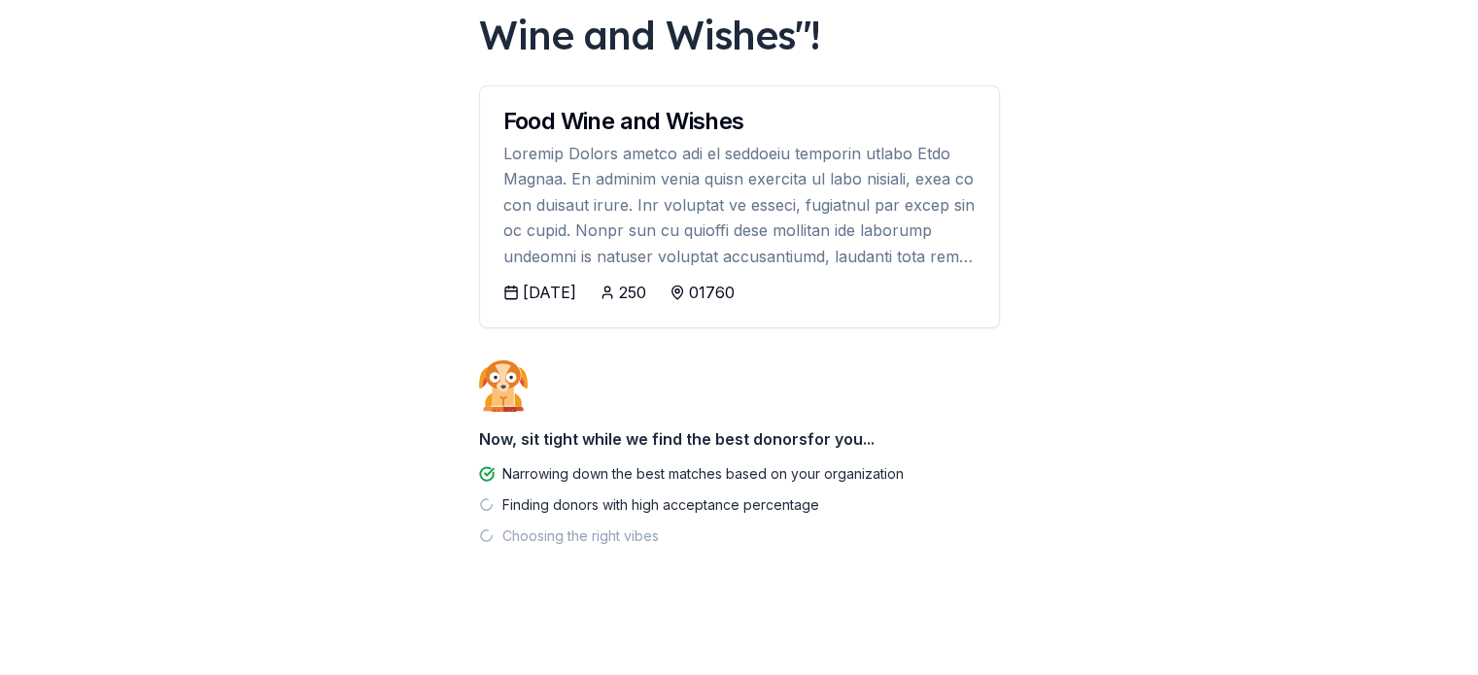
scroll to position [171, 0]
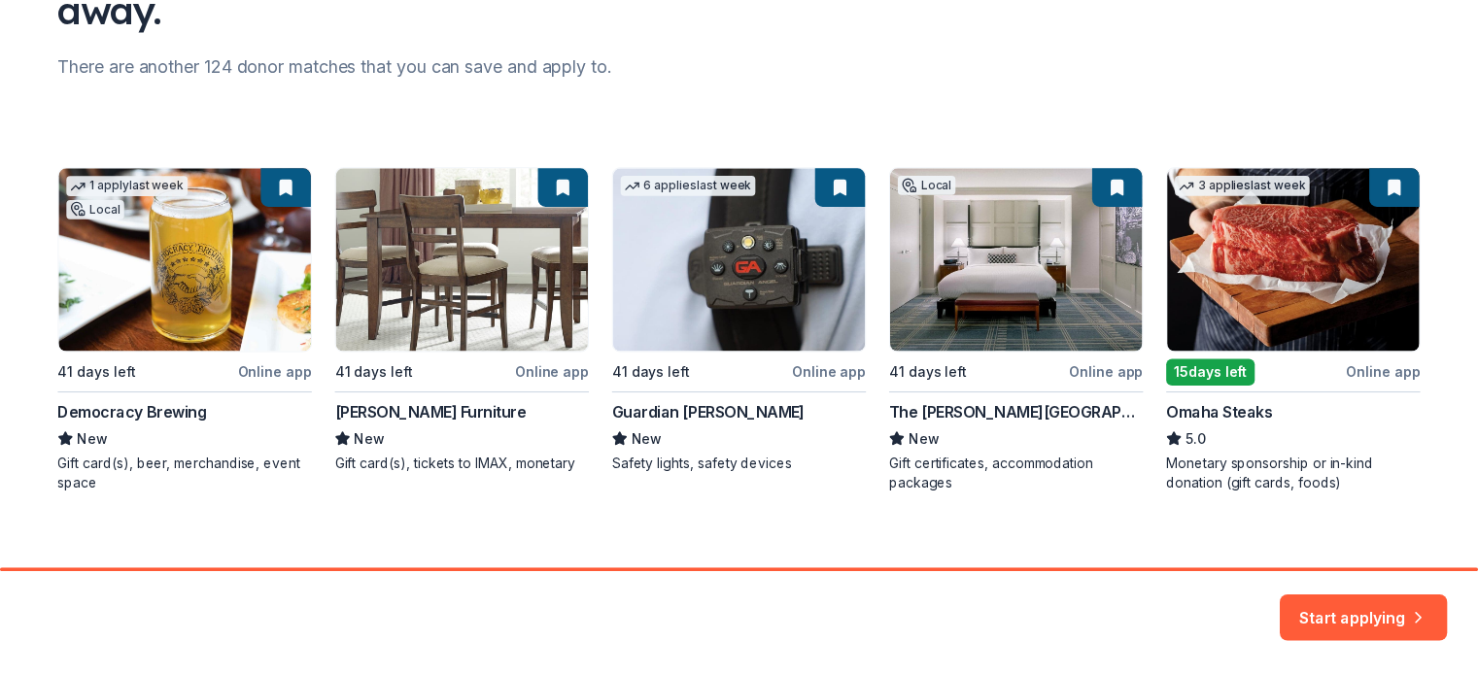
scroll to position [246, 0]
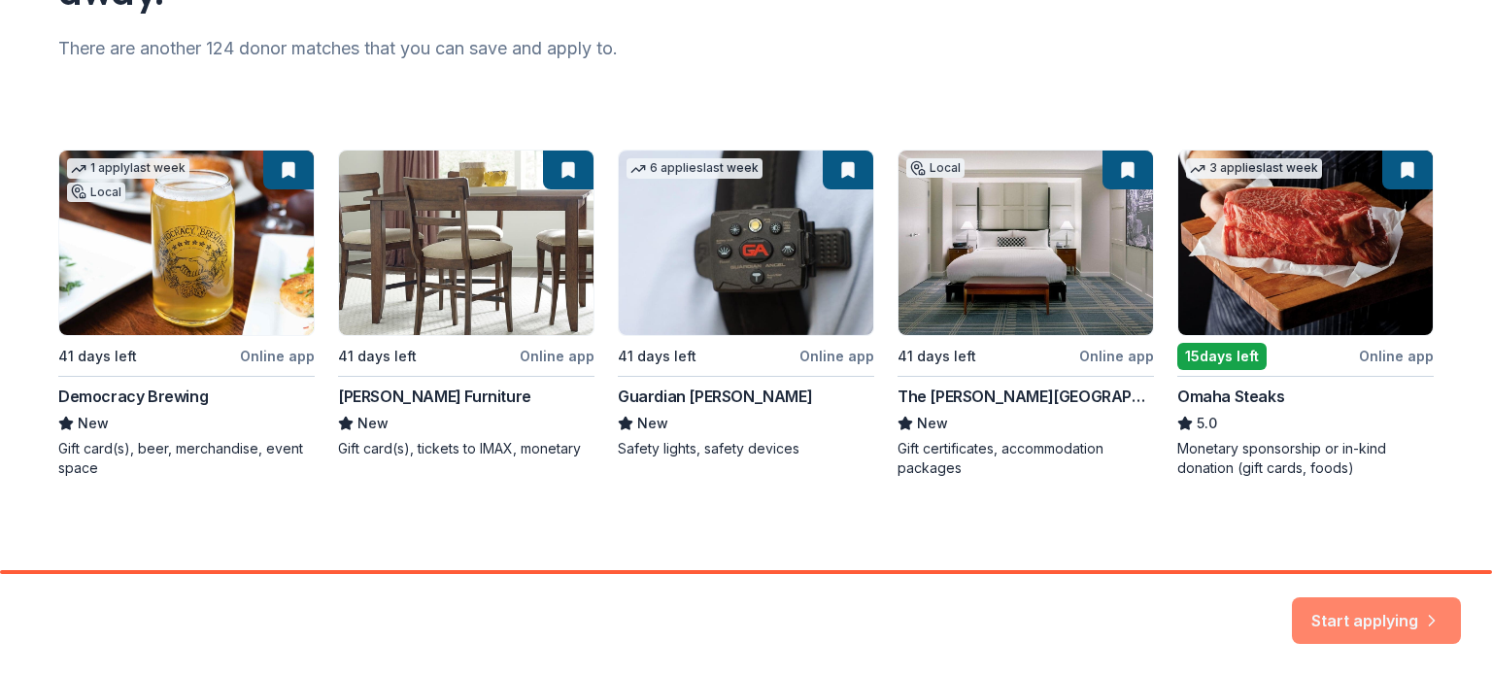
click at [1419, 603] on button "Start applying" at bounding box center [1376, 609] width 169 height 47
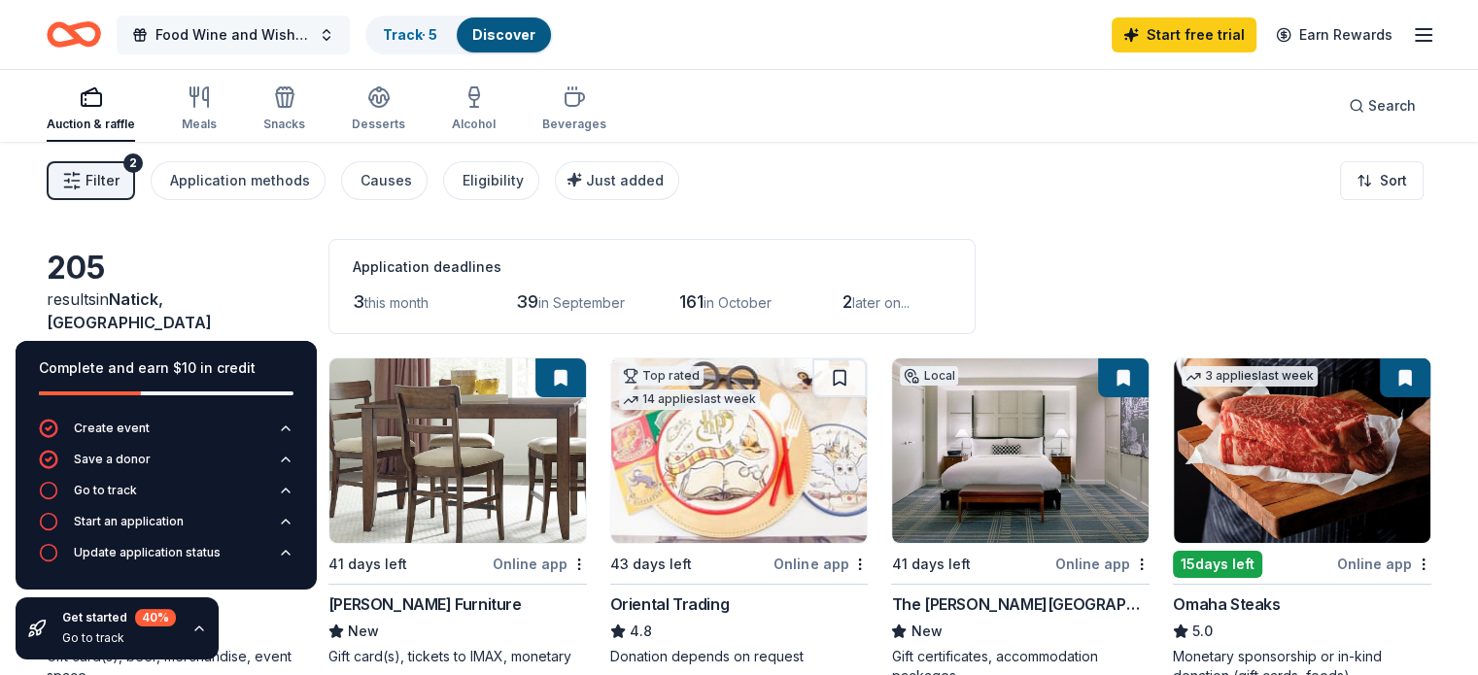
click at [307, 25] on span "Food Wine and Wishes" at bounding box center [232, 34] width 155 height 23
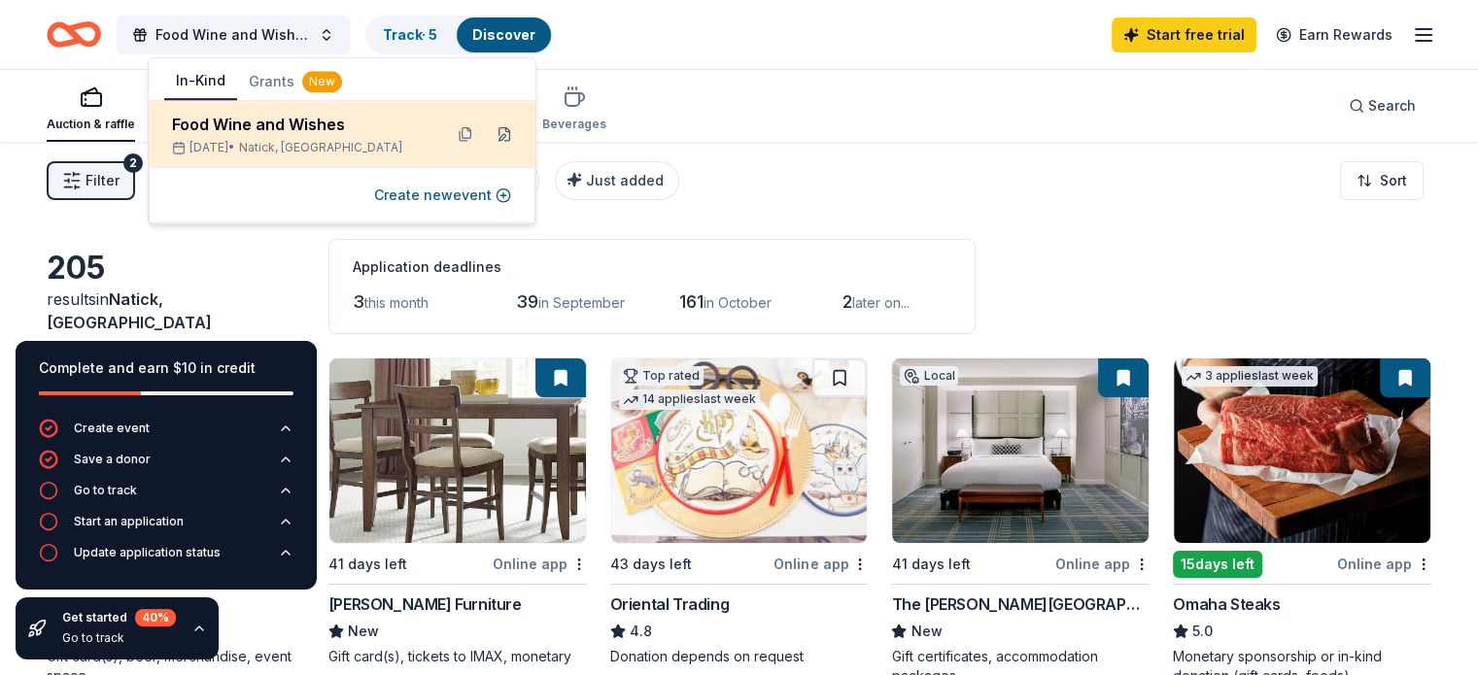
click at [501, 135] on button at bounding box center [504, 134] width 31 height 31
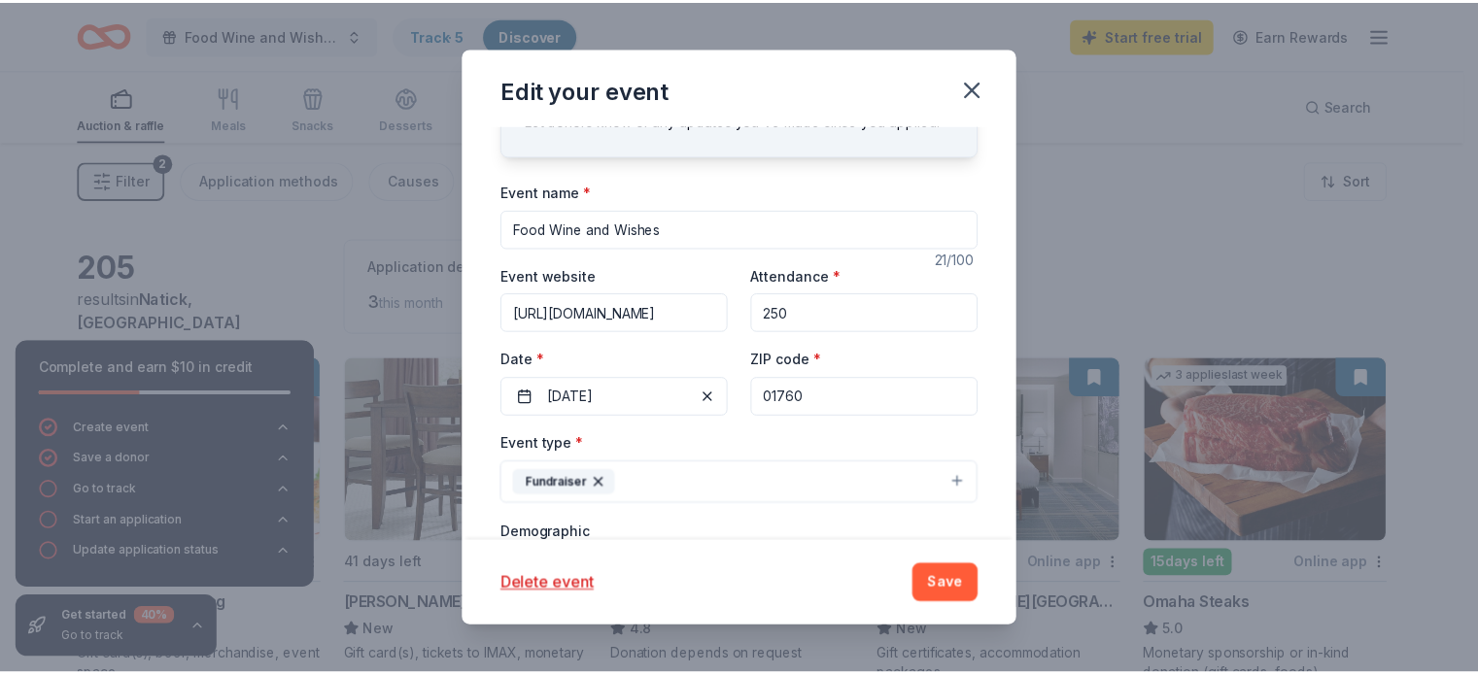
scroll to position [97, 0]
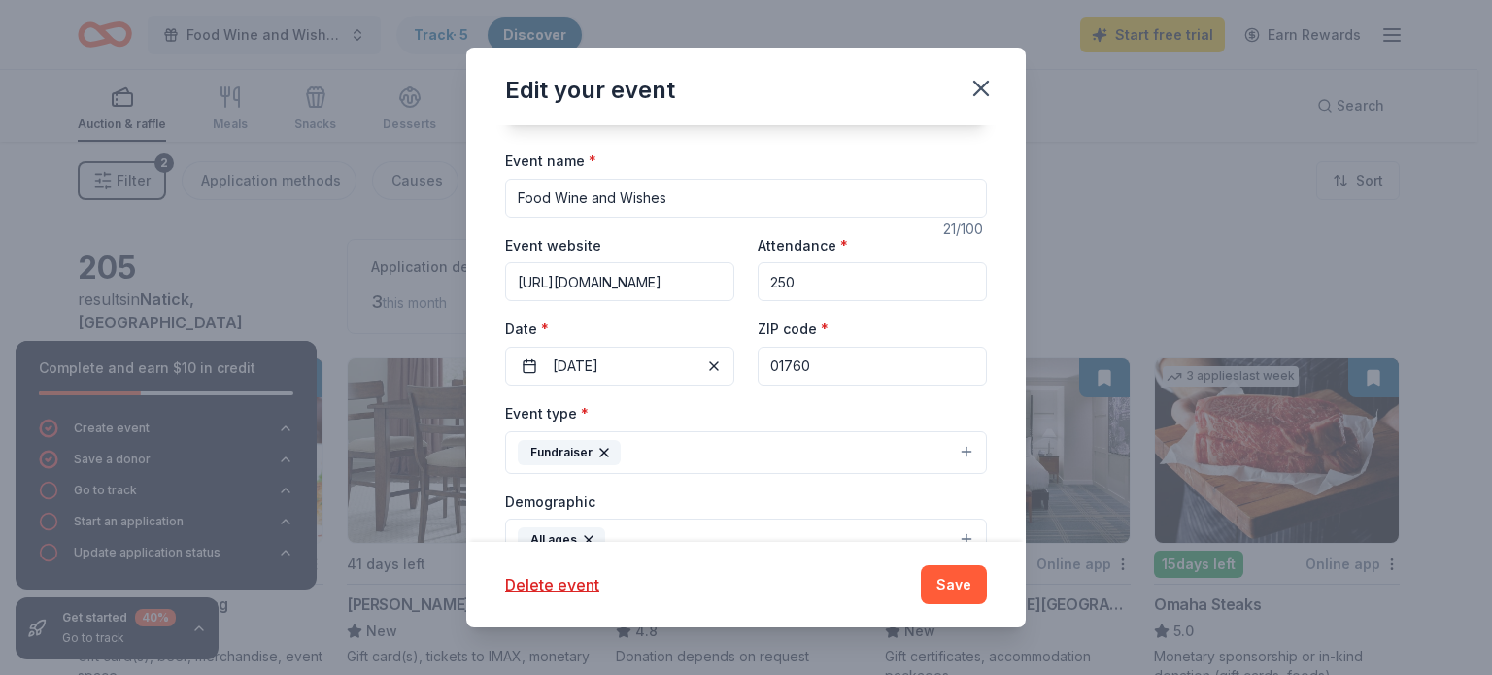
click at [839, 372] on input "01760" at bounding box center [872, 366] width 229 height 39
drag, startPoint x: 812, startPoint y: 375, endPoint x: 831, endPoint y: 368, distance: 19.7
click at [785, 372] on input "01760" at bounding box center [872, 366] width 229 height 39
click at [806, 369] on input "01760" at bounding box center [872, 366] width 229 height 39
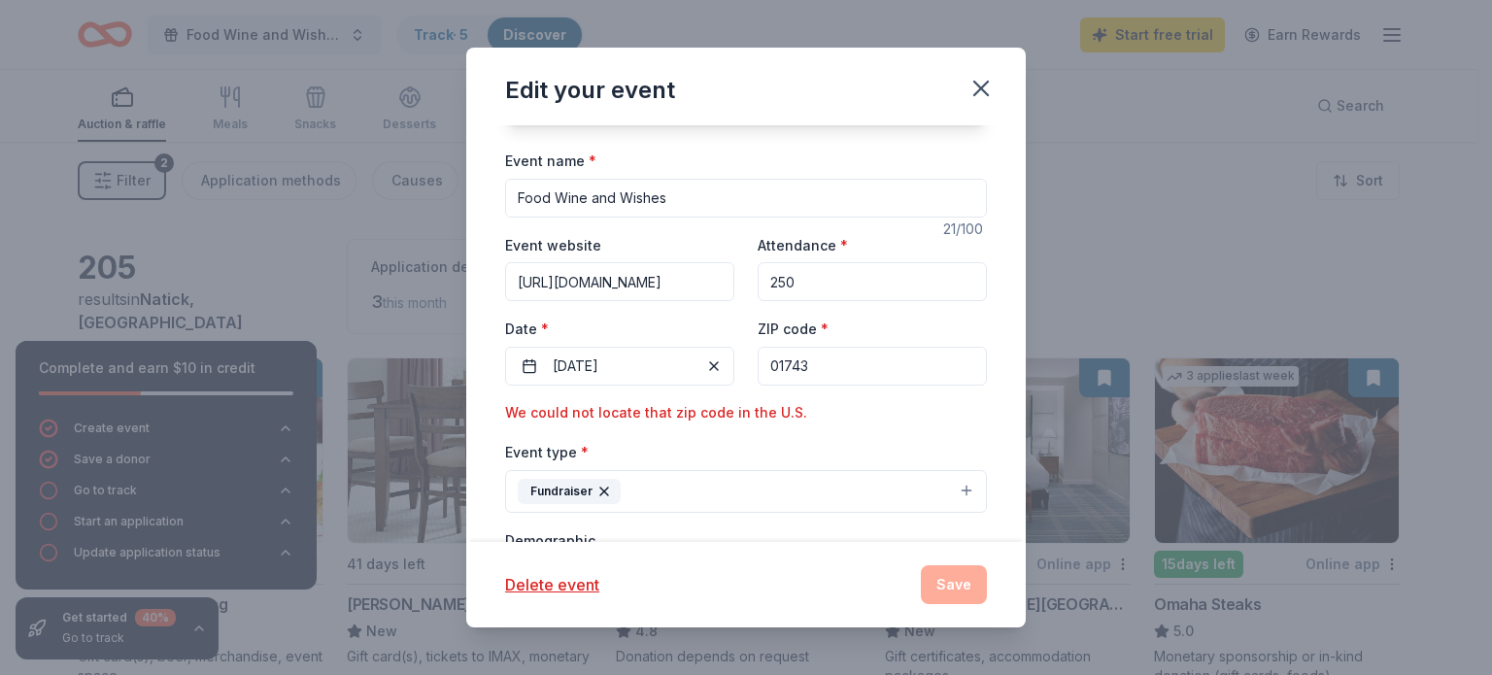
click at [855, 428] on div "Event name * Food Wine and Wishes 21 /100 Event website [URL][DOMAIN_NAME] Atte…" at bounding box center [746, 619] width 482 height 940
click at [845, 360] on input "01743" at bounding box center [872, 366] width 229 height 39
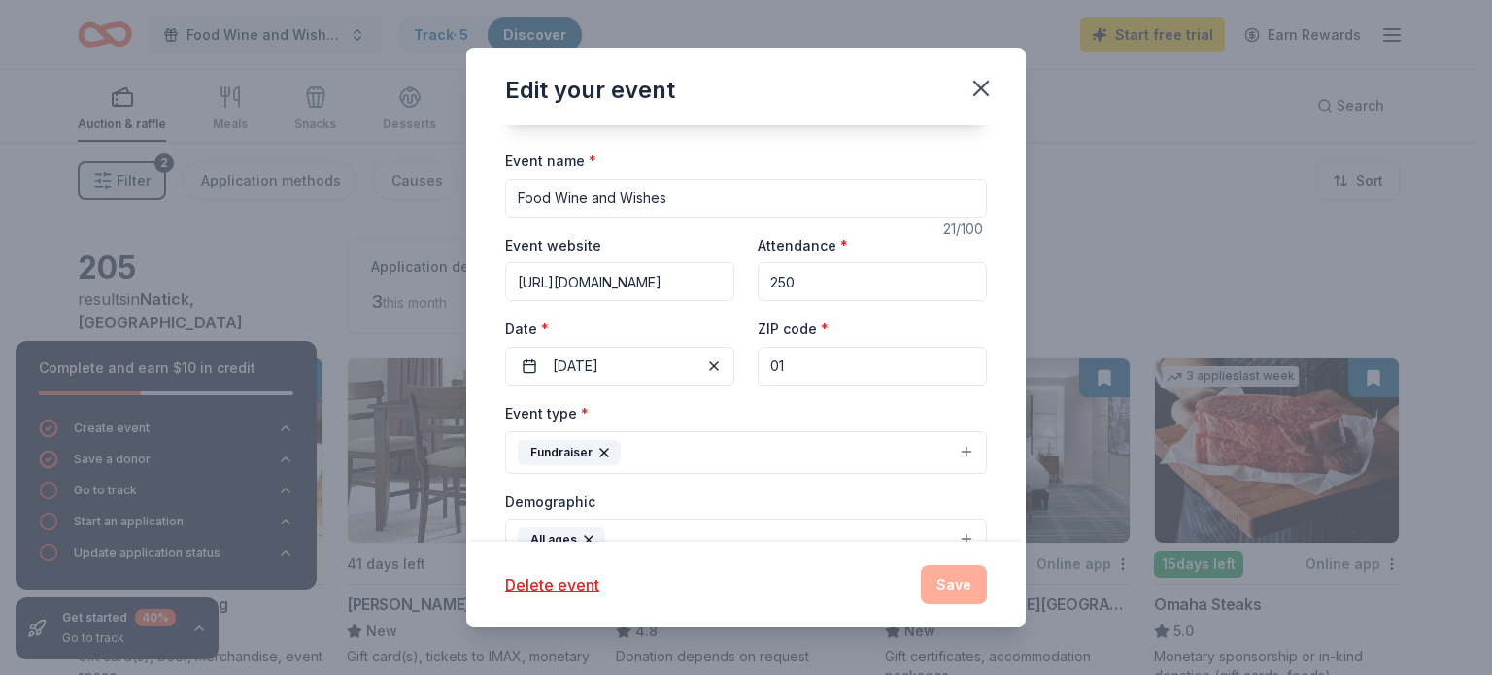
type input "0"
type input "11743"
click at [954, 594] on button "Save" at bounding box center [954, 584] width 66 height 39
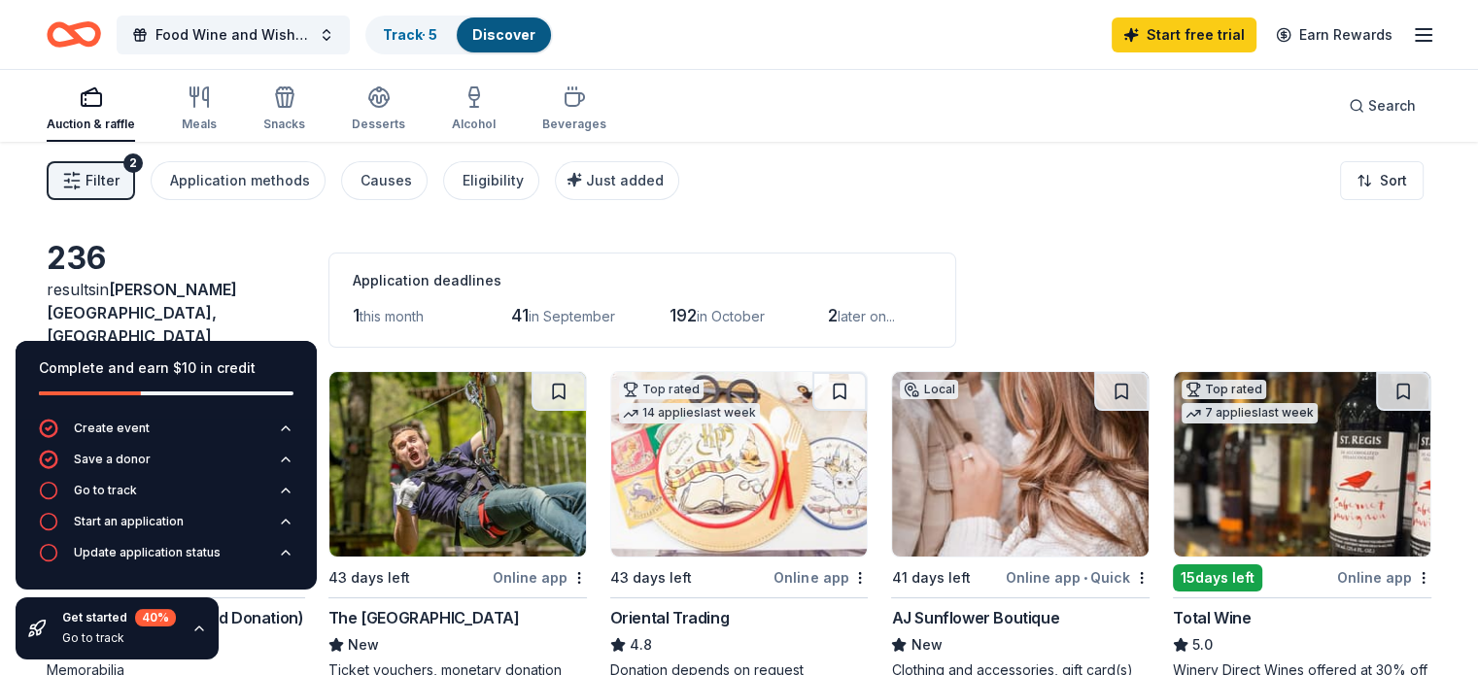
click at [135, 116] on div "Auction & raffle" at bounding box center [91, 108] width 88 height 47
click at [132, 193] on button "Filter 2" at bounding box center [91, 180] width 88 height 39
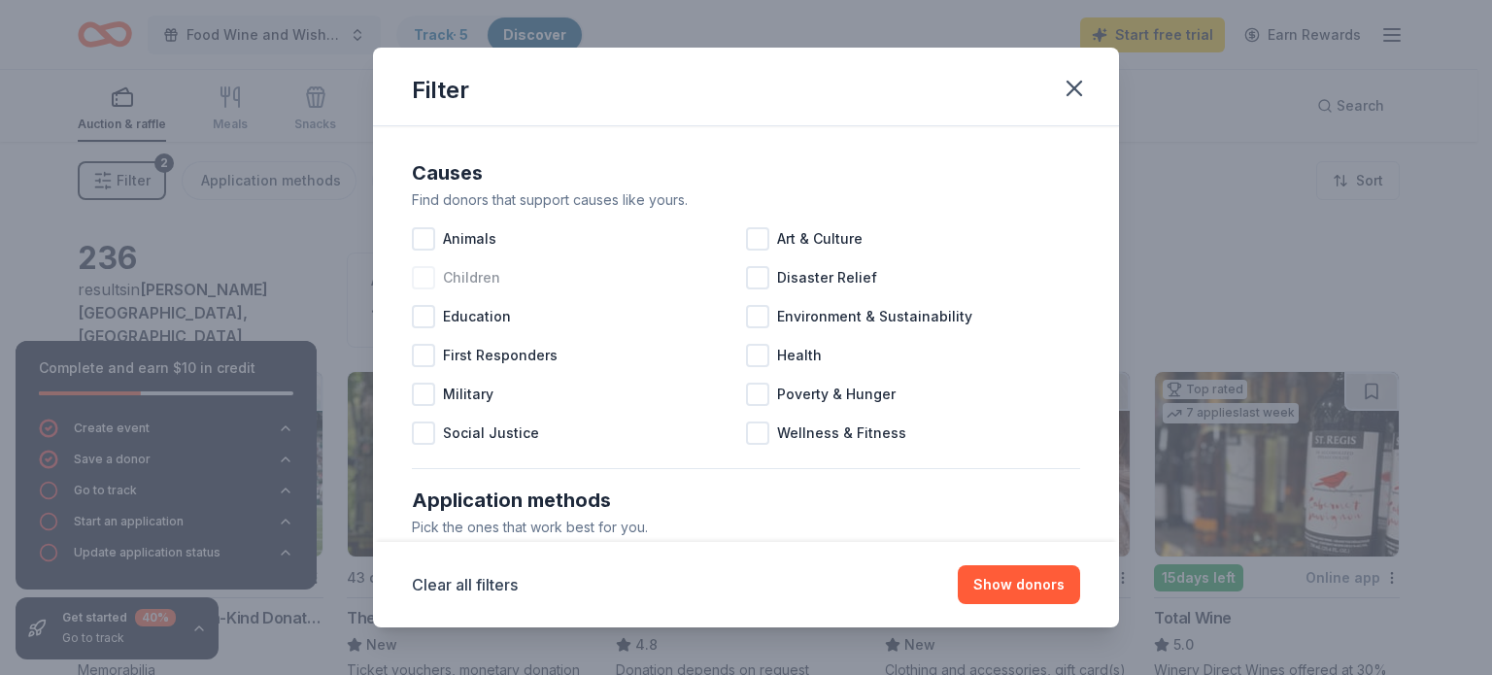
click at [423, 285] on div at bounding box center [423, 277] width 23 height 23
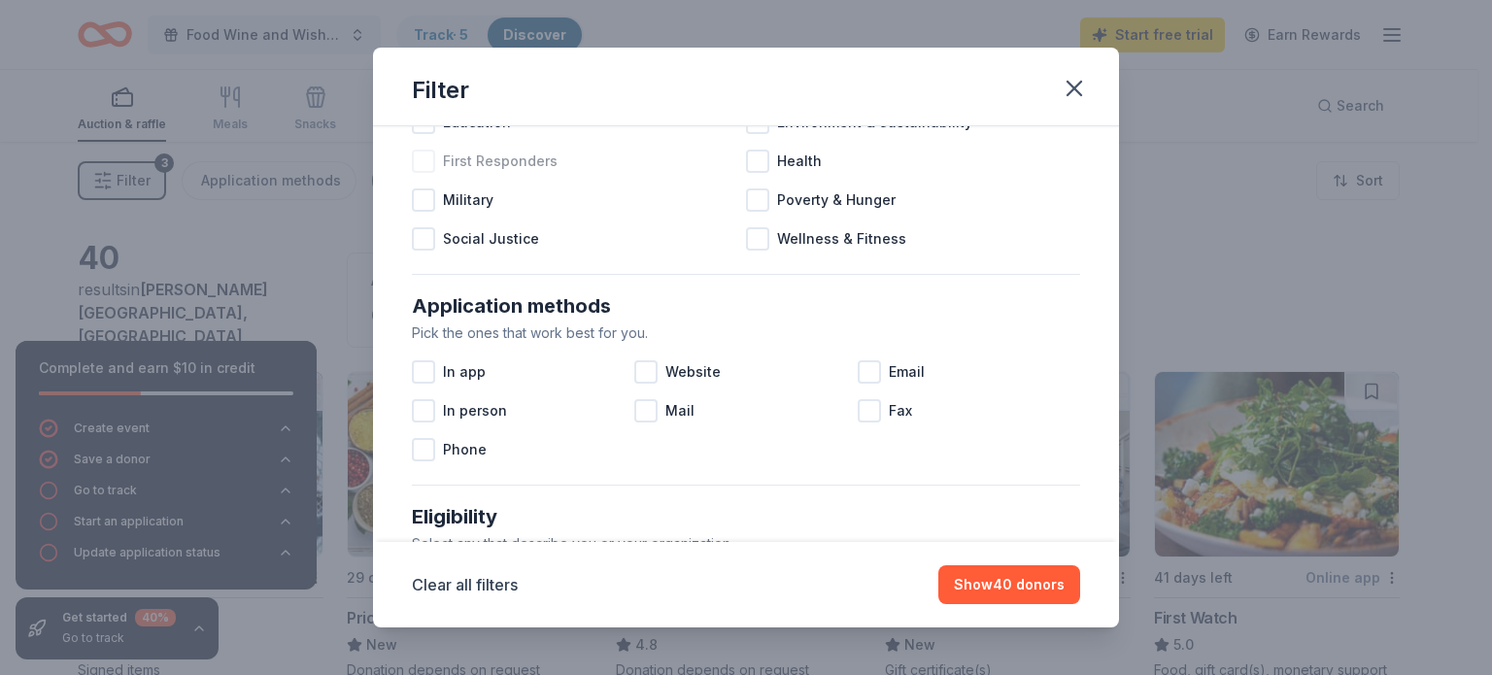
scroll to position [291, 0]
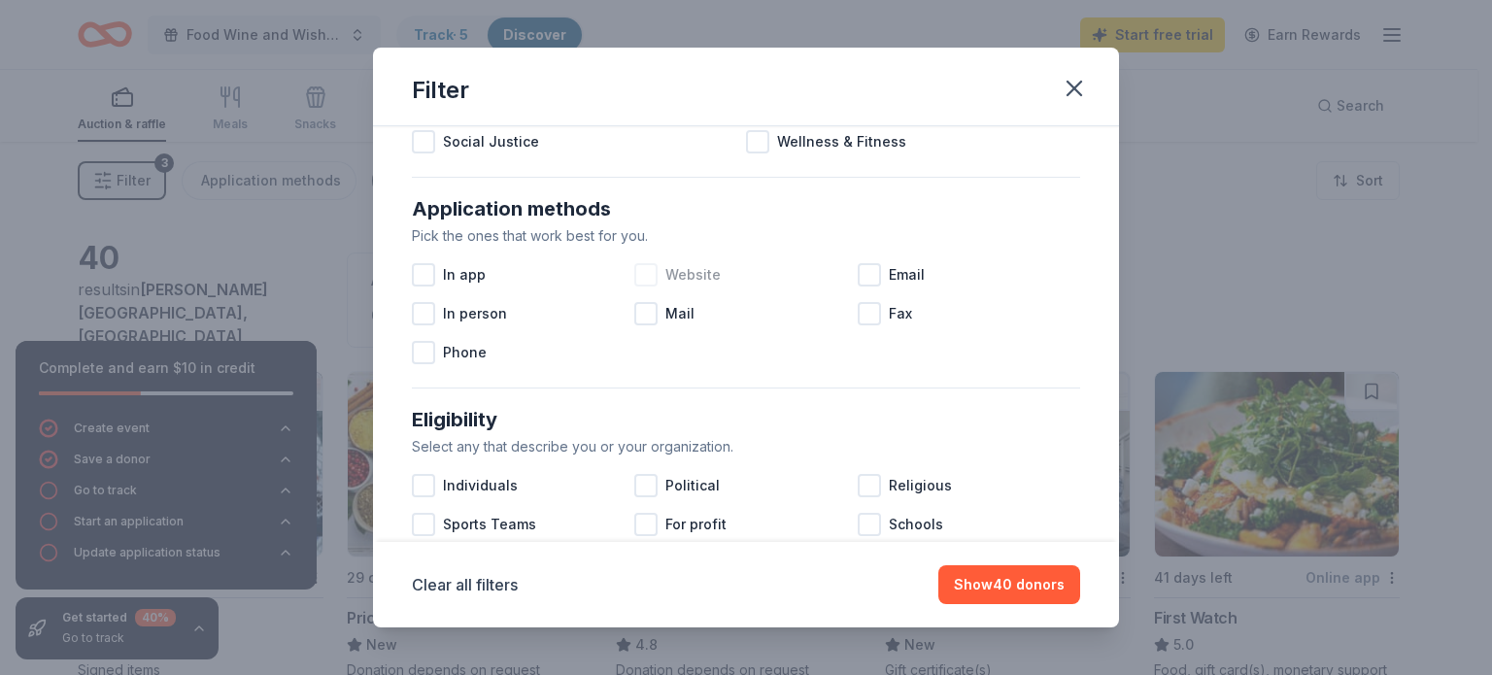
click at [634, 277] on div at bounding box center [645, 274] width 23 height 23
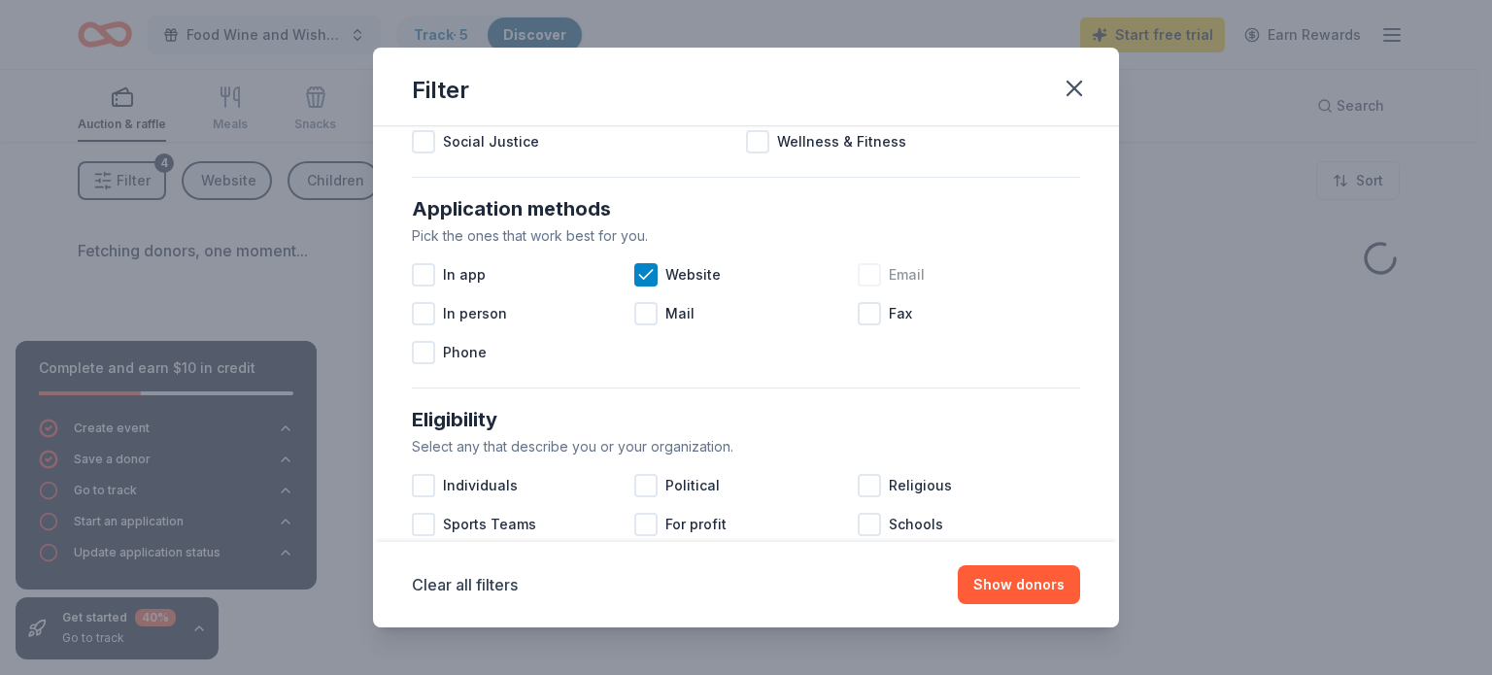
click at [870, 279] on div at bounding box center [869, 274] width 23 height 23
click at [419, 272] on div at bounding box center [423, 274] width 23 height 23
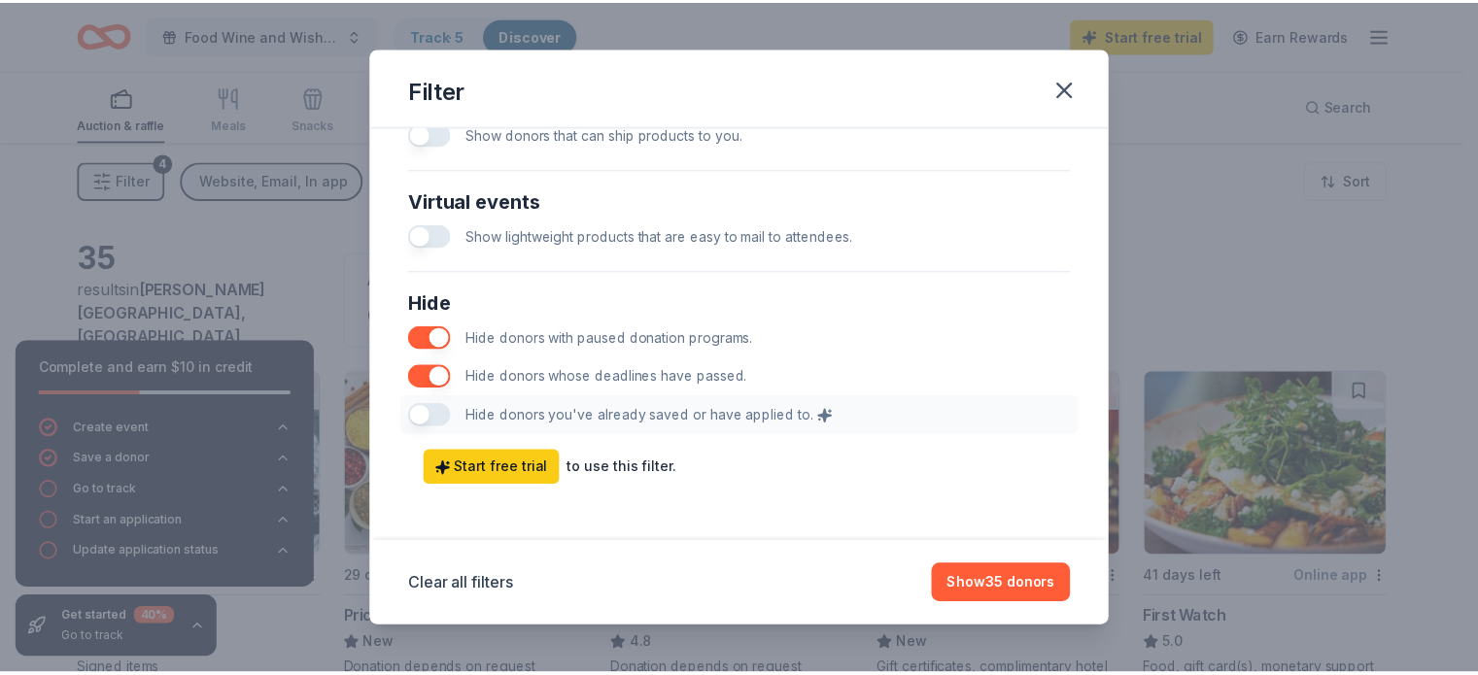
scroll to position [995, 0]
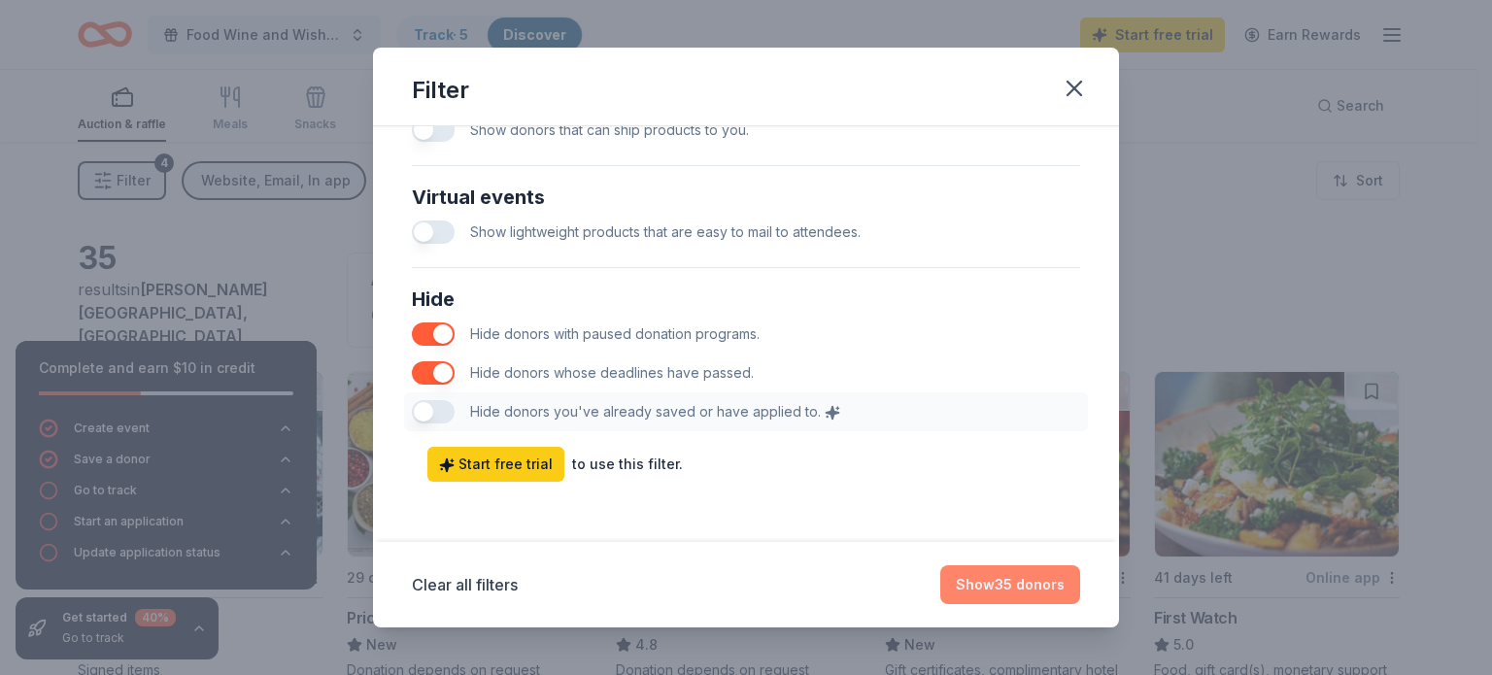
click at [1002, 584] on button "Show 35 donors" at bounding box center [1010, 584] width 140 height 39
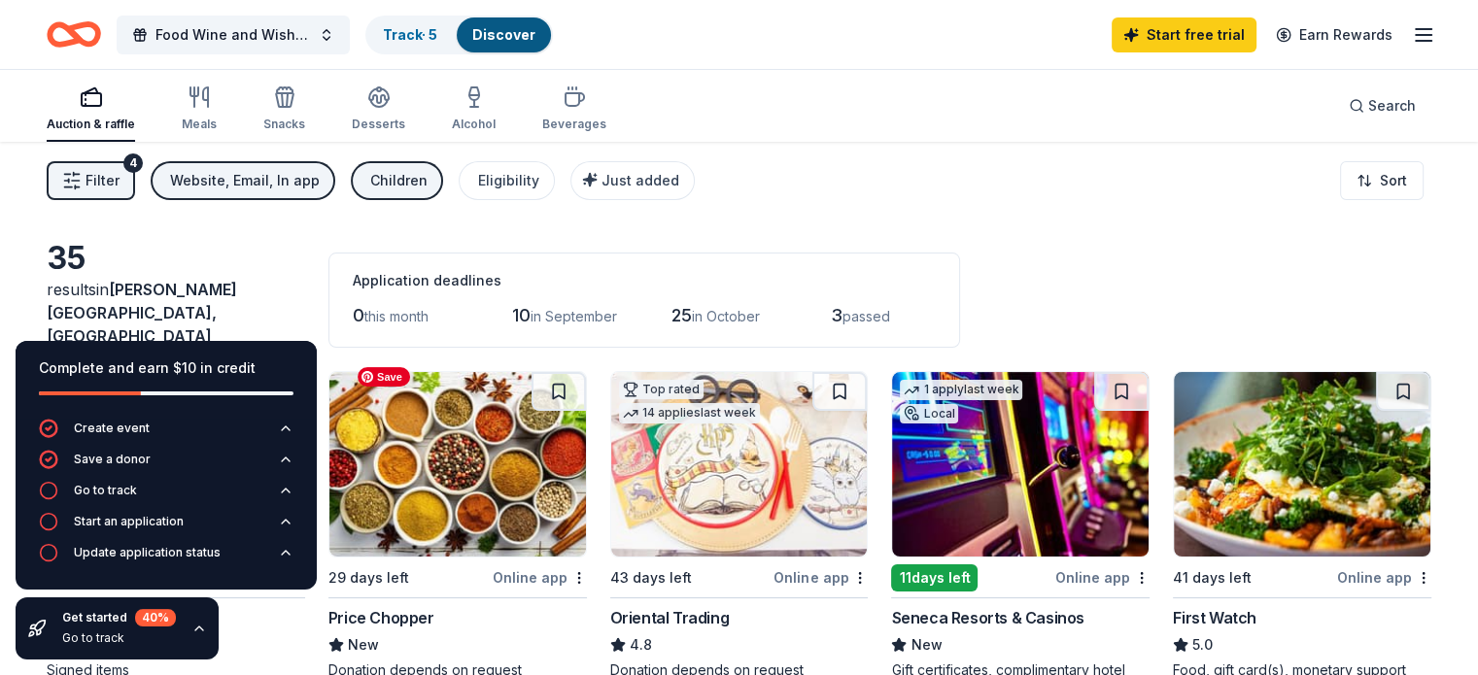
scroll to position [0, 0]
click at [1341, 117] on button "Search" at bounding box center [1382, 105] width 98 height 39
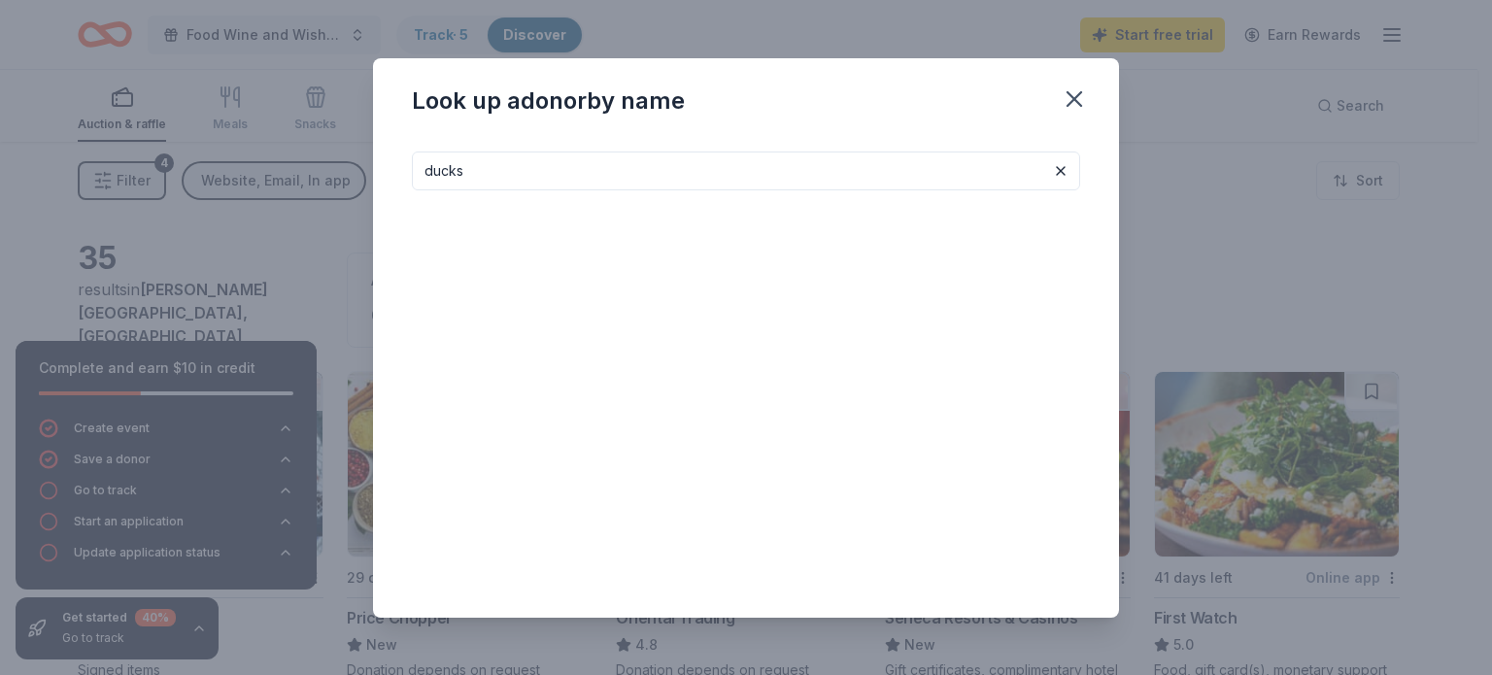
type input "ducks"
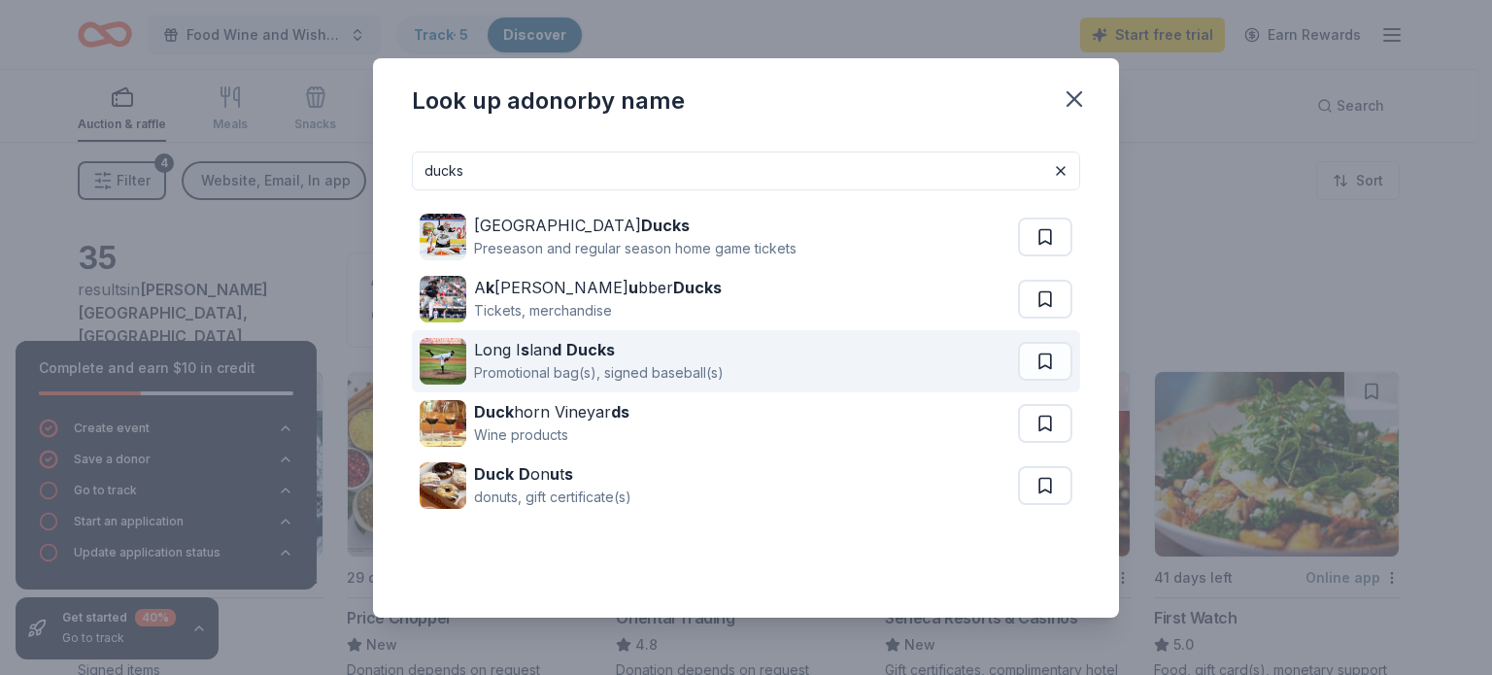
click at [597, 367] on div "Promotional bag(s), signed baseball(s)" at bounding box center [599, 372] width 250 height 23
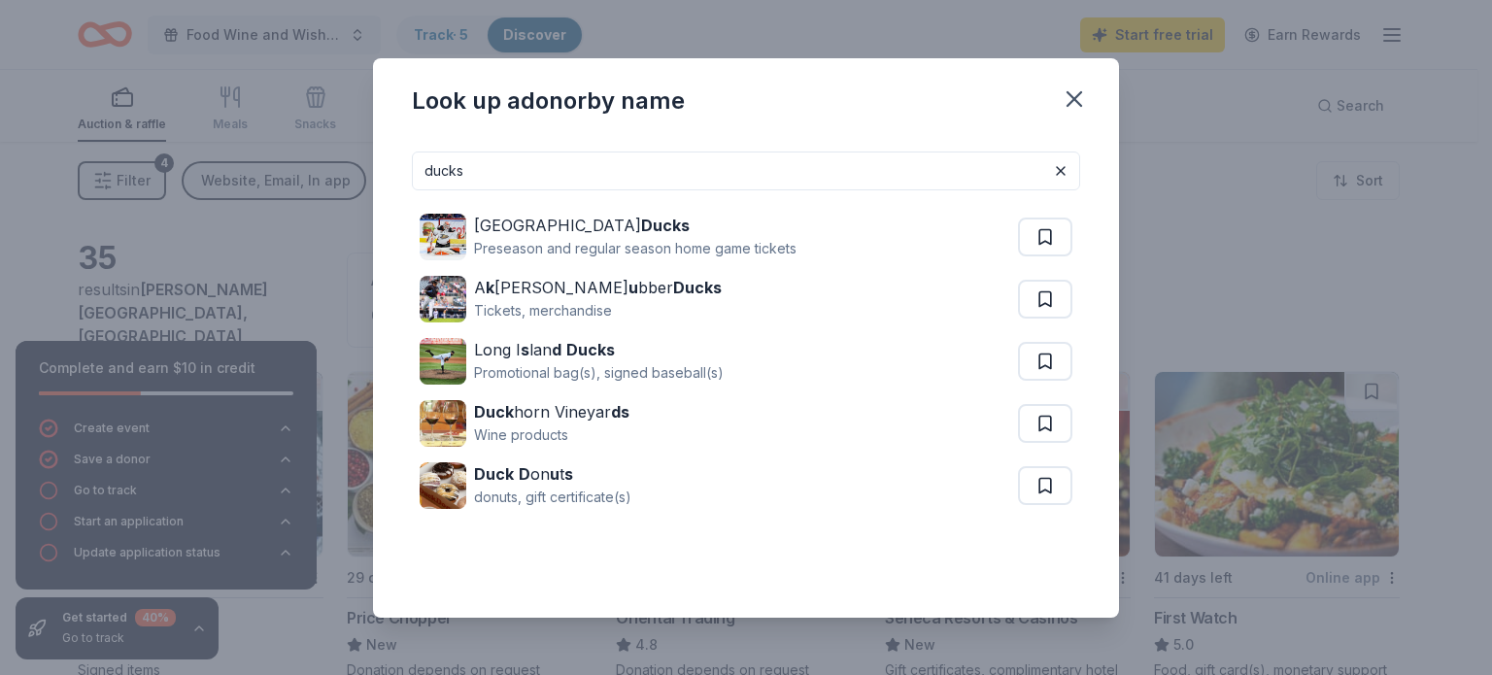
click at [1083, 98] on icon "button" at bounding box center [1074, 98] width 27 height 27
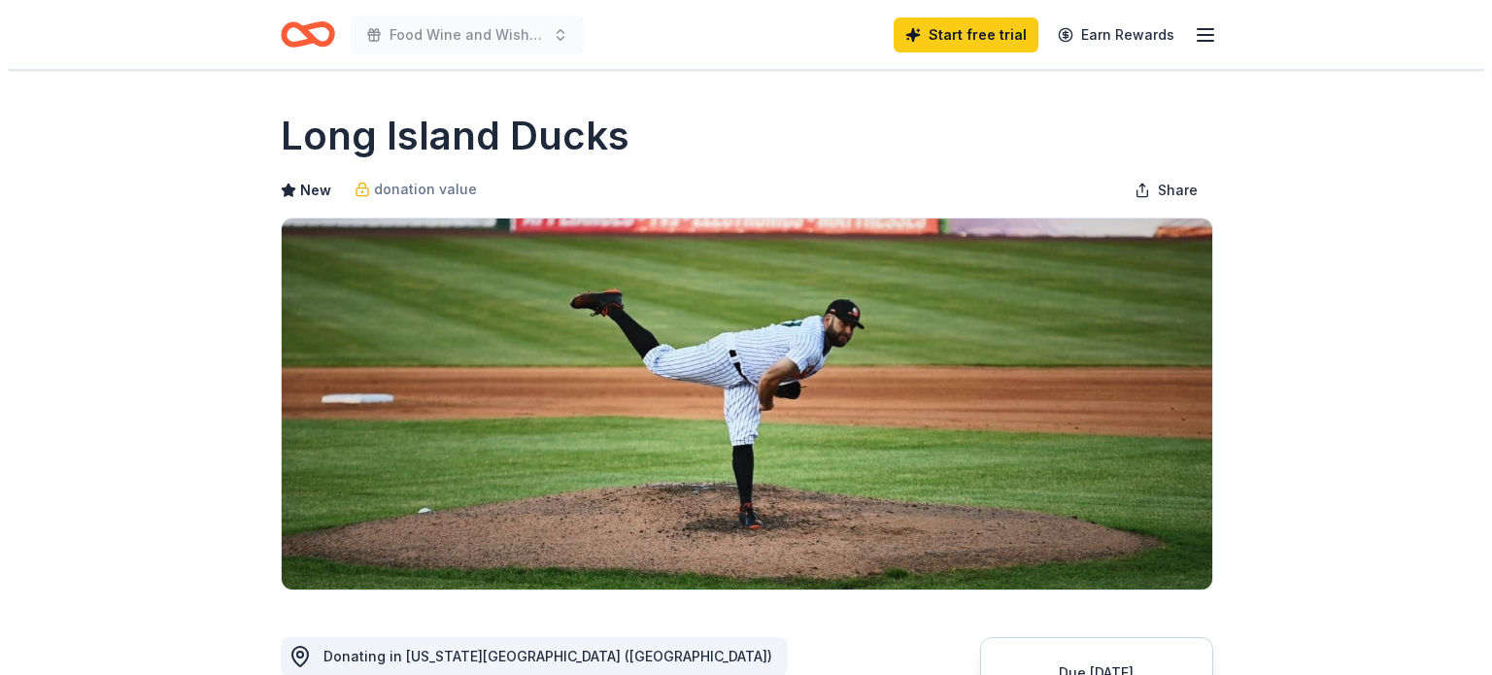
scroll to position [389, 0]
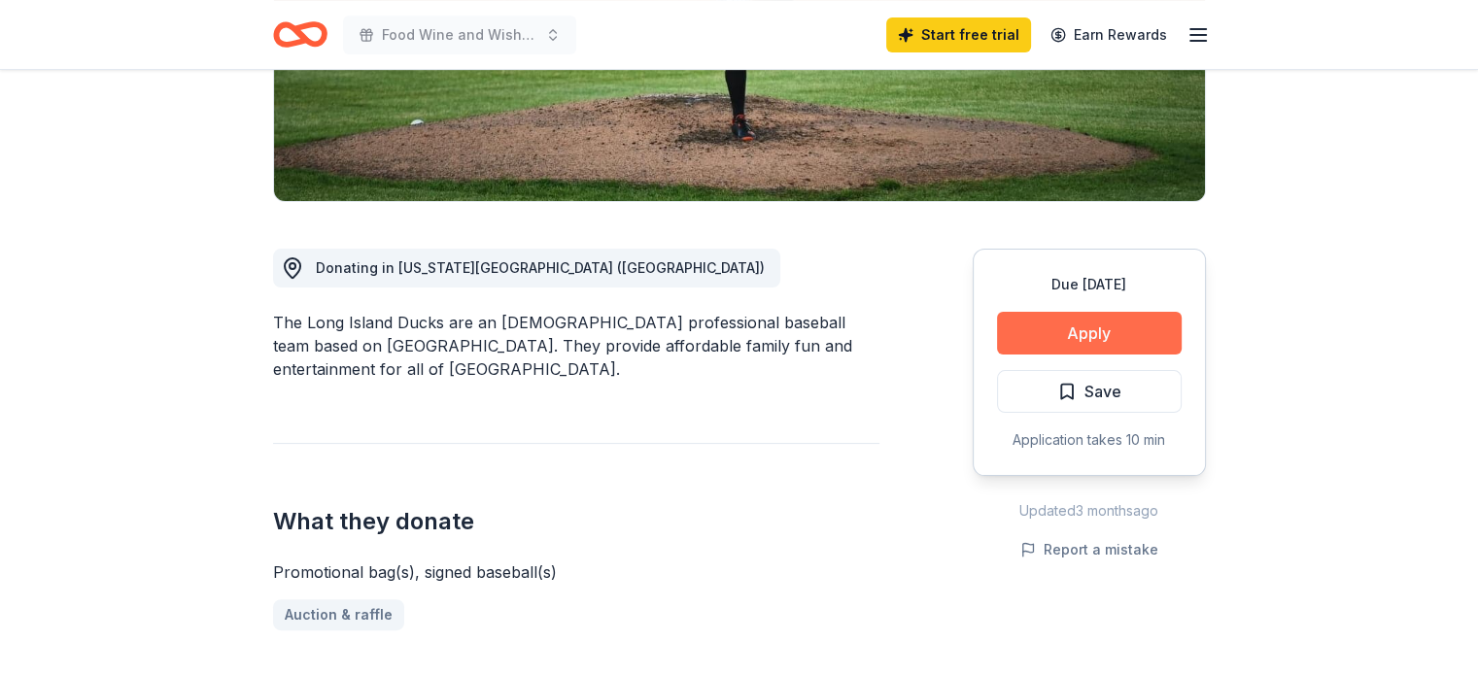
click at [1096, 329] on button "Apply" at bounding box center [1089, 333] width 185 height 43
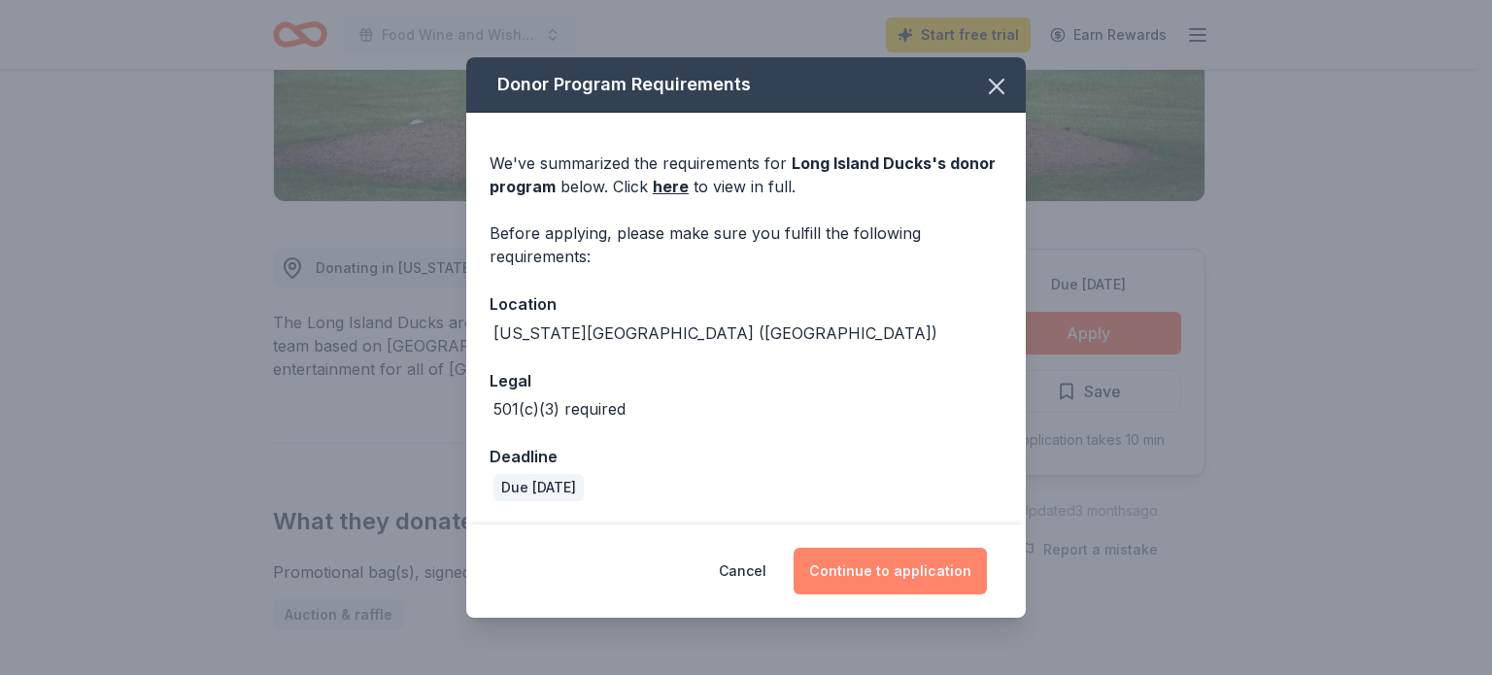
click at [917, 570] on button "Continue to application" at bounding box center [890, 571] width 193 height 47
